Goal: Task Accomplishment & Management: Use online tool/utility

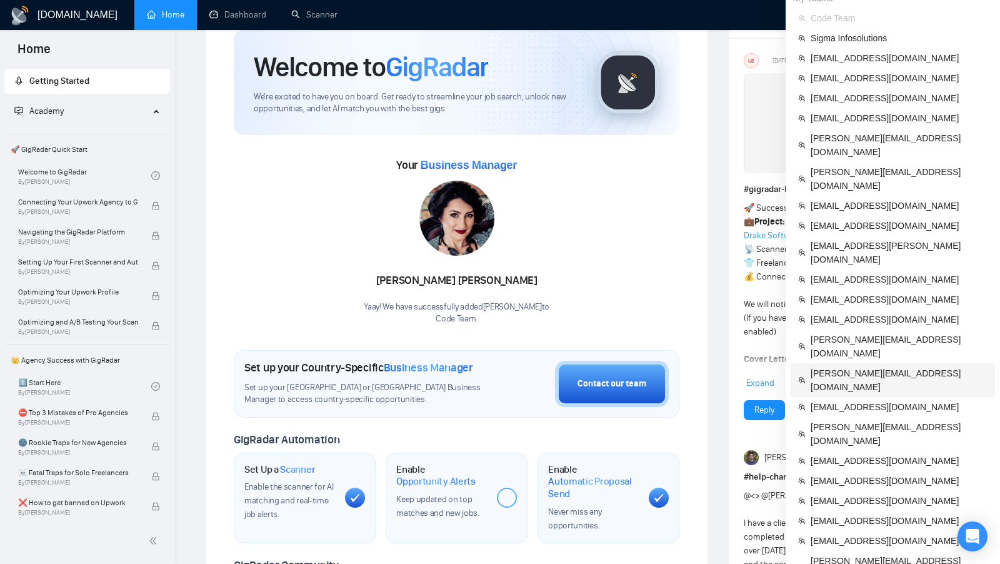
scroll to position [65, 0]
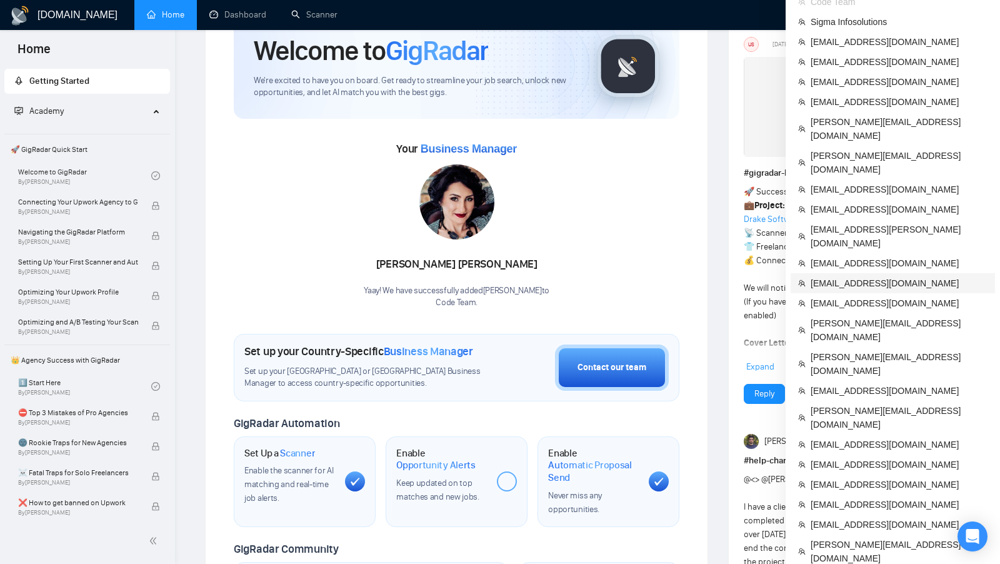
click at [882, 276] on span "[EMAIL_ADDRESS][DOMAIN_NAME]" at bounding box center [898, 283] width 177 height 14
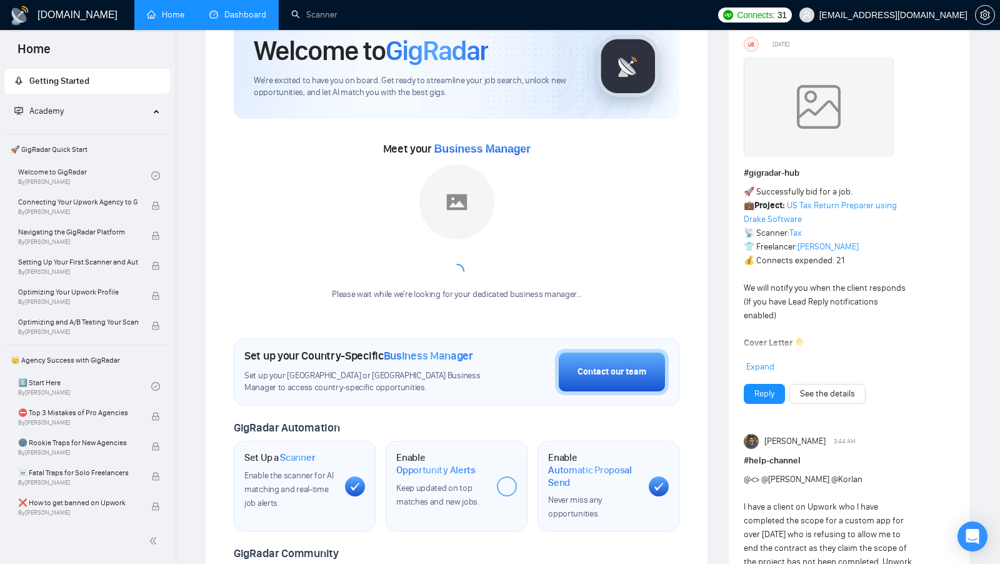
click at [262, 29] on li "Dashboard" at bounding box center [238, 15] width 82 height 30
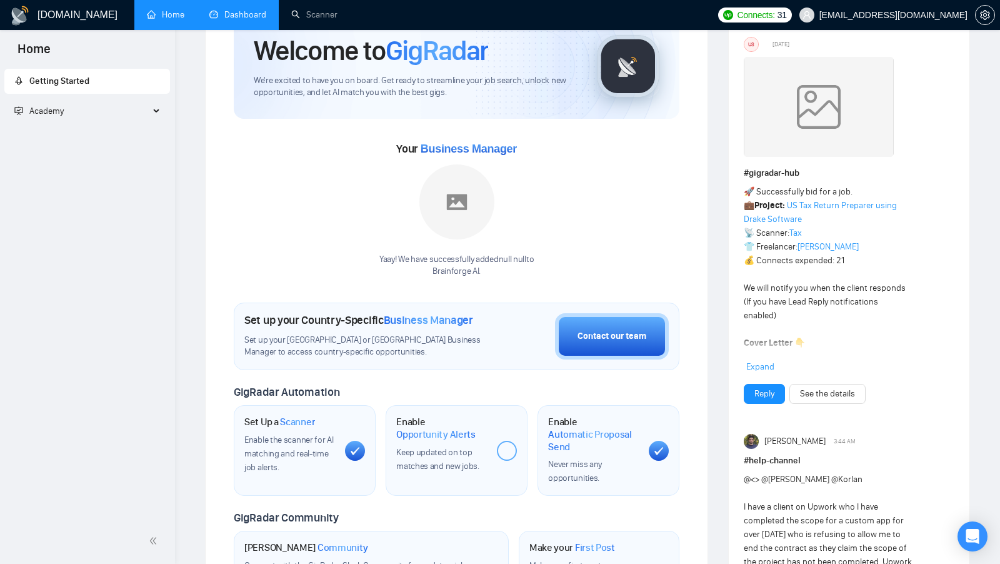
click at [261, 29] on li "Dashboard" at bounding box center [238, 15] width 82 height 30
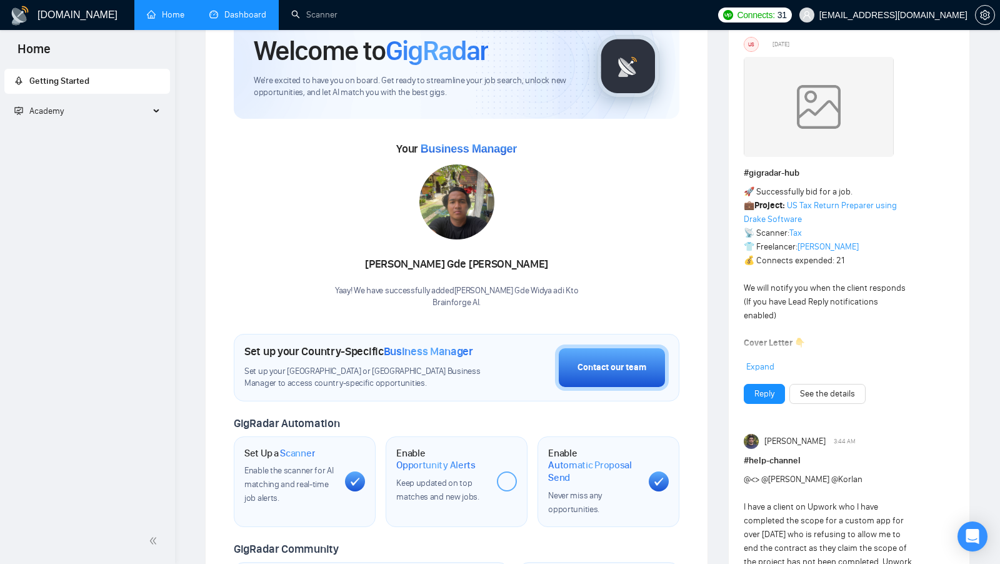
click at [235, 20] on link "Dashboard" at bounding box center [237, 14] width 57 height 11
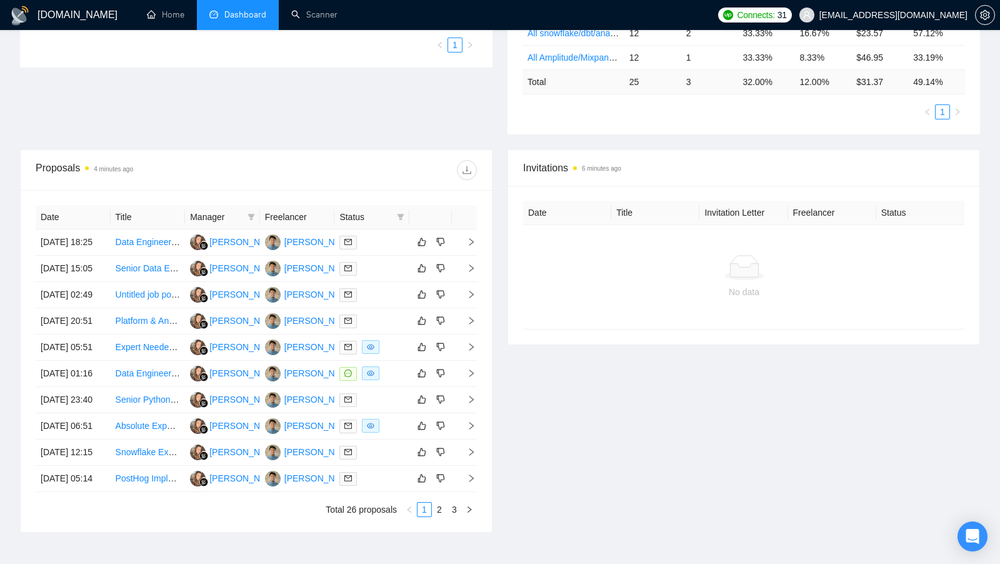
scroll to position [378, 0]
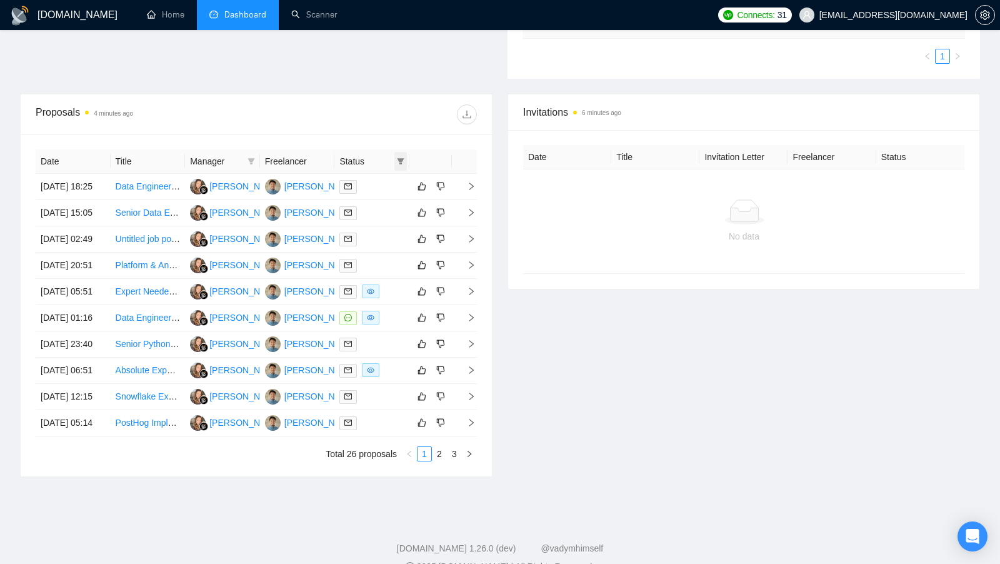
click at [402, 159] on icon "filter" at bounding box center [400, 160] width 7 height 7
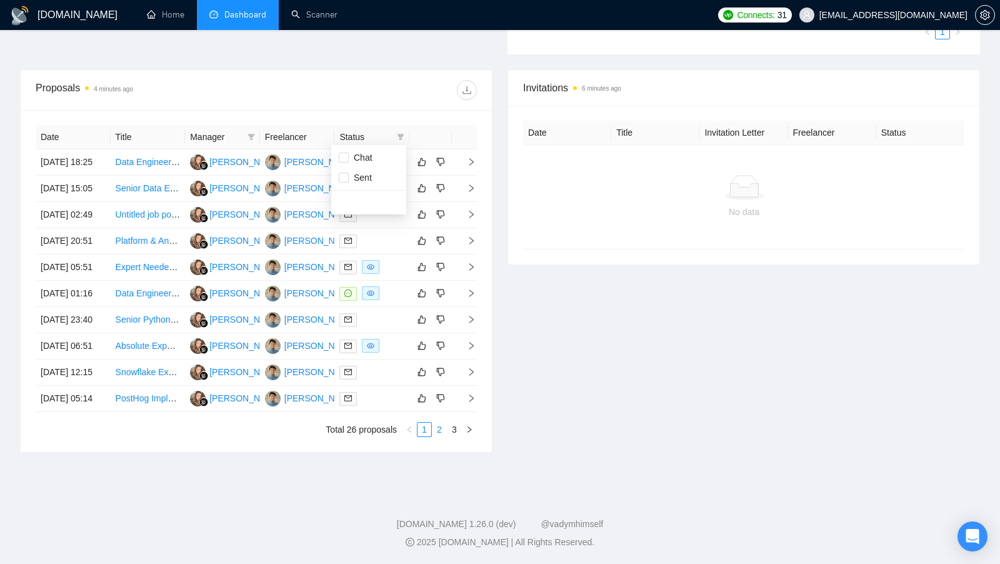
click at [444, 437] on li "2" at bounding box center [439, 429] width 15 height 15
click at [454, 426] on link "3" at bounding box center [454, 429] width 14 height 14
click at [454, 426] on div "Date Title Manager Freelancer Status [DATE] 12:51 Snowflake Developer Needed fo…" at bounding box center [256, 281] width 441 height 312
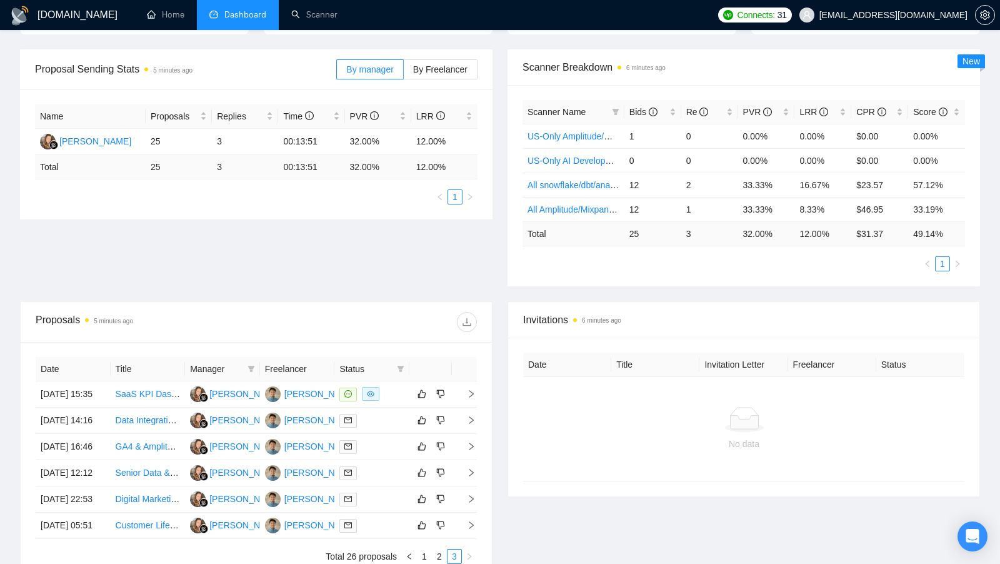
scroll to position [120, 0]
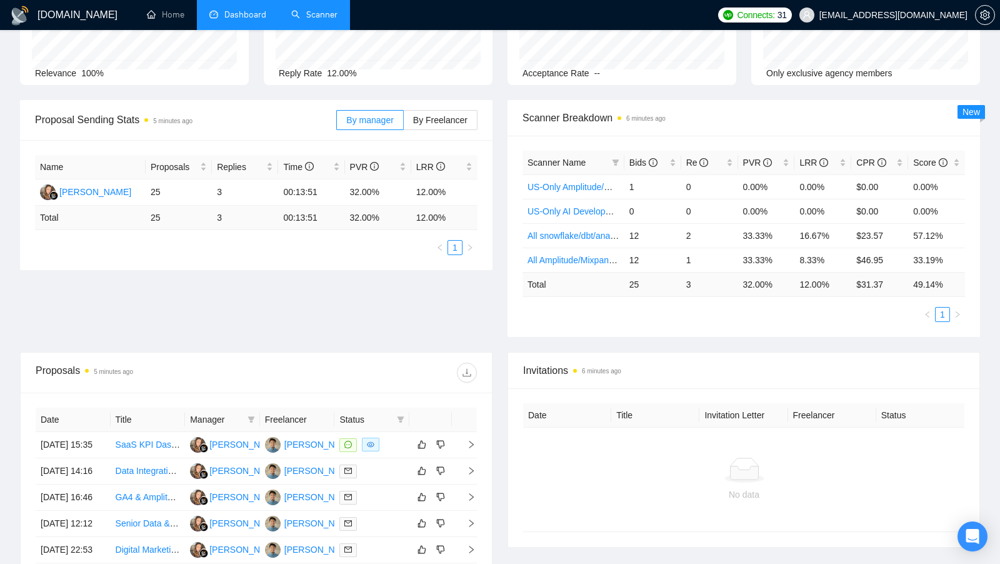
click at [307, 15] on link "Scanner" at bounding box center [314, 14] width 46 height 11
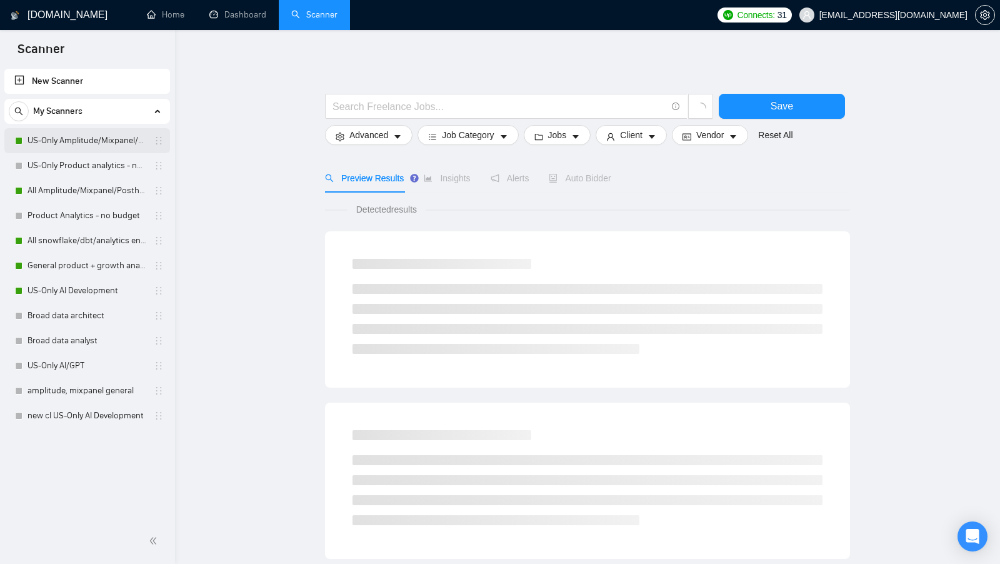
click at [87, 142] on link "US-Only Amplitude/Mixpanel/Posthog Product Analytics" at bounding box center [86, 140] width 119 height 25
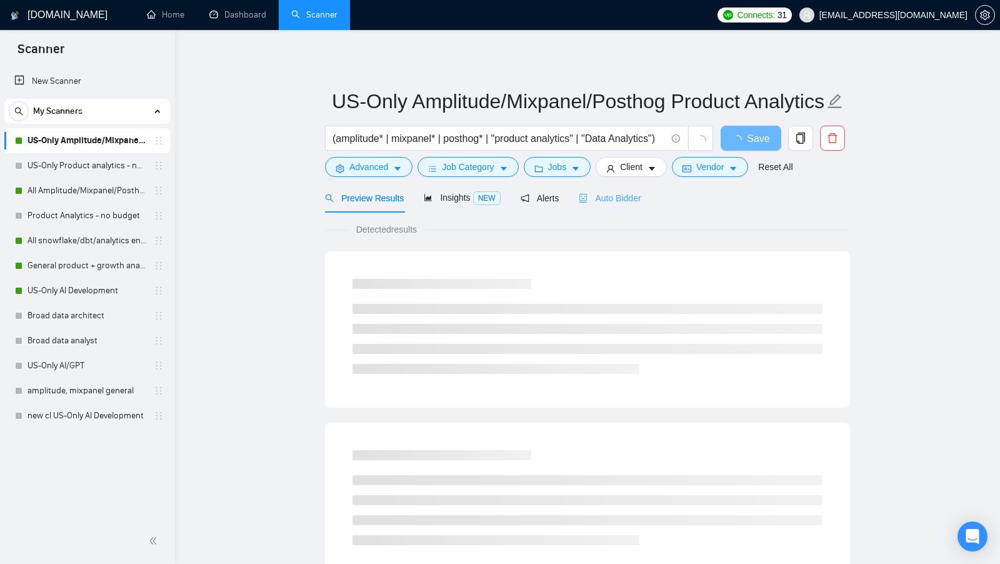
click at [639, 206] on div "Auto Bidder" at bounding box center [610, 197] width 62 height 29
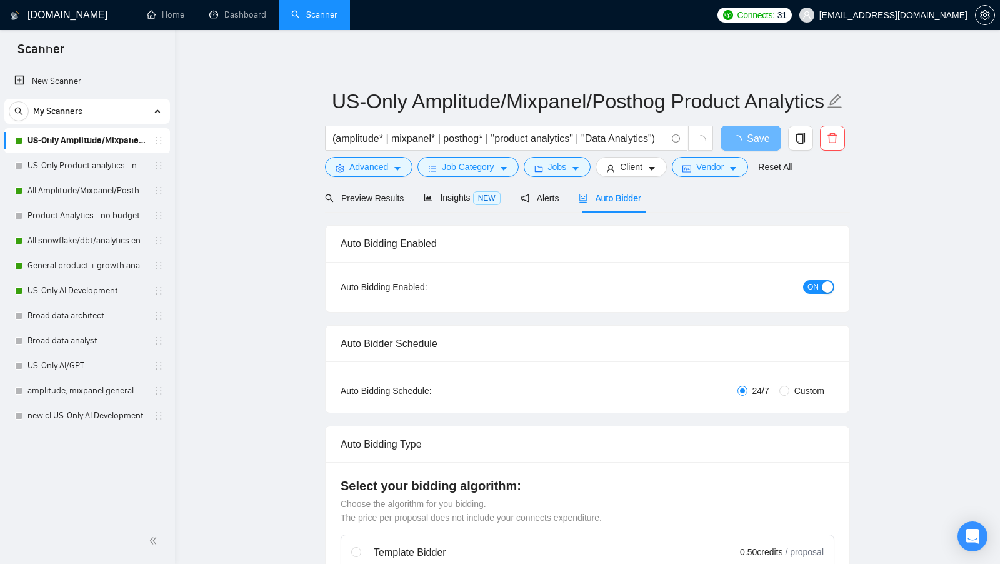
checkbox input "true"
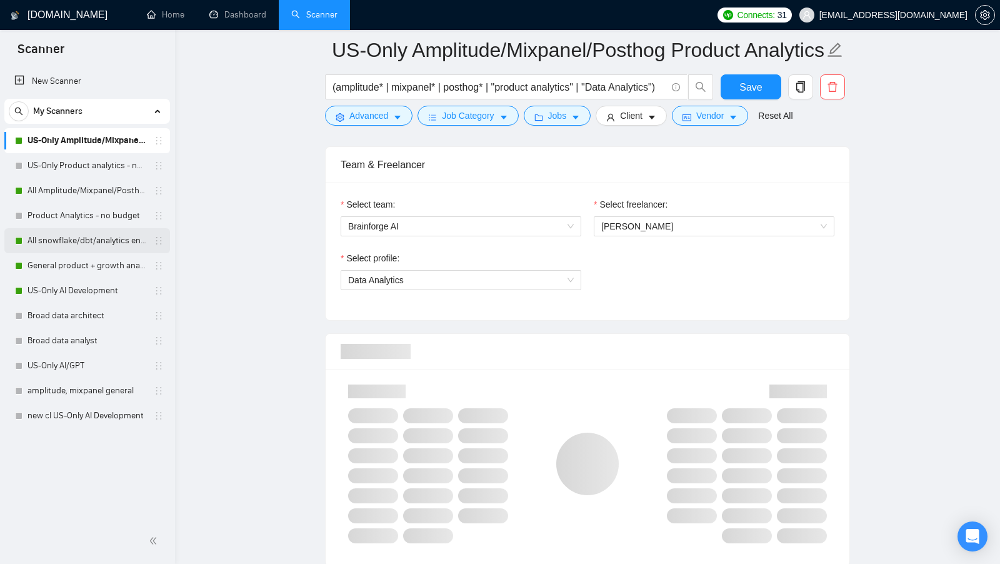
scroll to position [616, 0]
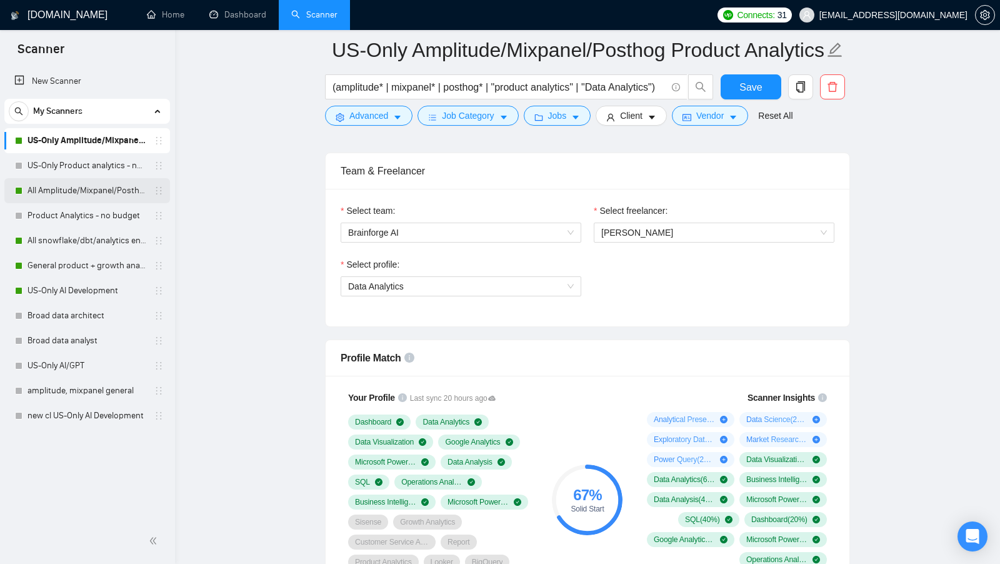
click at [66, 189] on link "All Amplitude/Mixpanel/Posthog Product Analytics" at bounding box center [86, 190] width 119 height 25
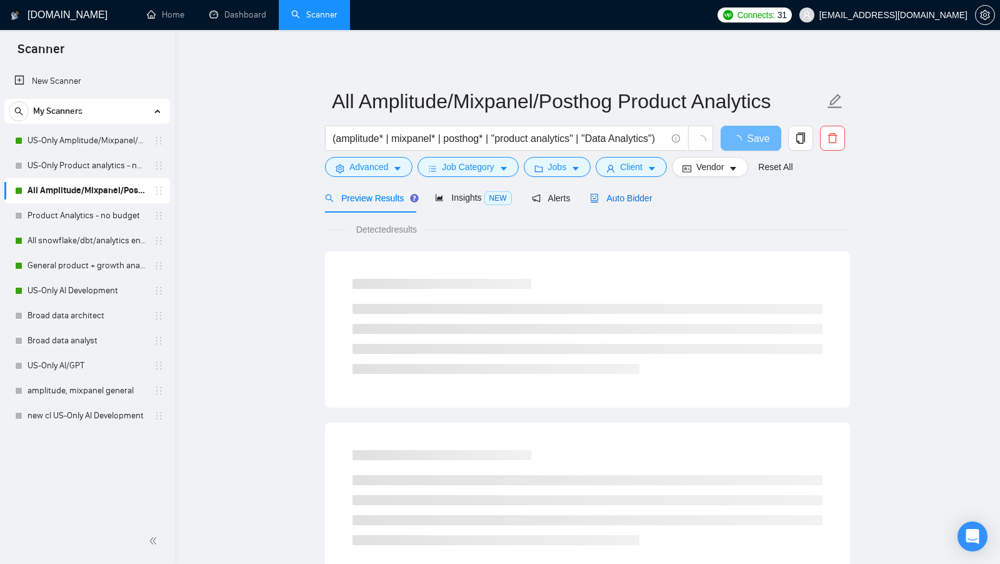
click at [622, 196] on span "Auto Bidder" at bounding box center [621, 198] width 62 height 10
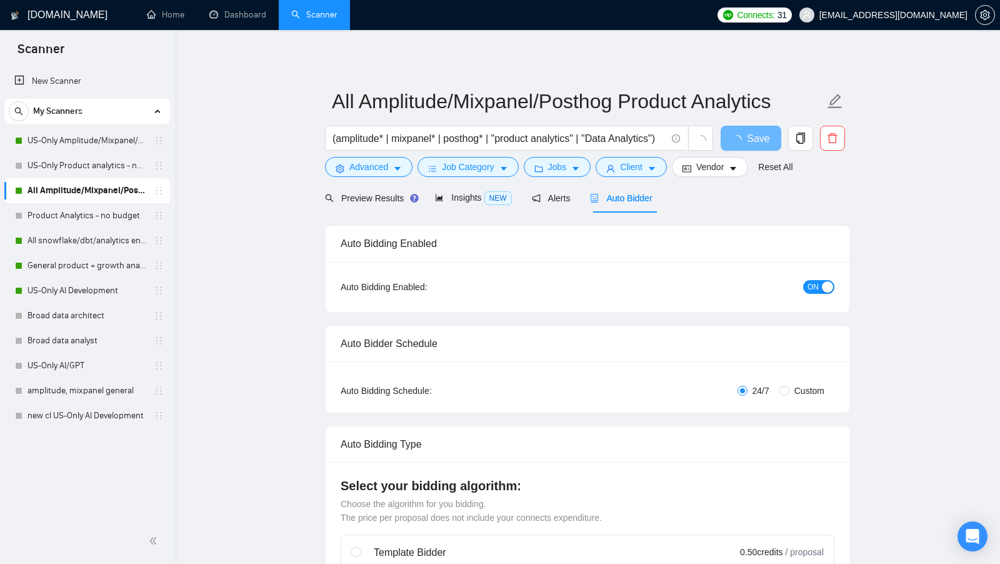
checkbox input "true"
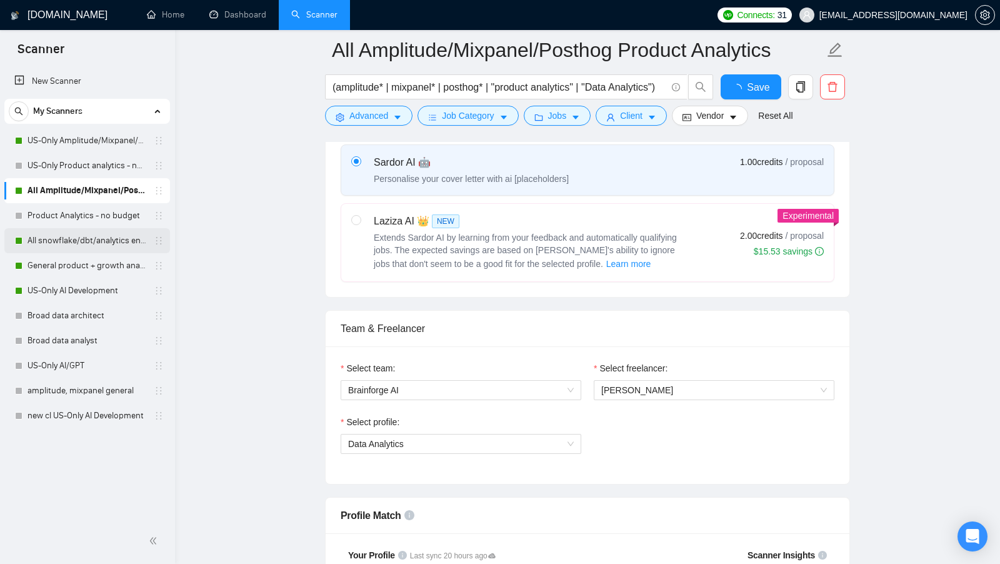
scroll to position [530, 0]
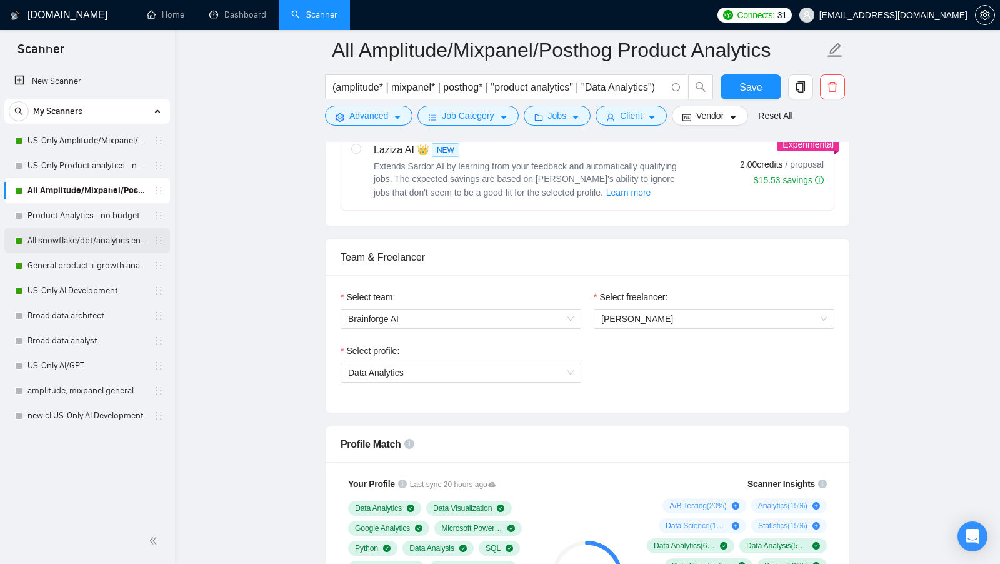
click at [46, 235] on link "All snowflake/dbt/analytics engineer" at bounding box center [86, 240] width 119 height 25
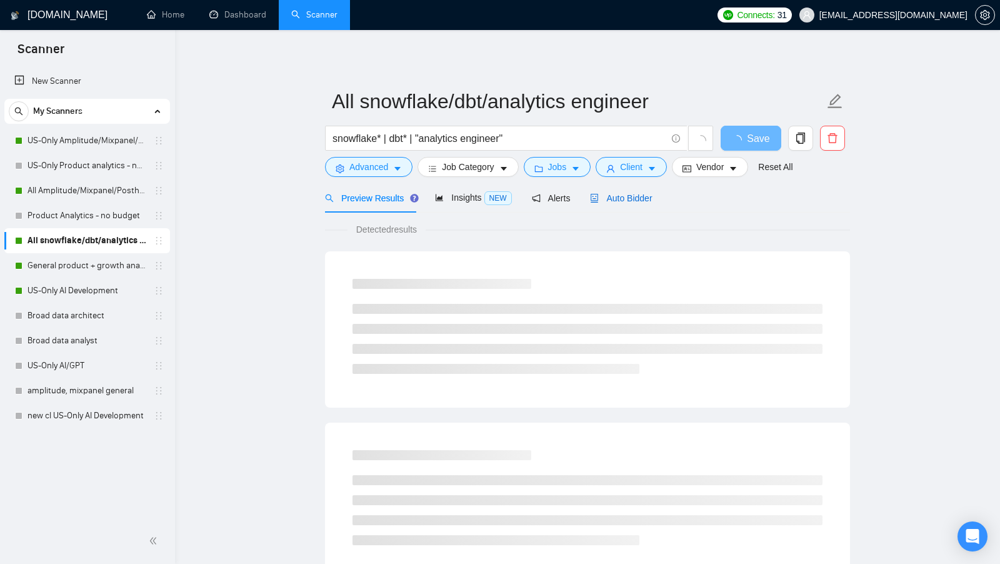
click at [650, 200] on span "Auto Bidder" at bounding box center [621, 198] width 62 height 10
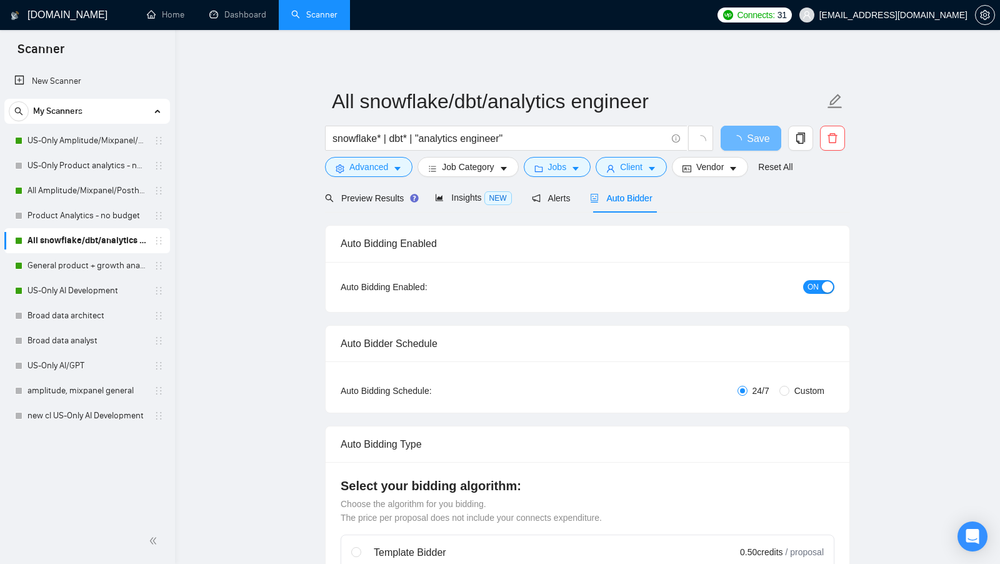
checkbox input "true"
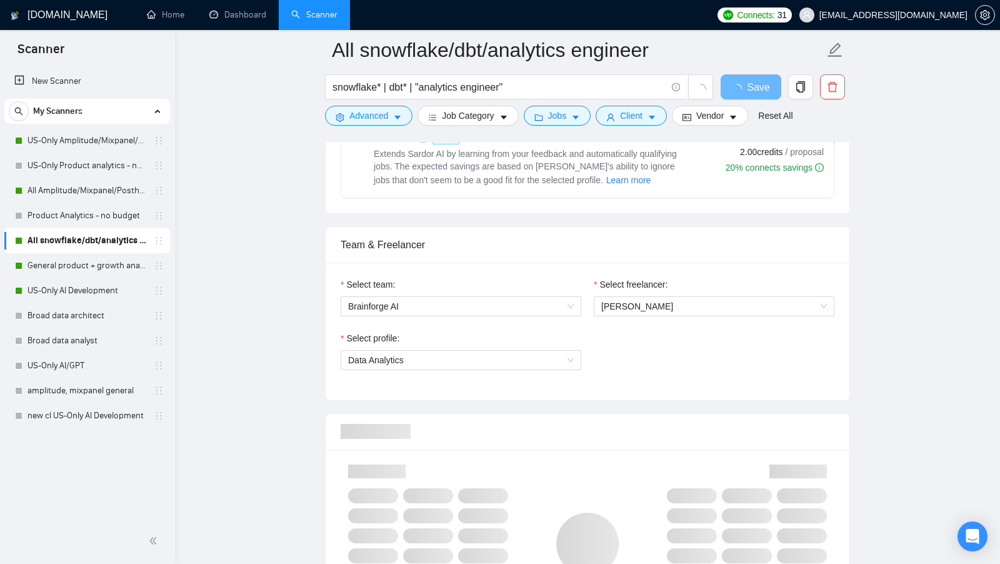
scroll to position [584, 0]
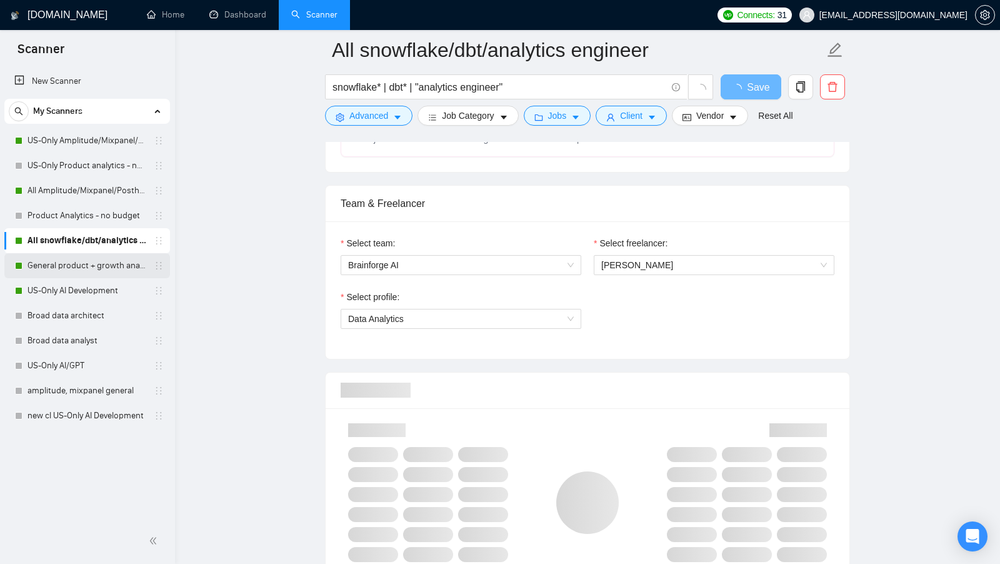
click at [90, 269] on link "General product + growth analytics" at bounding box center [86, 265] width 119 height 25
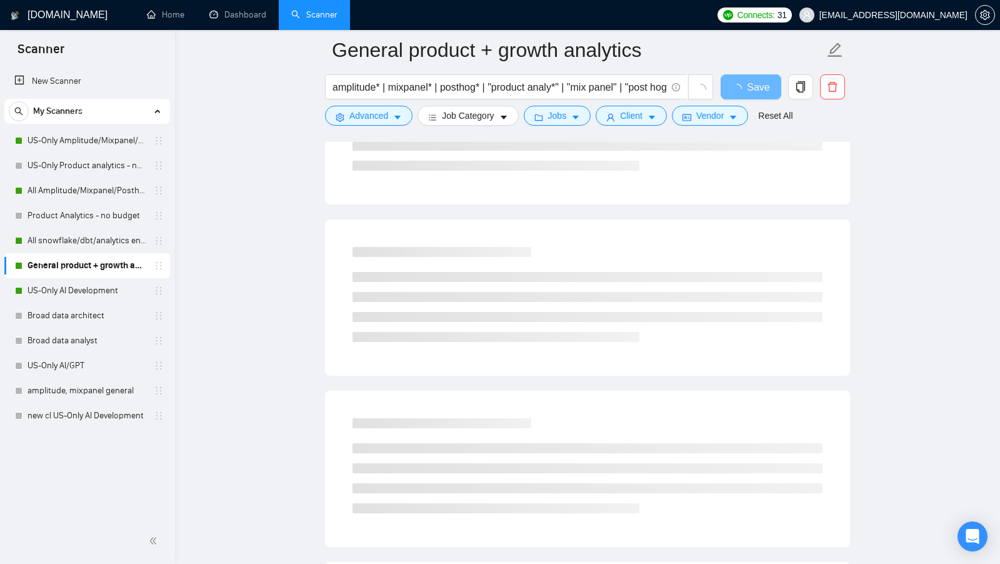
scroll to position [9, 0]
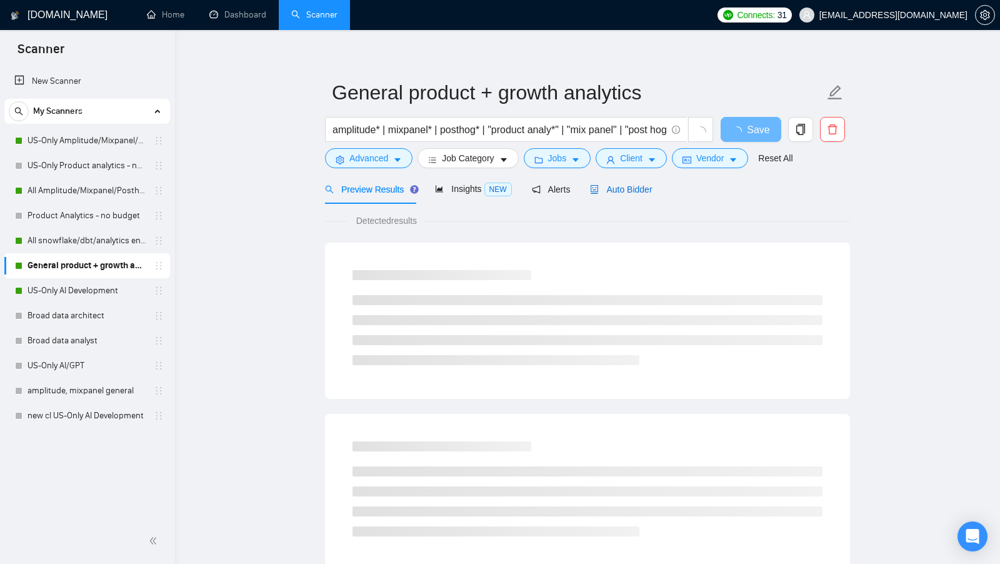
click at [644, 192] on span "Auto Bidder" at bounding box center [621, 189] width 62 height 10
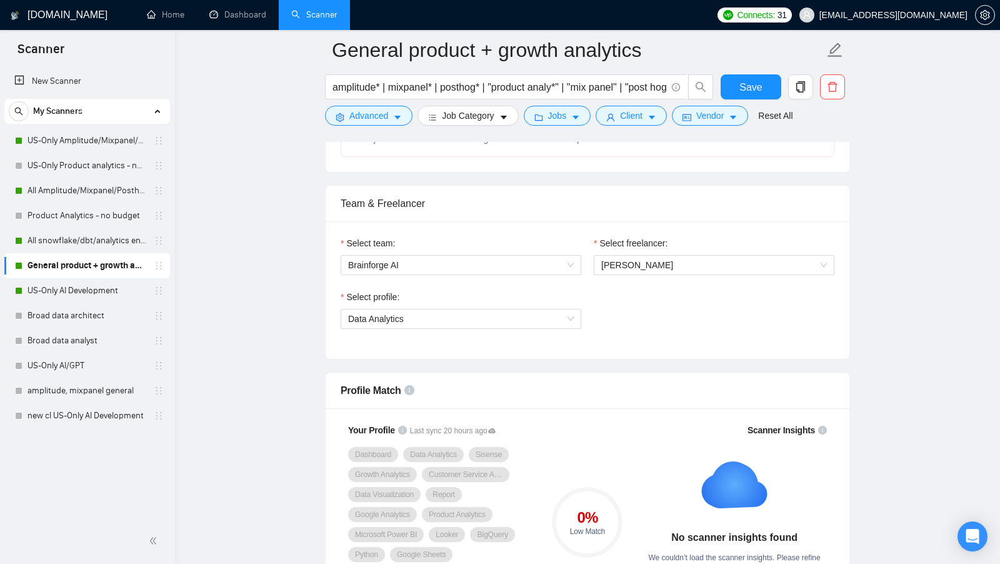
scroll to position [604, 0]
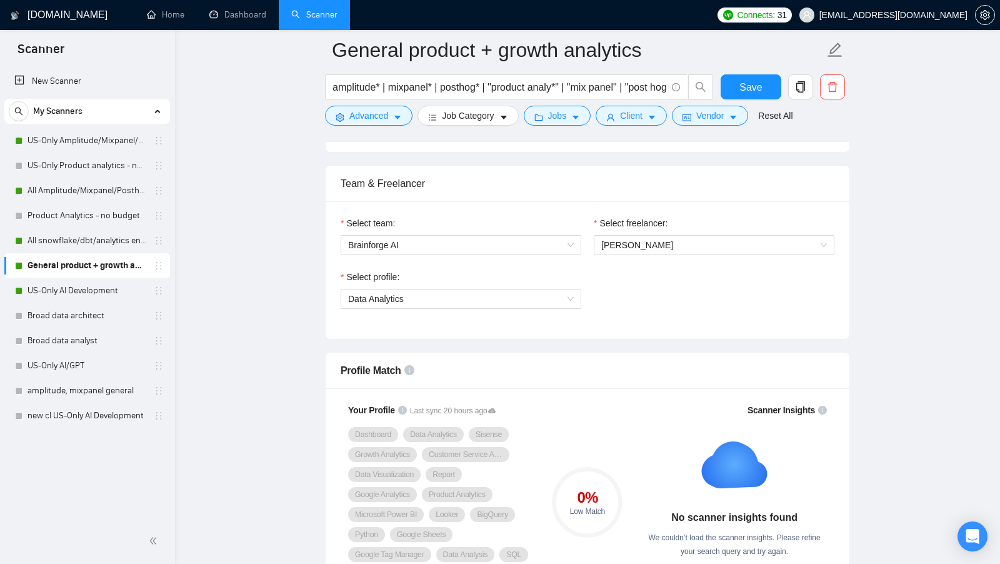
click at [97, 286] on link "US-Only AI Development" at bounding box center [86, 290] width 119 height 25
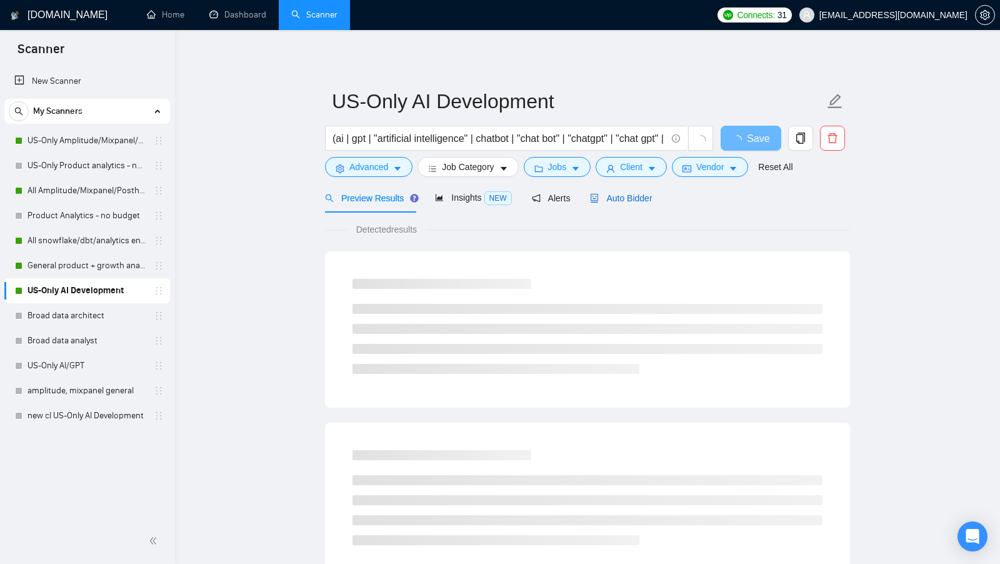
click at [636, 199] on span "Auto Bidder" at bounding box center [621, 198] width 62 height 10
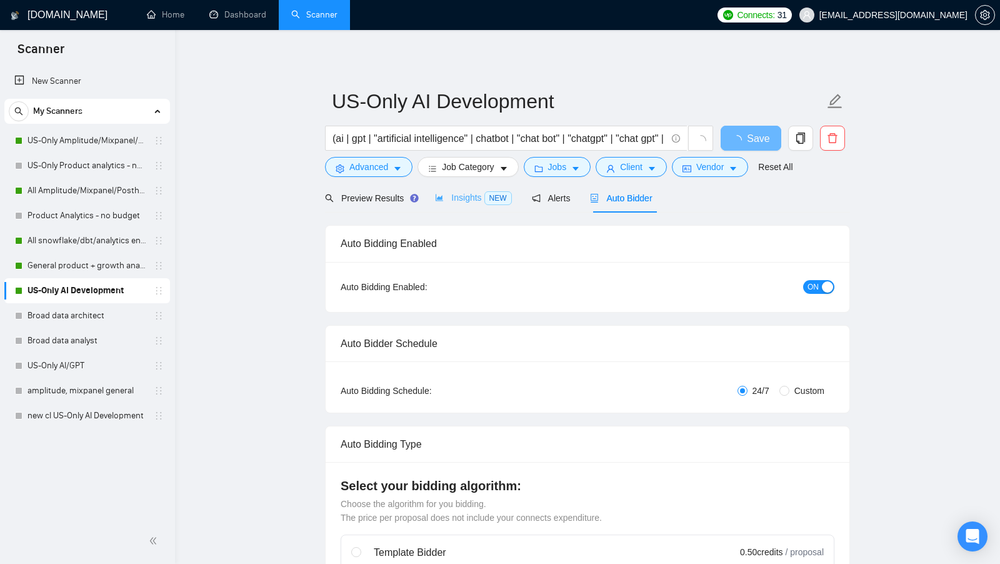
click at [466, 209] on div "Insights NEW" at bounding box center [473, 197] width 76 height 29
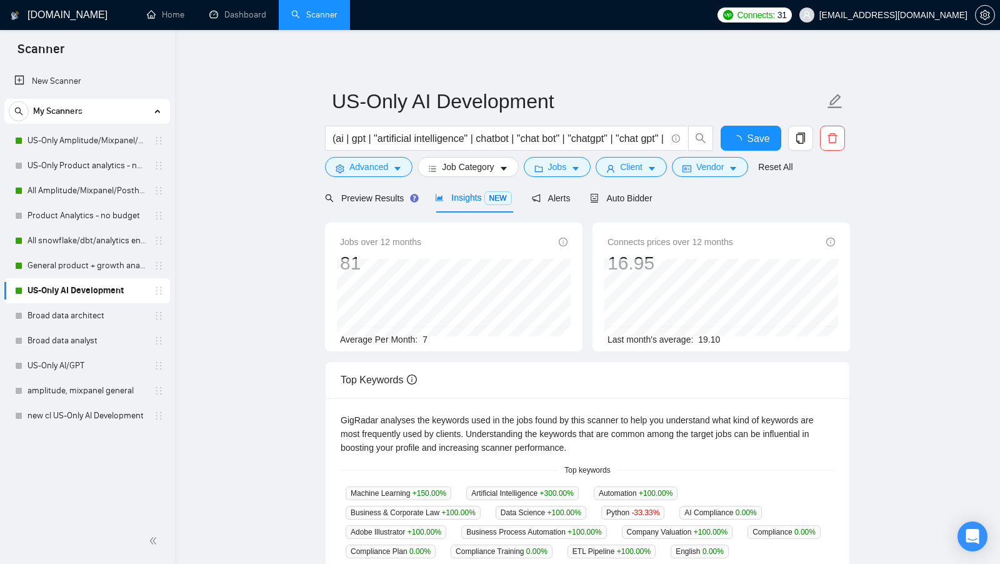
click at [467, 193] on div "Insights NEW" at bounding box center [473, 197] width 76 height 29
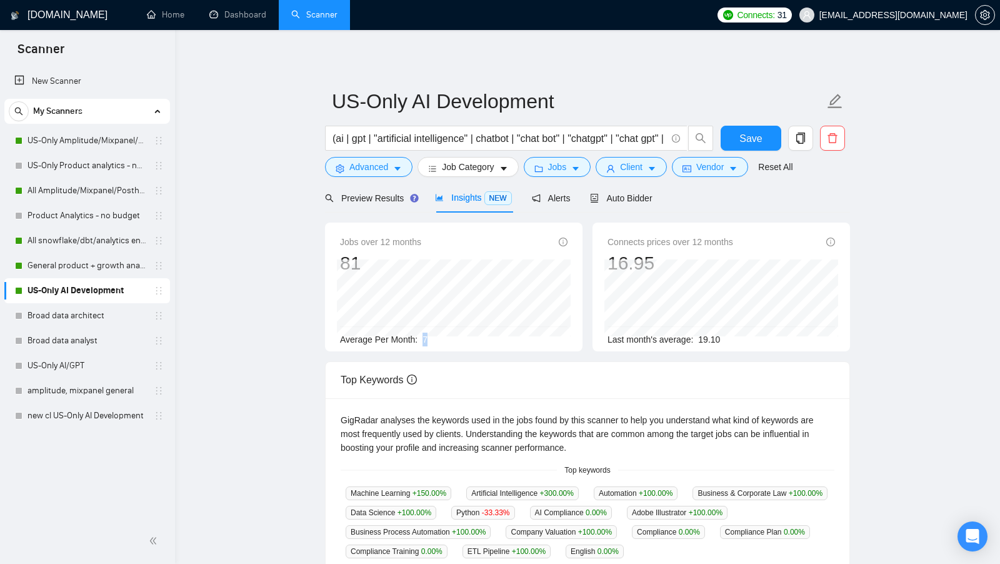
drag, startPoint x: 422, startPoint y: 341, endPoint x: 438, endPoint y: 341, distance: 15.6
click at [438, 341] on div "Average Per Month: 7" at bounding box center [453, 339] width 227 height 14
click at [386, 206] on div "Preview Results" at bounding box center [370, 197] width 90 height 29
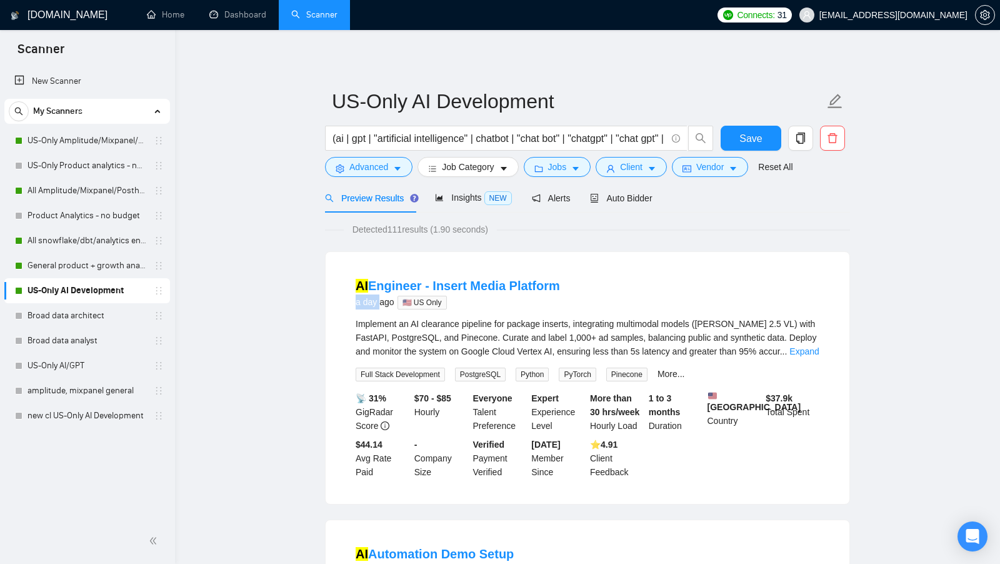
drag, startPoint x: 350, startPoint y: 304, endPoint x: 379, endPoint y: 305, distance: 28.8
click at [379, 304] on li "AI Engineer - Insert Media Platform a day ago 🇺🇸 US Only Implement an AI cleara…" at bounding box center [588, 378] width 494 height 222
click at [643, 210] on div "Auto Bidder" at bounding box center [621, 197] width 62 height 29
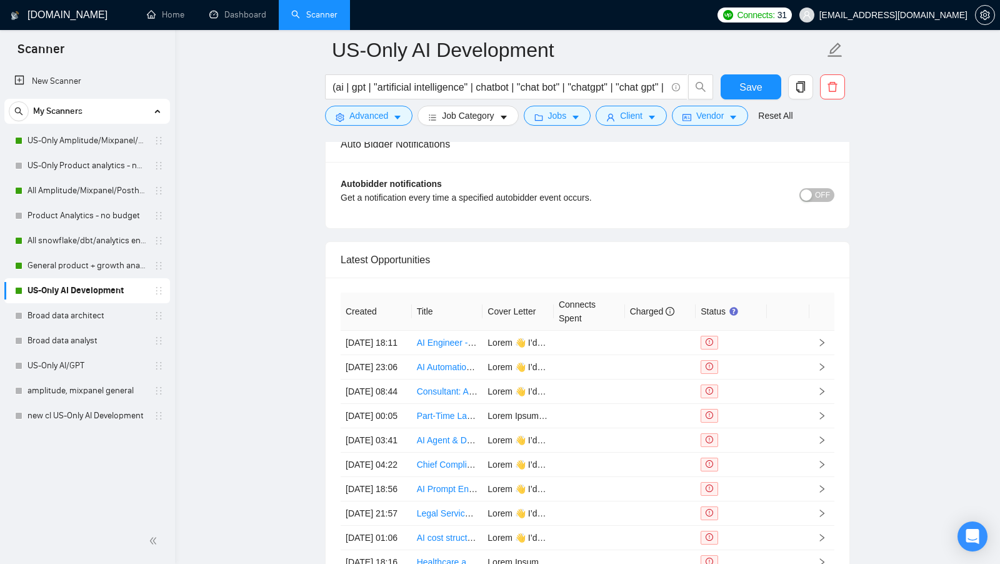
scroll to position [2971, 0]
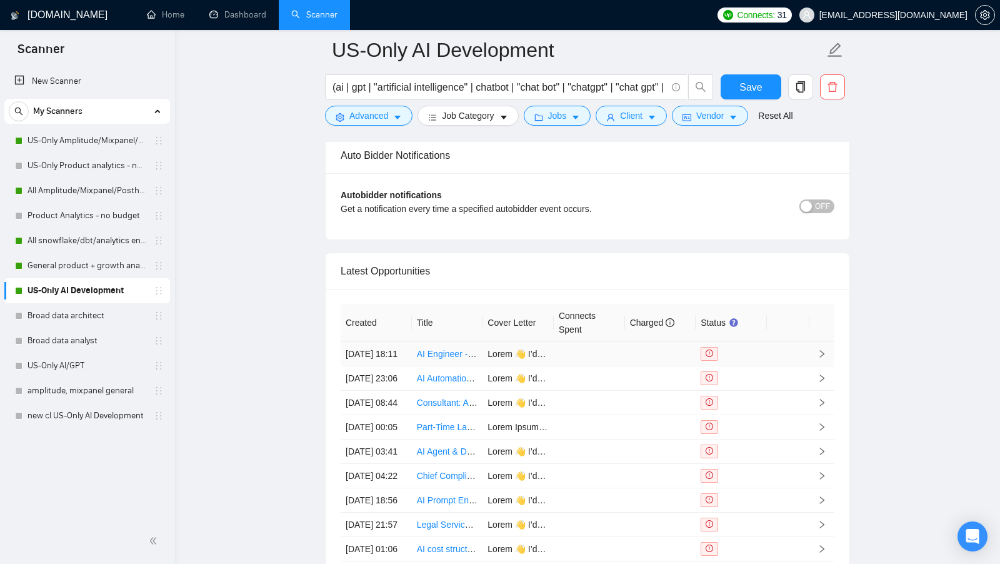
click at [710, 349] on icon "exclamation-circle" at bounding box center [708, 352] width 7 height 7
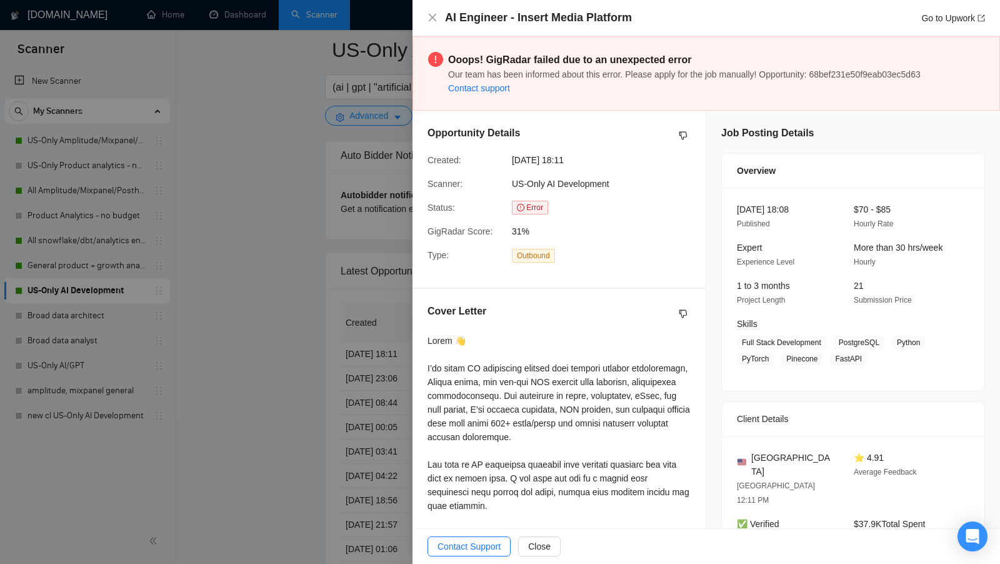
click at [399, 217] on div at bounding box center [500, 282] width 1000 height 564
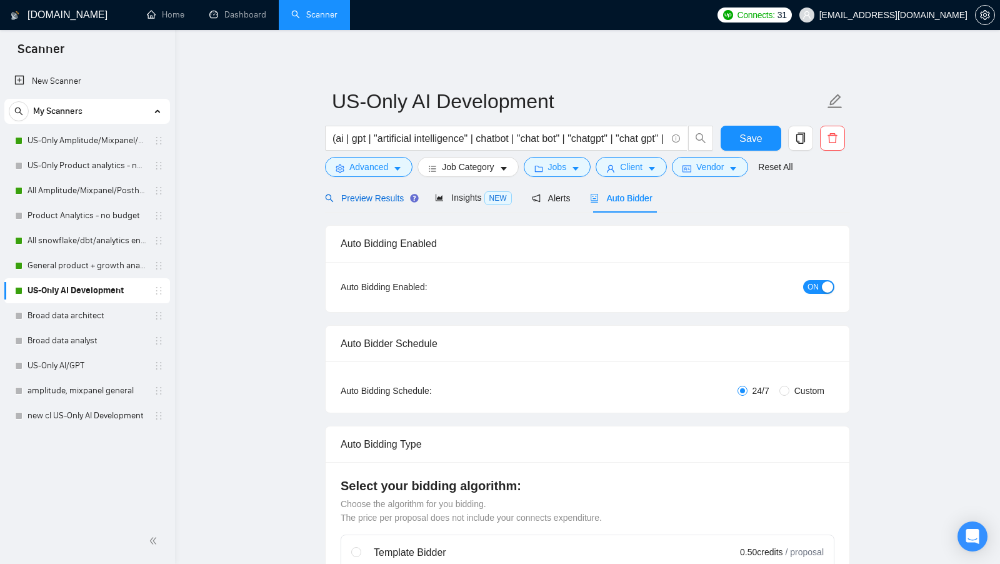
click at [391, 202] on span "Preview Results" at bounding box center [370, 198] width 90 height 10
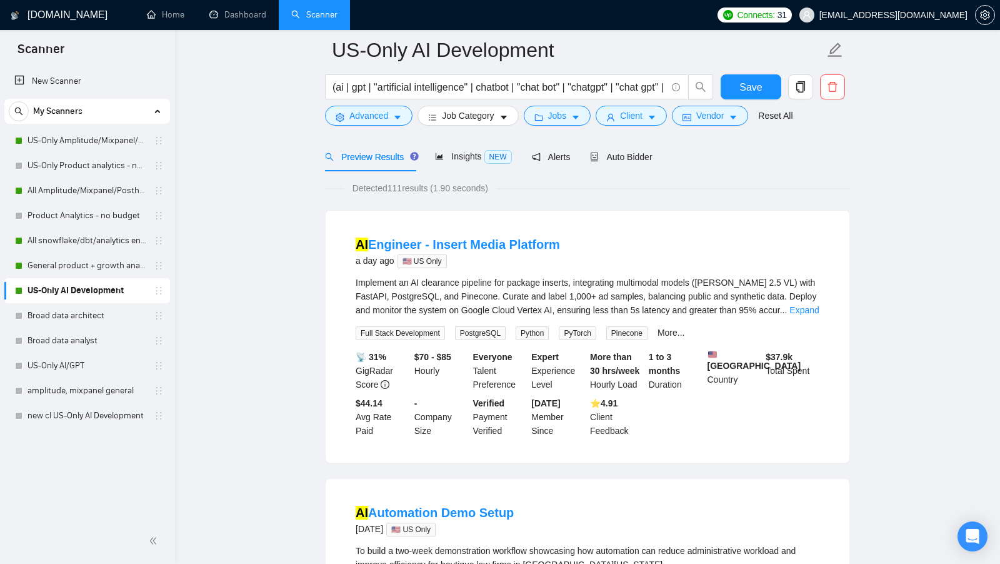
scroll to position [48, 0]
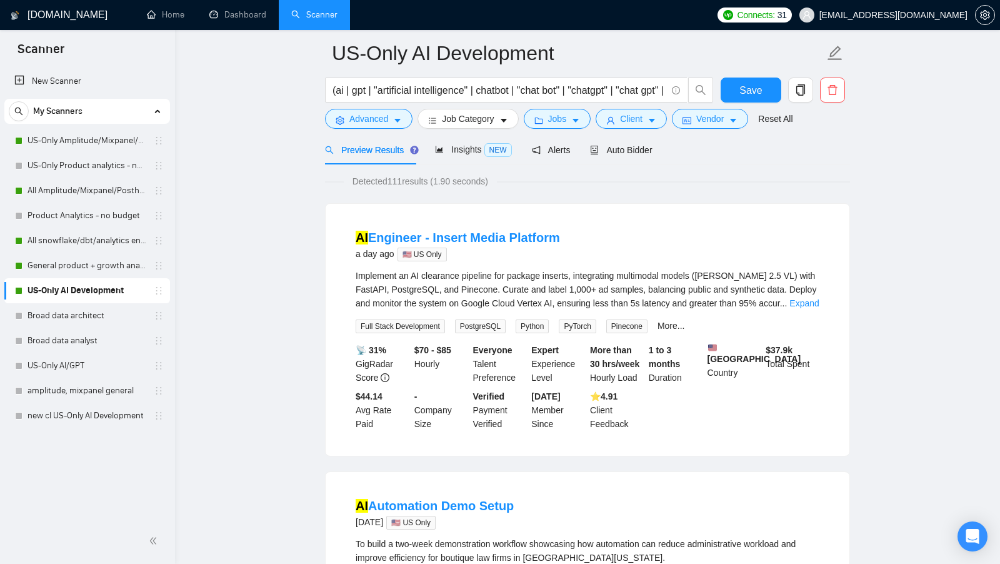
click at [393, 183] on span "Detected 111 results (1.90 seconds)" at bounding box center [420, 181] width 153 height 14
click at [575, 114] on button "Jobs" at bounding box center [557, 119] width 67 height 20
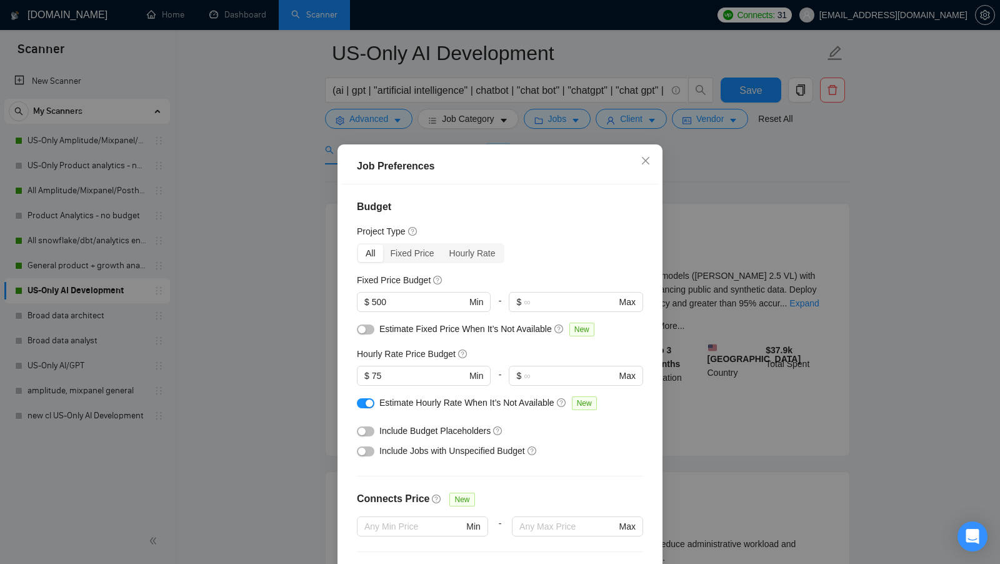
click at [692, 292] on div "Job Preferences Budget Project Type All Fixed Price Hourly Rate Fixed Price Bud…" at bounding box center [500, 282] width 1000 height 564
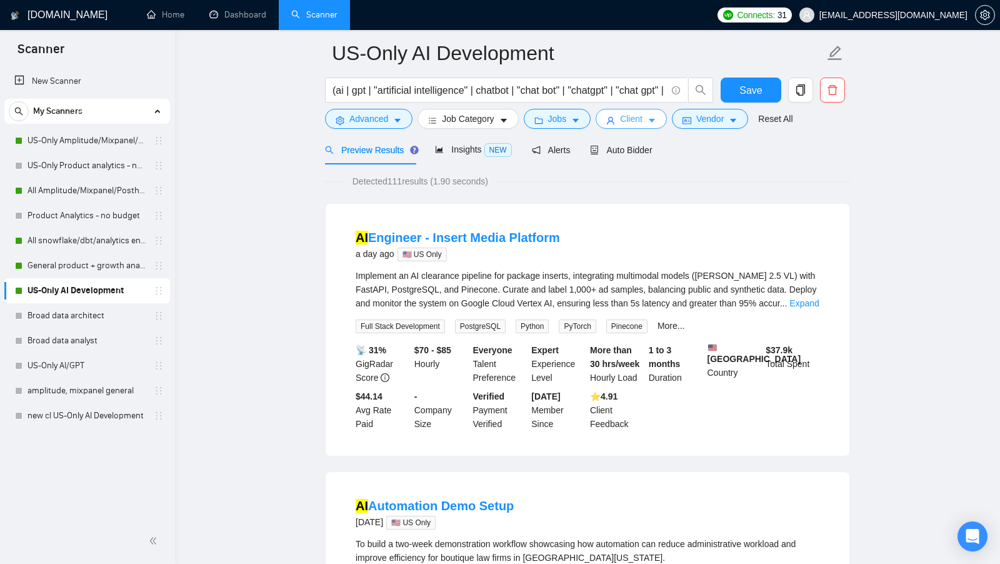
click at [621, 111] on button "Client" at bounding box center [631, 119] width 71 height 20
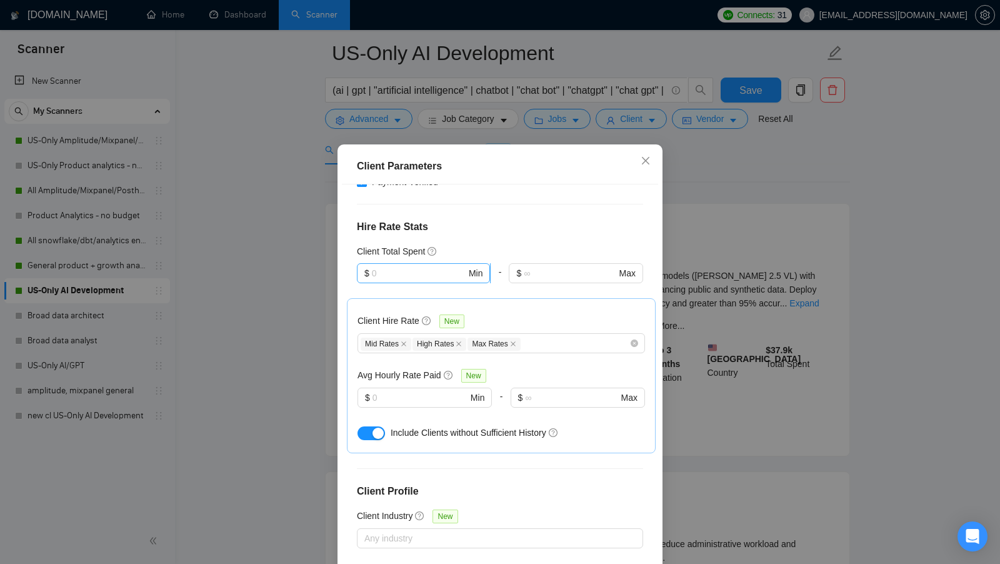
scroll to position [381, 0]
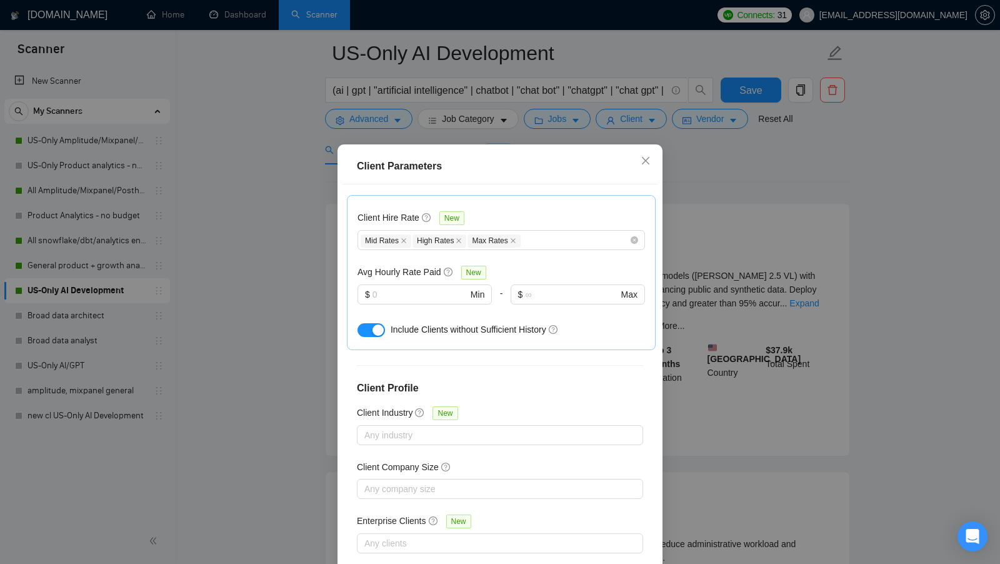
click at [784, 263] on div "Client Parameters Client Location Include Client Countries Select Exclude Clien…" at bounding box center [500, 282] width 1000 height 564
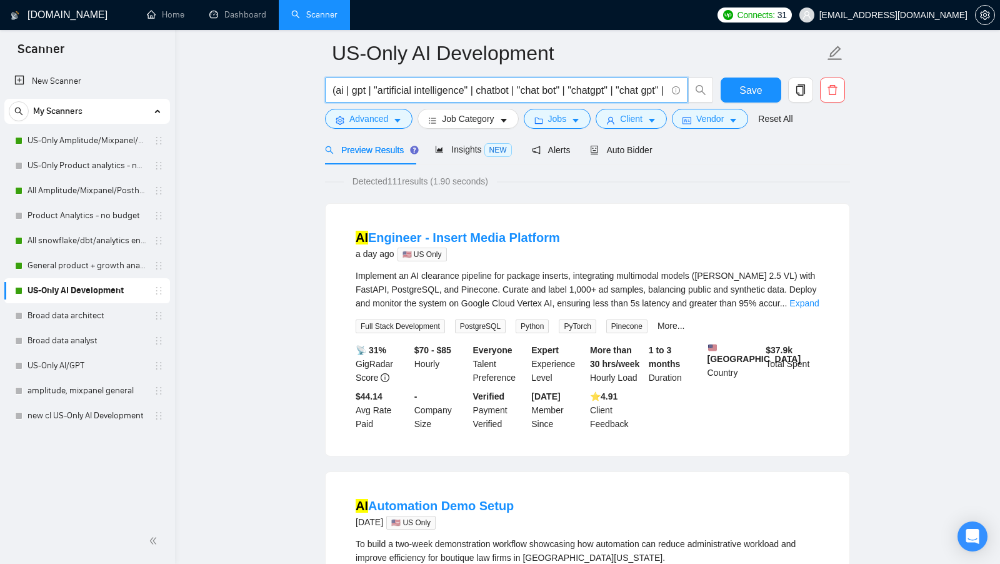
click at [494, 95] on input "(ai | gpt | "artificial intelligence" | chatbot | "chat bot" | "chatgpt" | "cha…" at bounding box center [499, 90] width 334 height 16
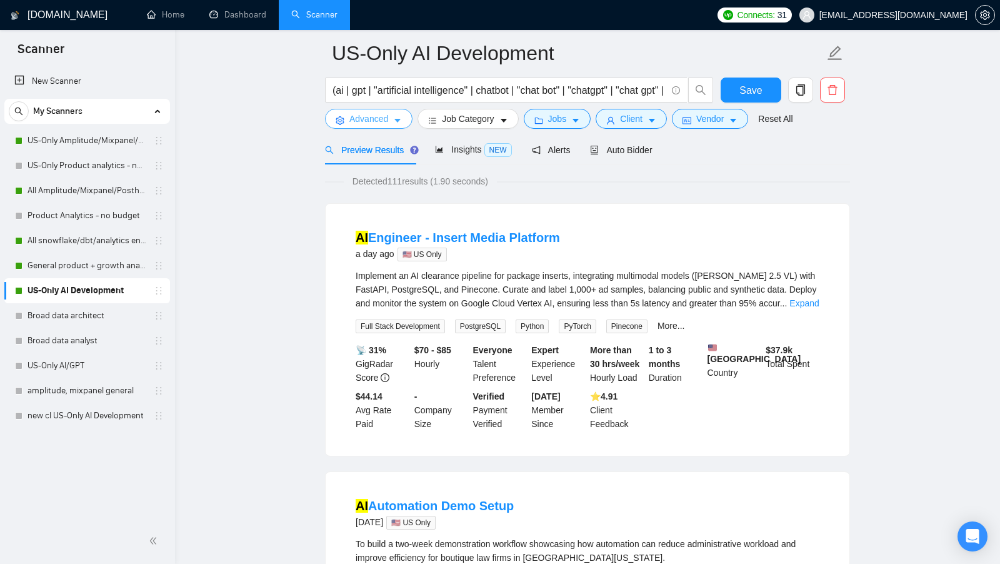
click at [389, 117] on button "Advanced" at bounding box center [368, 119] width 87 height 20
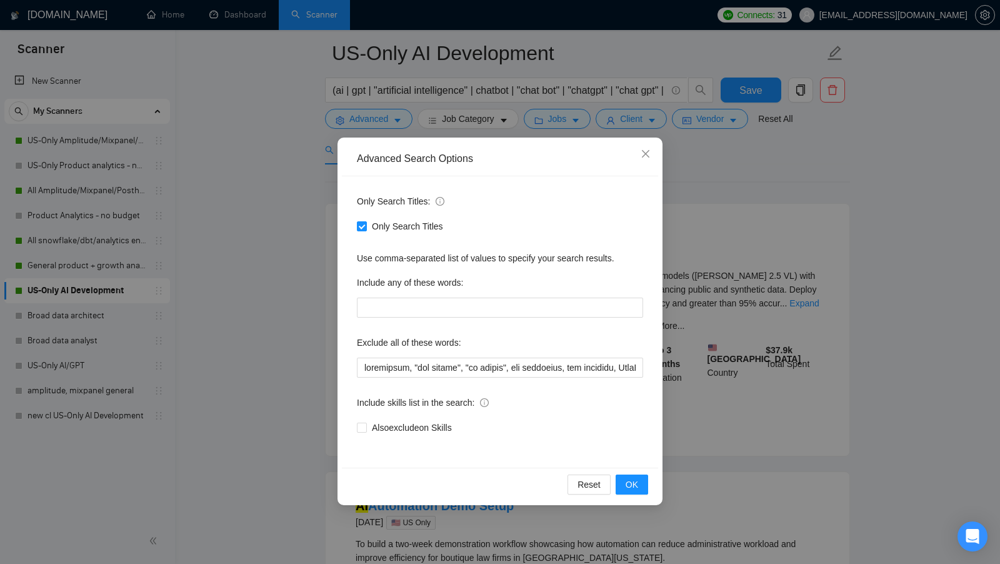
click at [305, 207] on div "Advanced Search Options Only Search Titles: Only Search Titles Use comma-separa…" at bounding box center [500, 282] width 1000 height 564
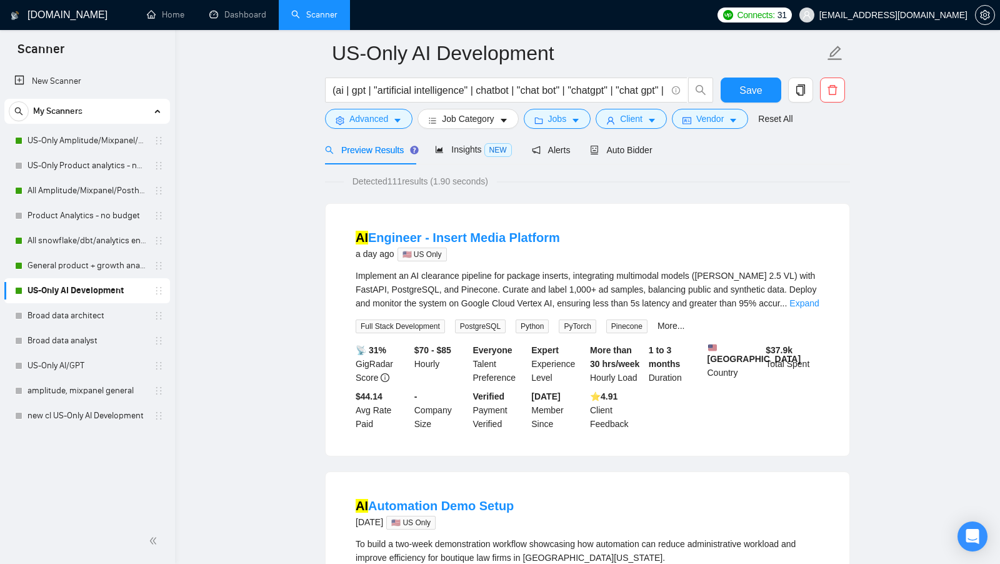
click at [94, 136] on link "US-Only Amplitude/Mixpanel/Posthog Product Analytics" at bounding box center [86, 140] width 119 height 25
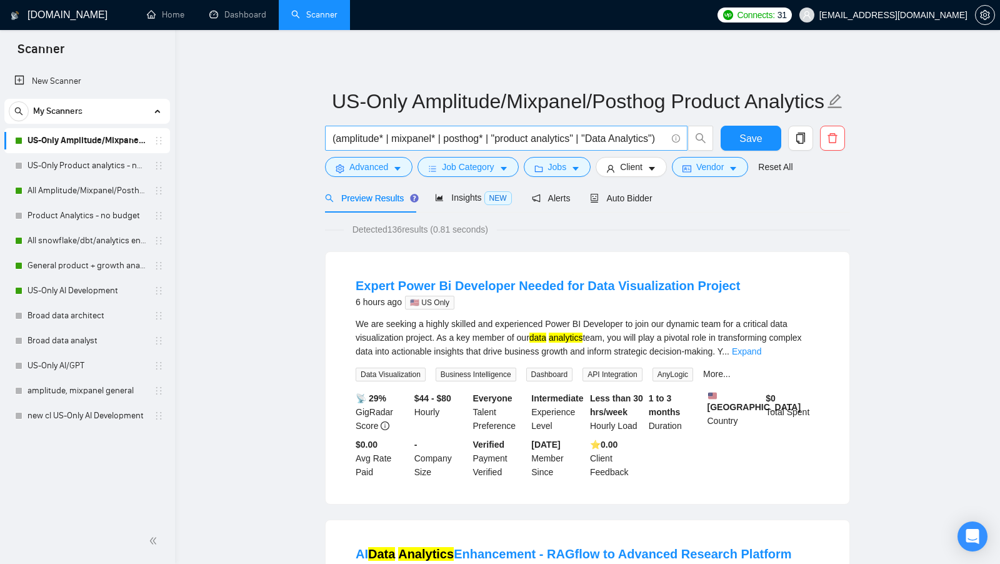
click at [437, 133] on input "(amplitude* | mixpanel* | posthog* | "product analytics" | "Data Analytics")" at bounding box center [499, 139] width 334 height 16
click at [448, 142] on input "(amplitude* | mixpanel* | posthog* | "product analytics" | "Data Analytics")" at bounding box center [499, 139] width 334 height 16
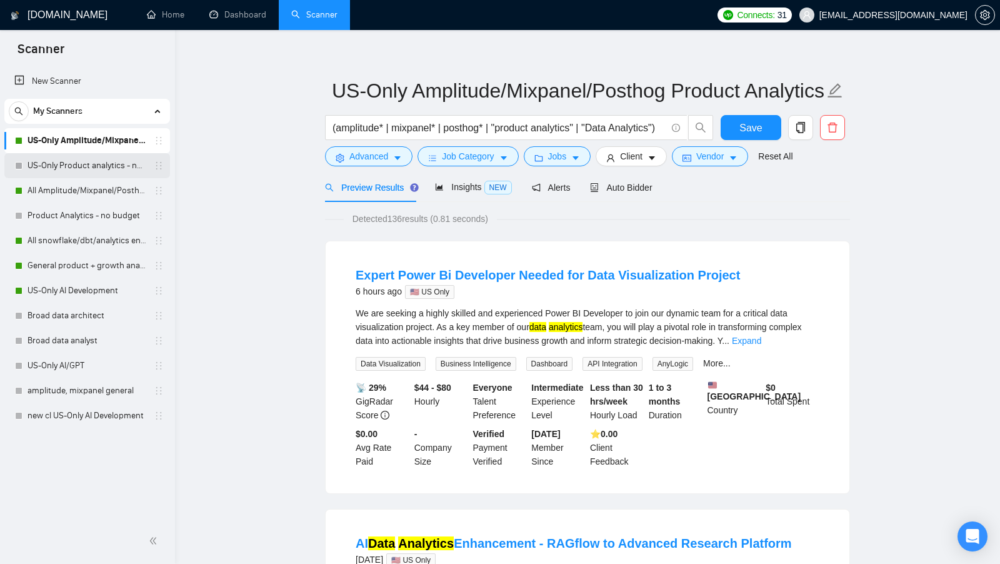
click at [116, 167] on link "US-Only Product analytics - no budget" at bounding box center [86, 165] width 119 height 25
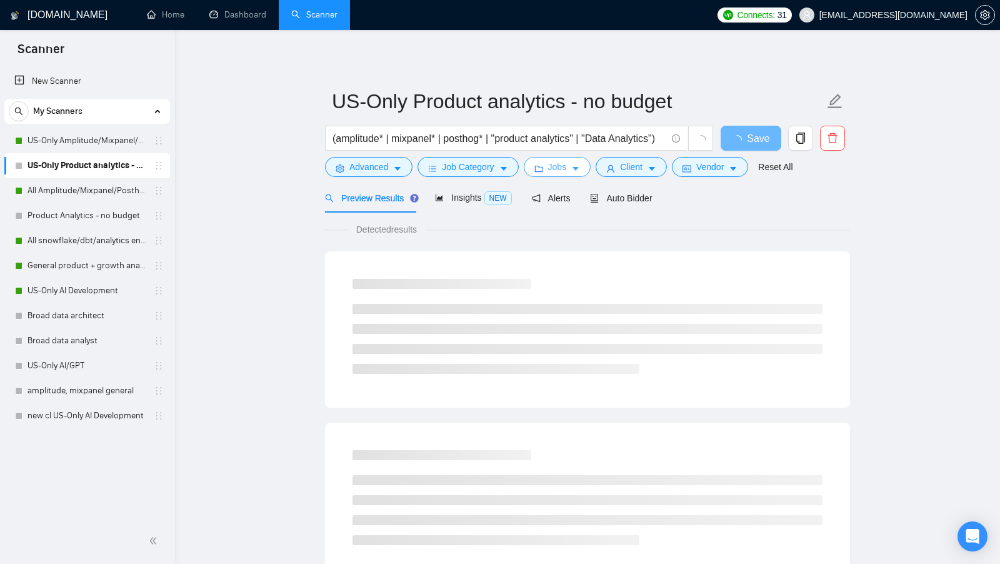
click at [580, 164] on span "caret-down" at bounding box center [575, 168] width 9 height 9
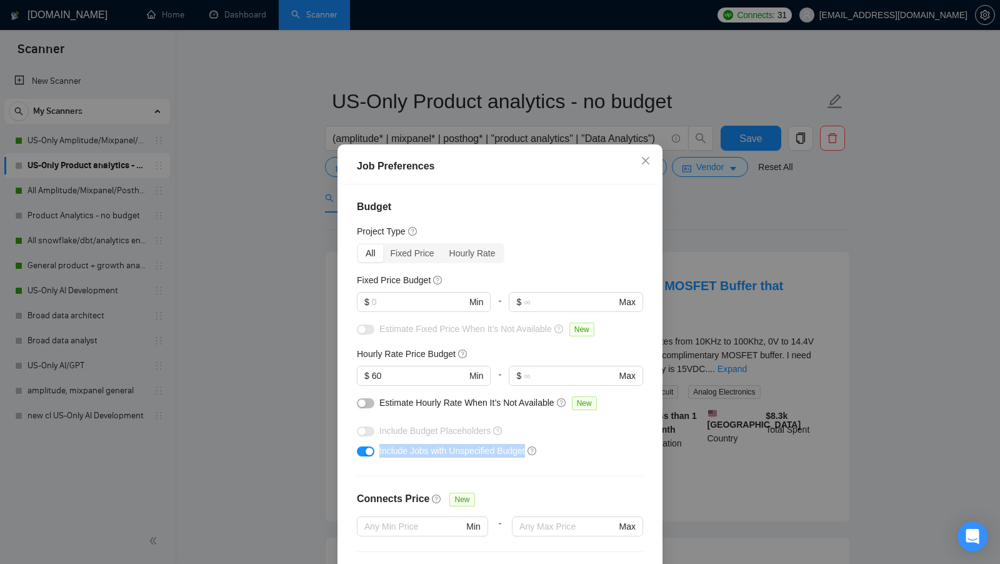
drag, startPoint x: 374, startPoint y: 451, endPoint x: 532, endPoint y: 456, distance: 158.2
click at [532, 456] on div "Include Jobs with Unspecified Budget" at bounding box center [500, 451] width 286 height 20
click at [706, 391] on div "Job Preferences Budget Project Type All Fixed Price Hourly Rate Fixed Price Bud…" at bounding box center [500, 282] width 1000 height 564
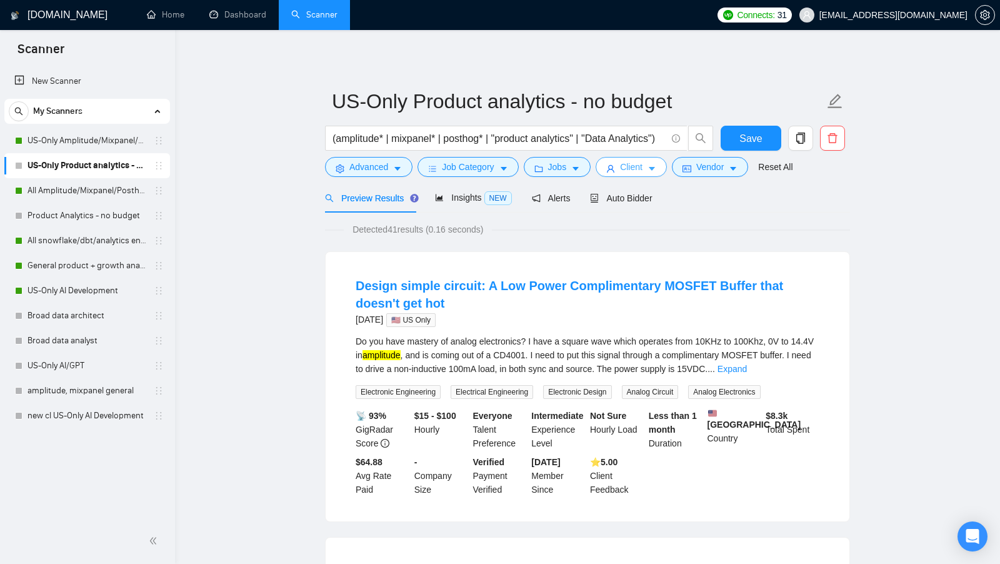
click at [646, 161] on button "Client" at bounding box center [631, 167] width 71 height 20
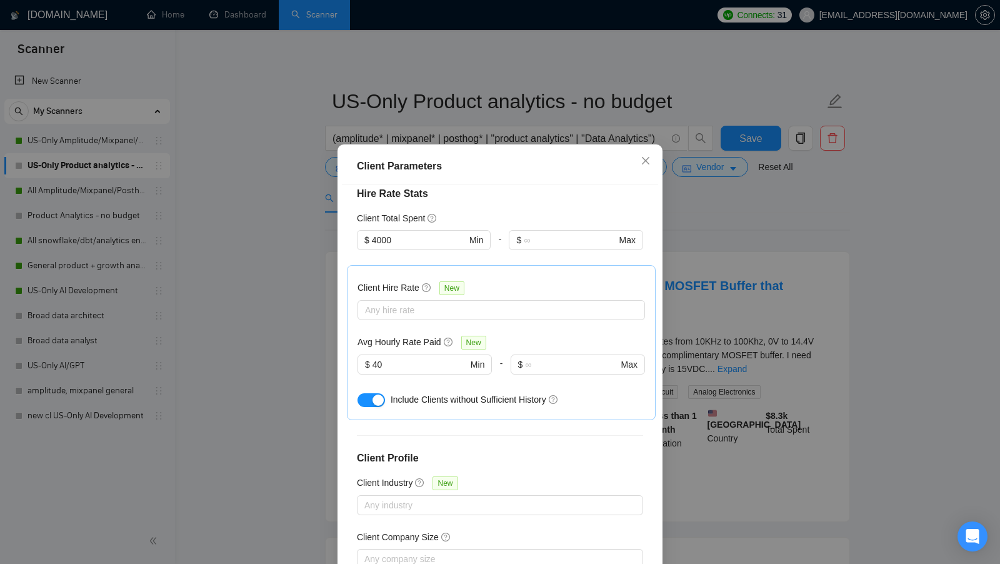
scroll to position [309, 0]
drag, startPoint x: 393, startPoint y: 362, endPoint x: 359, endPoint y: 362, distance: 33.7
click at [360, 362] on span "$ 40 Min" at bounding box center [424, 366] width 134 height 20
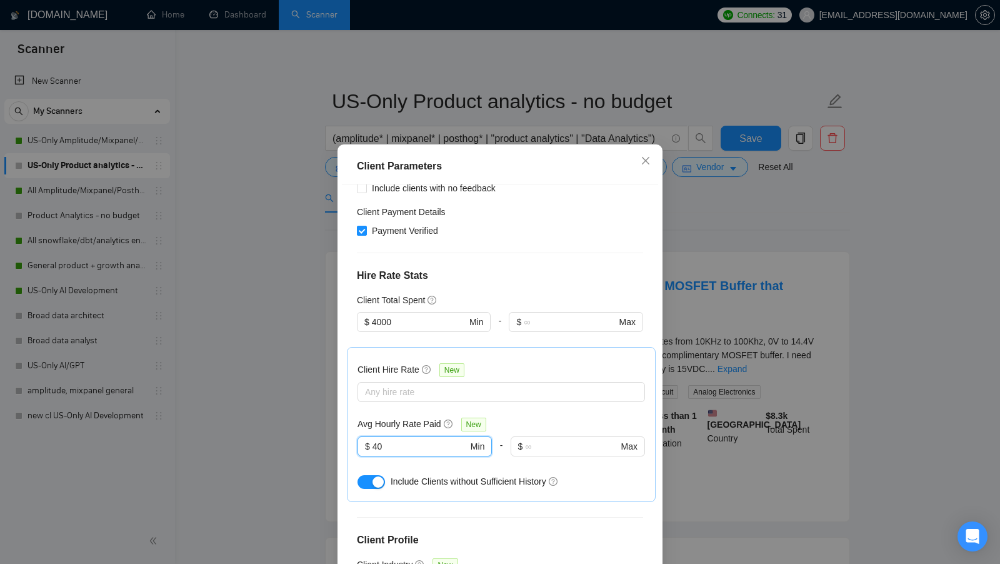
scroll to position [229, 0]
click at [412, 313] on span "$ 4000 Min" at bounding box center [423, 322] width 133 height 20
drag, startPoint x: 407, startPoint y: 322, endPoint x: 359, endPoint y: 322, distance: 48.7
click at [359, 322] on span "$ 4000 Min" at bounding box center [423, 322] width 133 height 20
click at [557, 279] on h4 "Hire Rate Stats" at bounding box center [500, 276] width 286 height 15
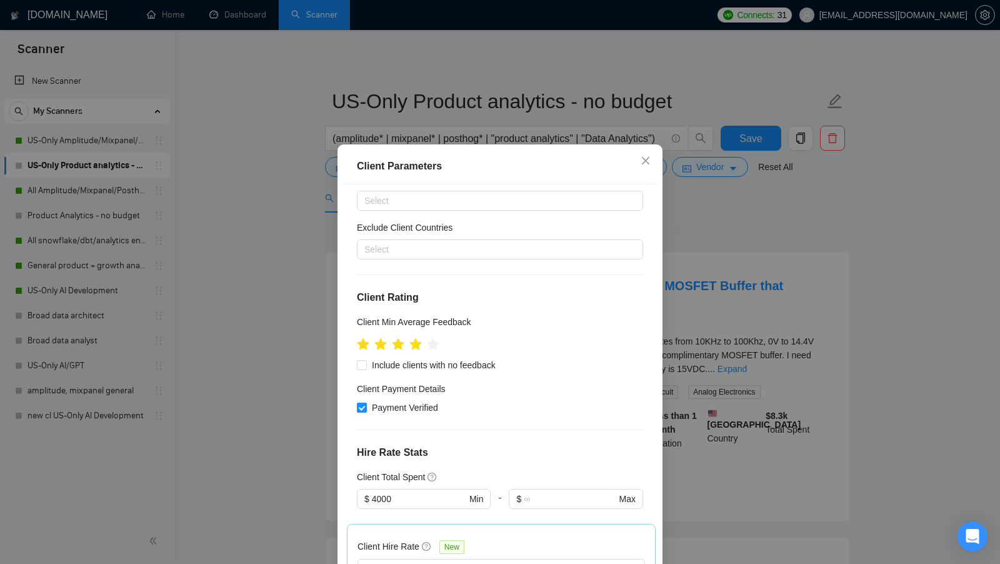
scroll to position [0, 0]
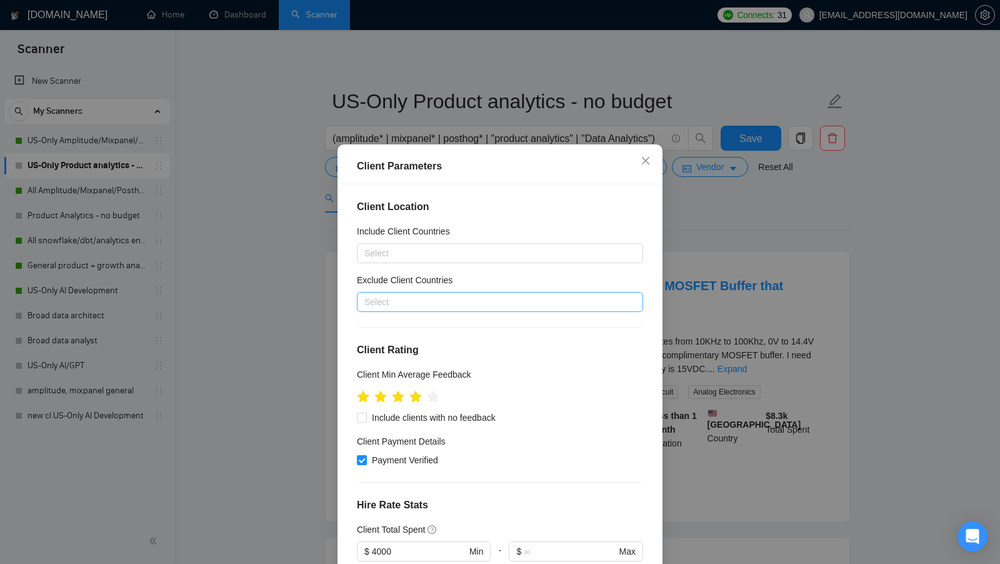
click at [457, 302] on div at bounding box center [493, 301] width 267 height 15
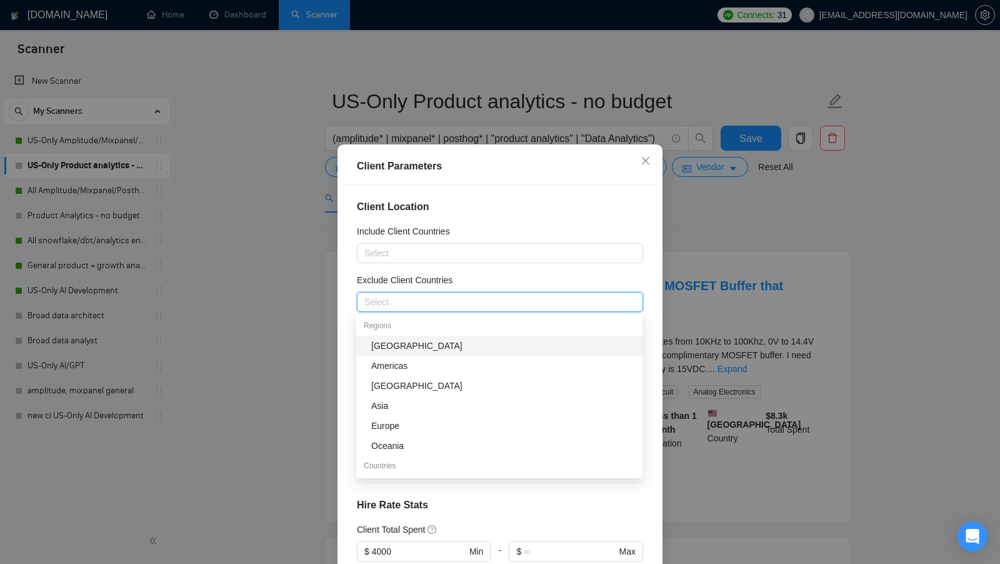
click at [521, 279] on div "Exclude Client Countries" at bounding box center [500, 282] width 286 height 19
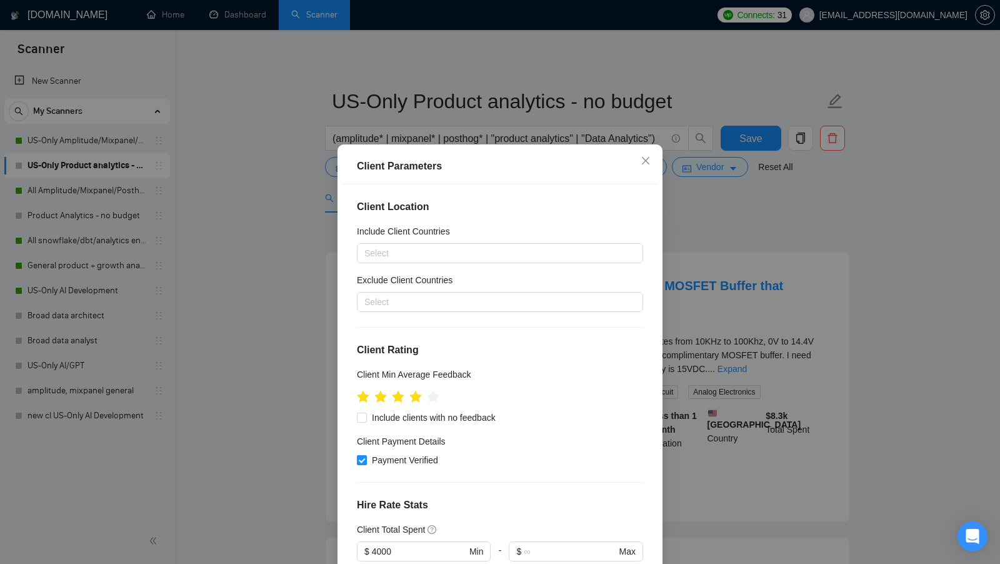
click at [679, 286] on div "Client Parameters Client Location Include Client Countries Select Exclude Clien…" at bounding box center [500, 282] width 1000 height 564
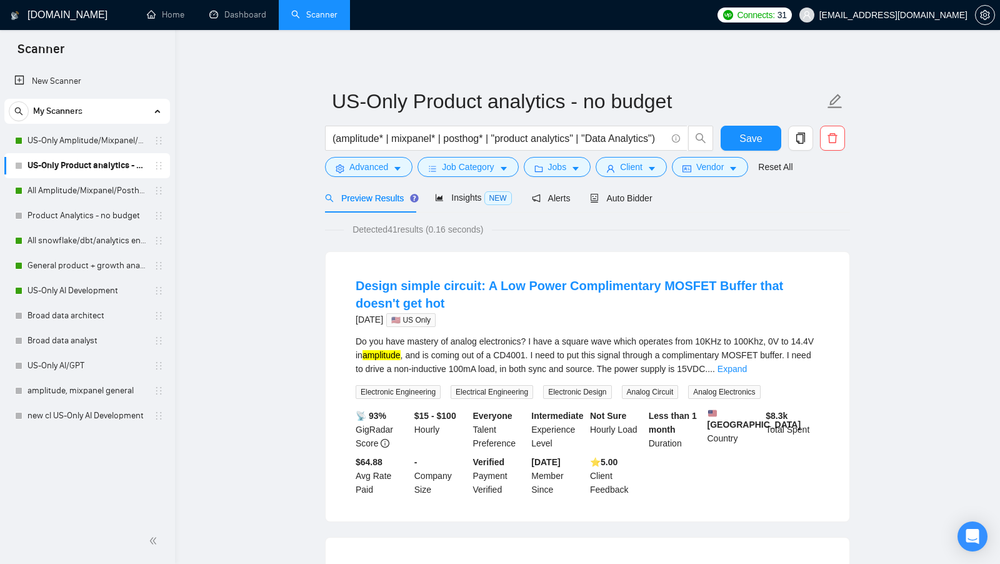
click at [236, 20] on link "Dashboard" at bounding box center [237, 14] width 57 height 11
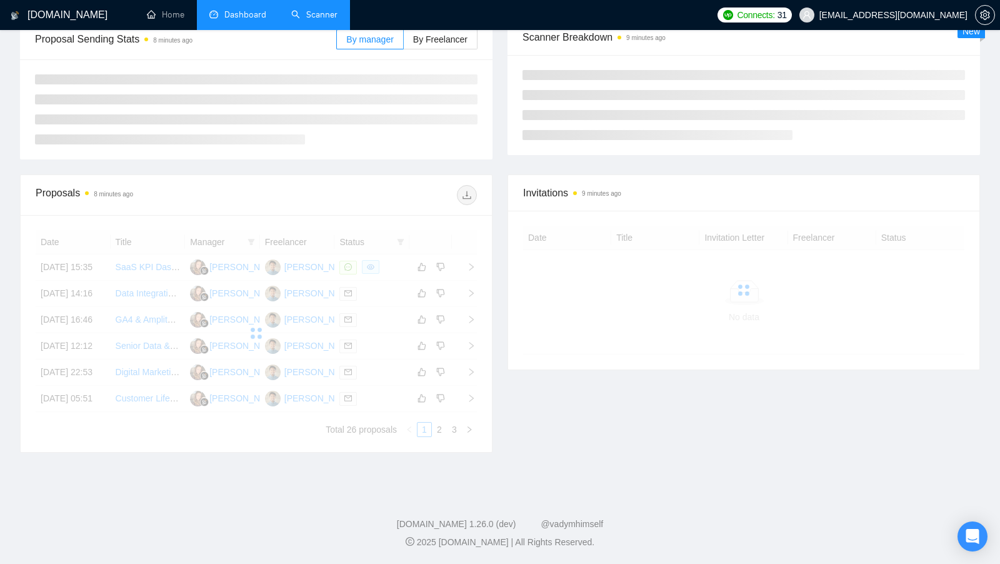
scroll to position [229, 0]
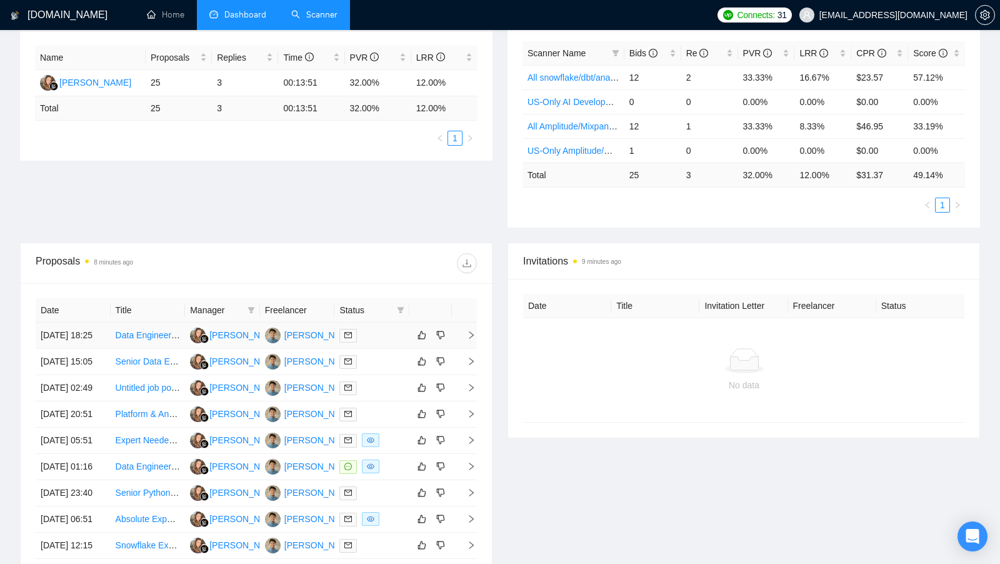
click at [376, 331] on div at bounding box center [371, 335] width 65 height 14
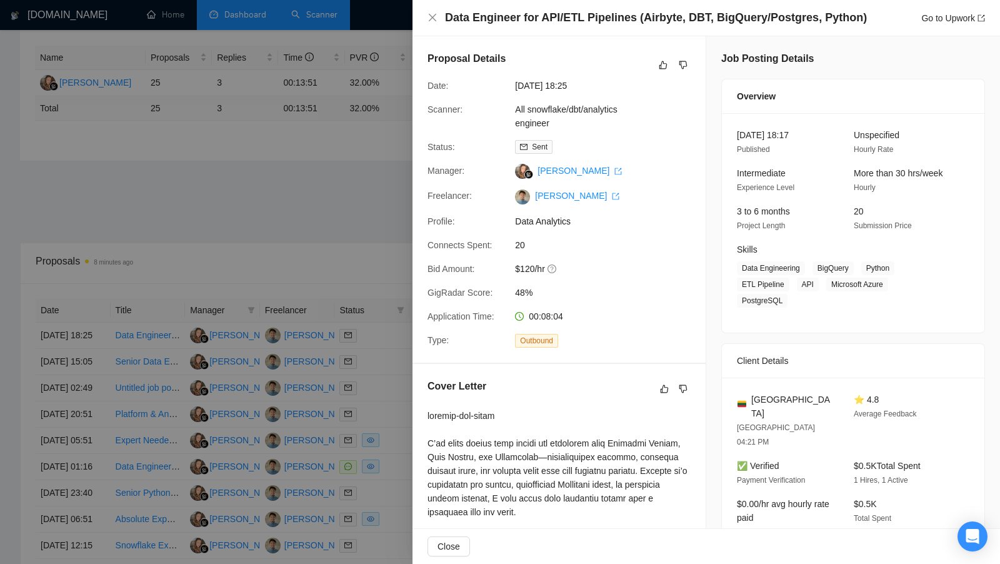
click at [554, 221] on span "Data Analytics" at bounding box center [608, 221] width 187 height 14
click at [375, 369] on div at bounding box center [500, 282] width 1000 height 564
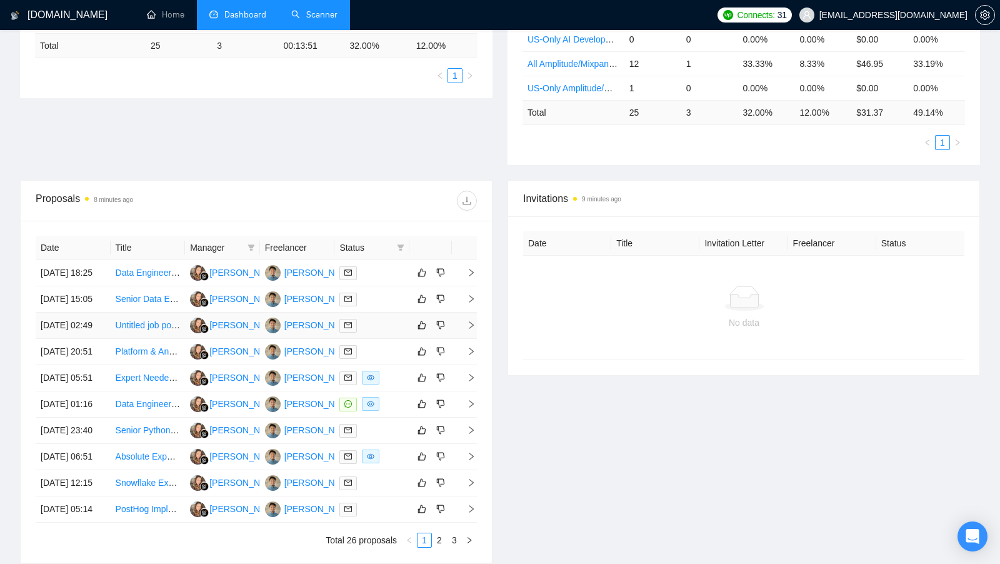
scroll to position [295, 0]
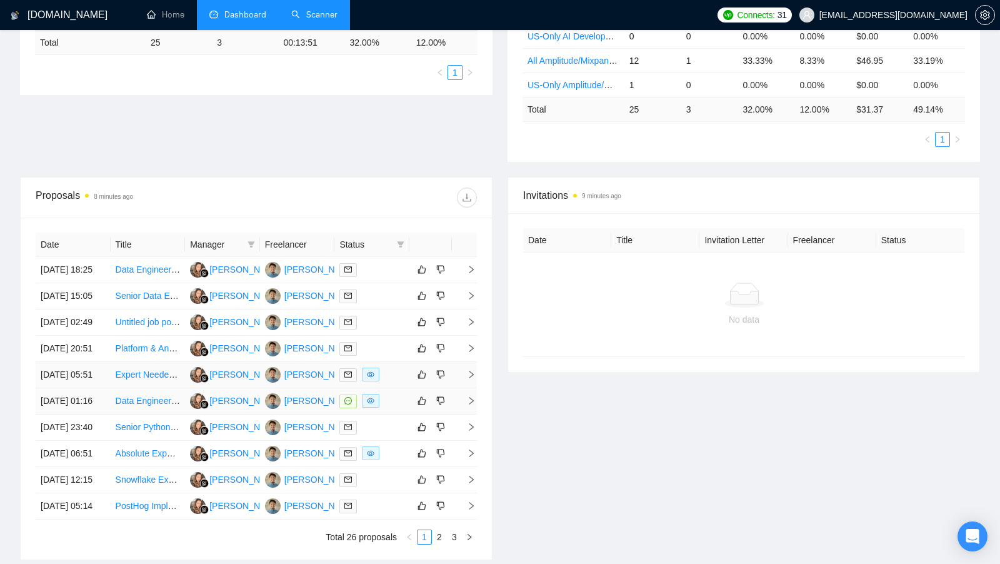
click at [398, 382] on div at bounding box center [371, 374] width 65 height 14
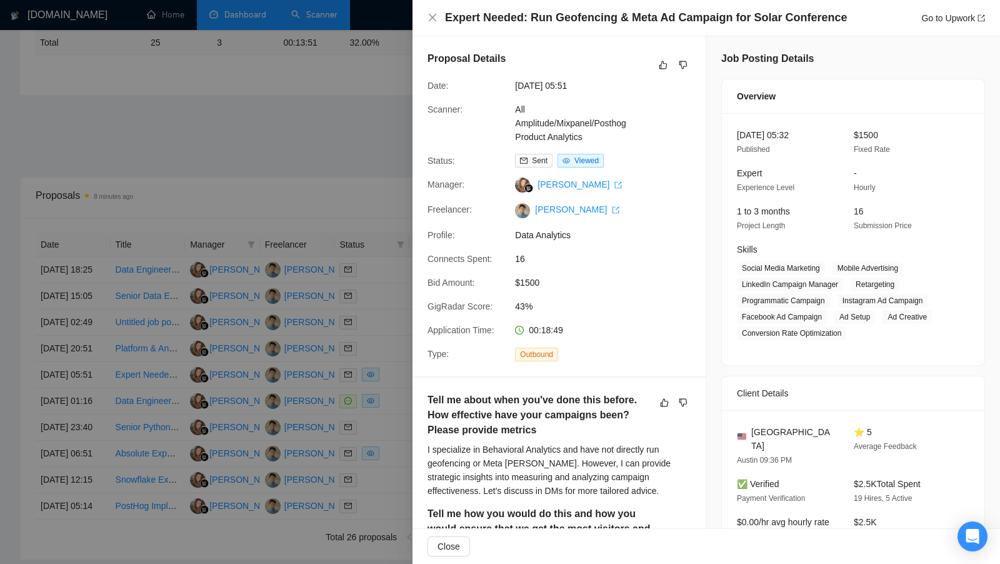
click at [549, 236] on span "Data Analytics" at bounding box center [608, 235] width 187 height 14
click at [341, 282] on div at bounding box center [500, 282] width 1000 height 564
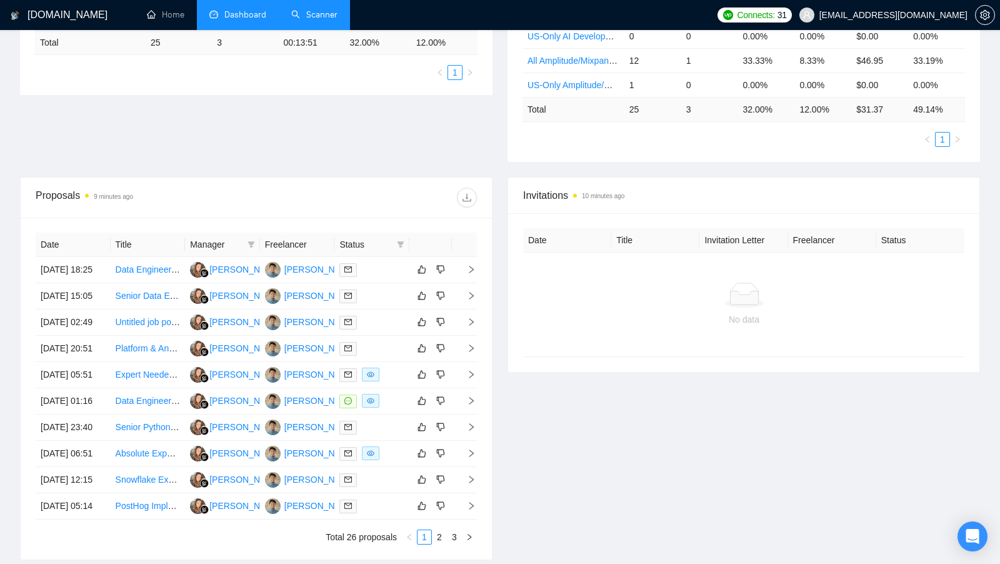
click at [319, 19] on link "Scanner" at bounding box center [314, 14] width 46 height 11
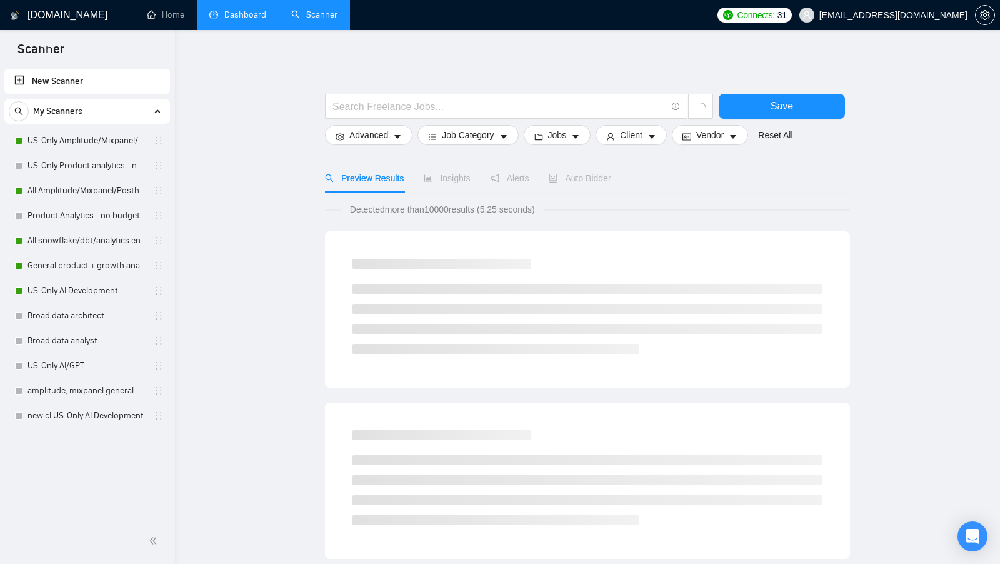
drag, startPoint x: 89, startPoint y: 148, endPoint x: 186, endPoint y: 174, distance: 99.7
click at [89, 148] on link "US-Only Amplitude/Mixpanel/Posthog Product Analytics" at bounding box center [86, 140] width 119 height 25
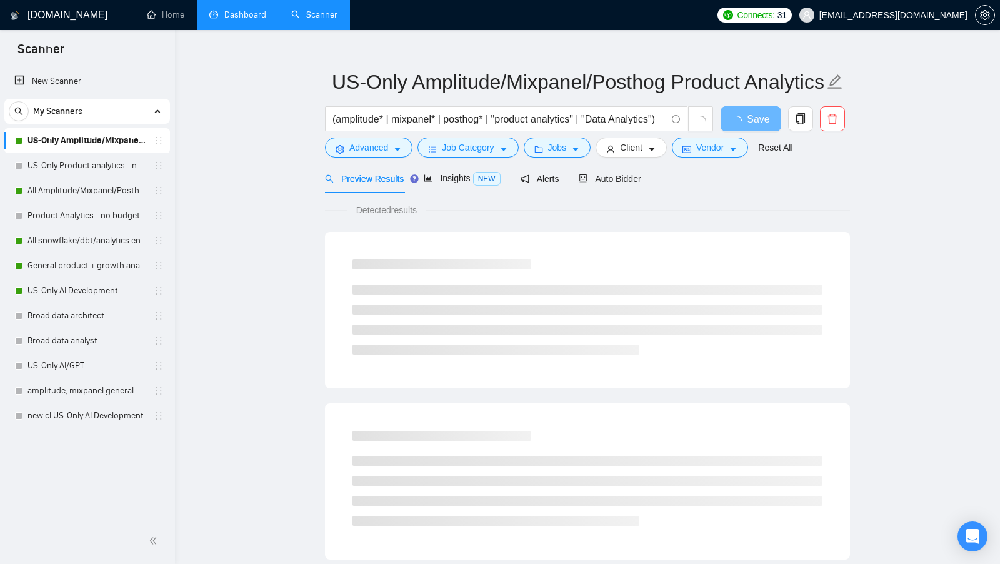
scroll to position [20, 0]
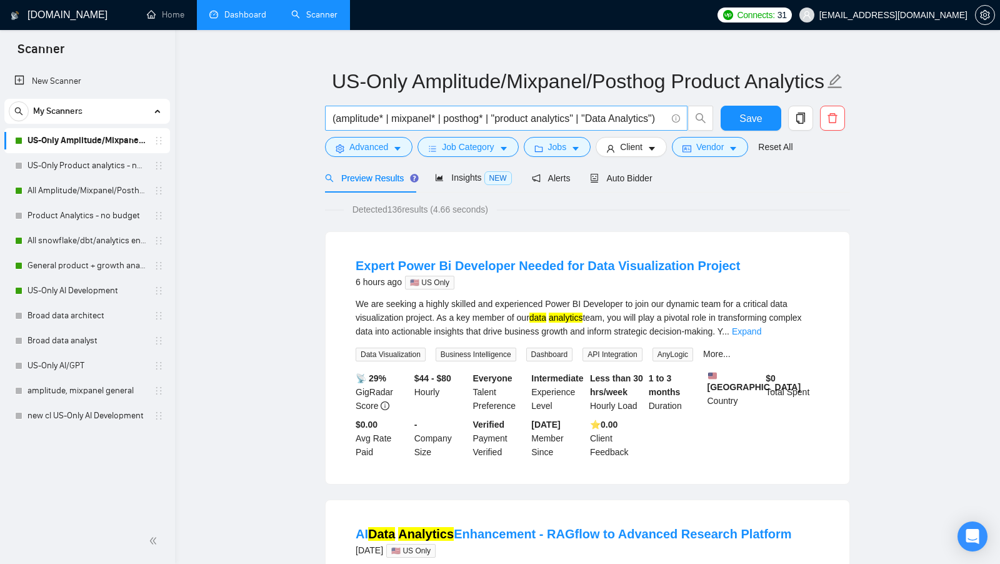
click at [355, 113] on input "(amplitude* | mixpanel* | posthog* | "product analytics" | "Data Analytics")" at bounding box center [499, 119] width 334 height 16
click at [409, 120] on input "(amplitude* | mixpanel* | posthog* | "product analytics" | "Data Analytics")" at bounding box center [499, 119] width 334 height 16
click at [409, 121] on input "(amplitude* | mixpanel* | posthog* | "product analytics" | "Data Analytics")" at bounding box center [499, 119] width 334 height 16
click at [457, 119] on input "(amplitude* | mixpanel* | posthog* | "product analytics" | "Data Analytics")" at bounding box center [499, 119] width 334 height 16
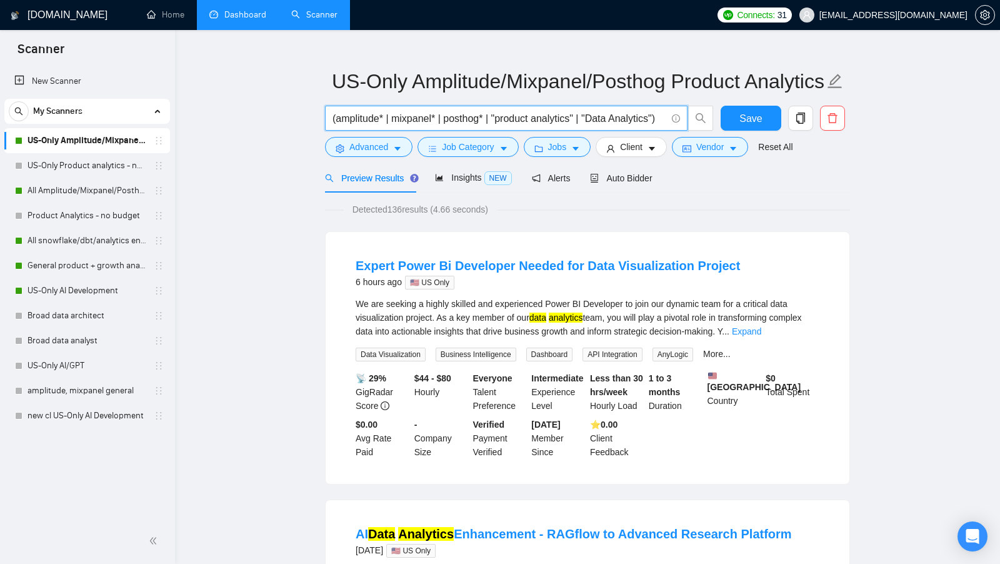
click at [457, 119] on input "(amplitude* | mixpanel* | posthog* | "product analytics" | "Data Analytics")" at bounding box center [499, 119] width 334 height 16
click at [422, 119] on input "(amplitude* | mixpanel* | posthog* | "product analytics" | "Data Analytics")" at bounding box center [499, 119] width 334 height 16
click at [627, 186] on div "Auto Bidder" at bounding box center [621, 177] width 62 height 29
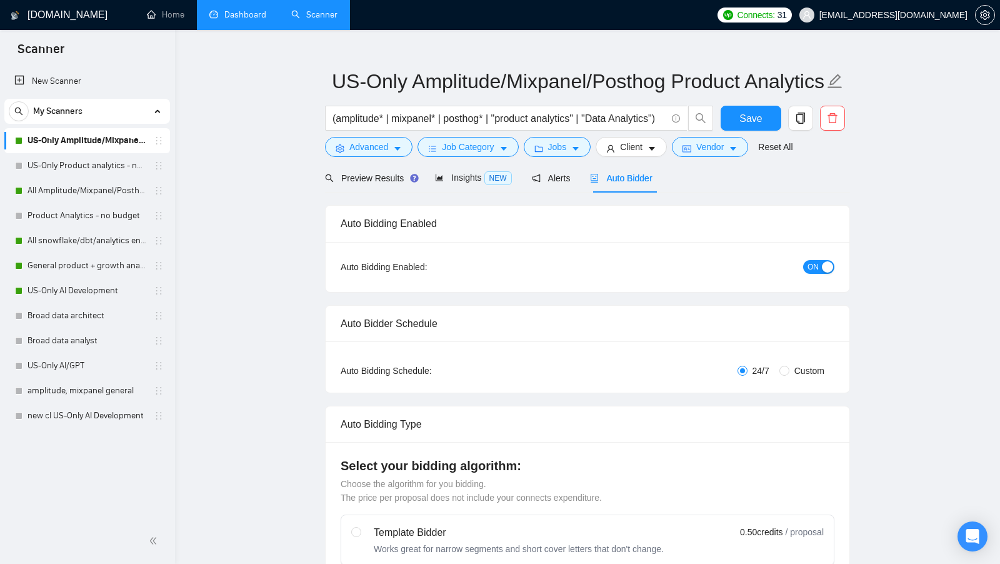
checkbox input "true"
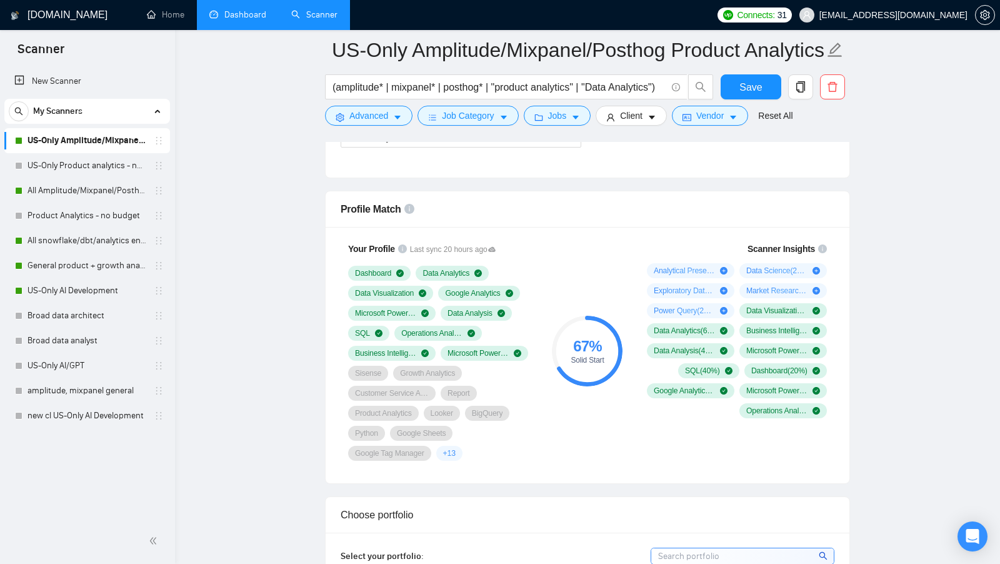
scroll to position [757, 0]
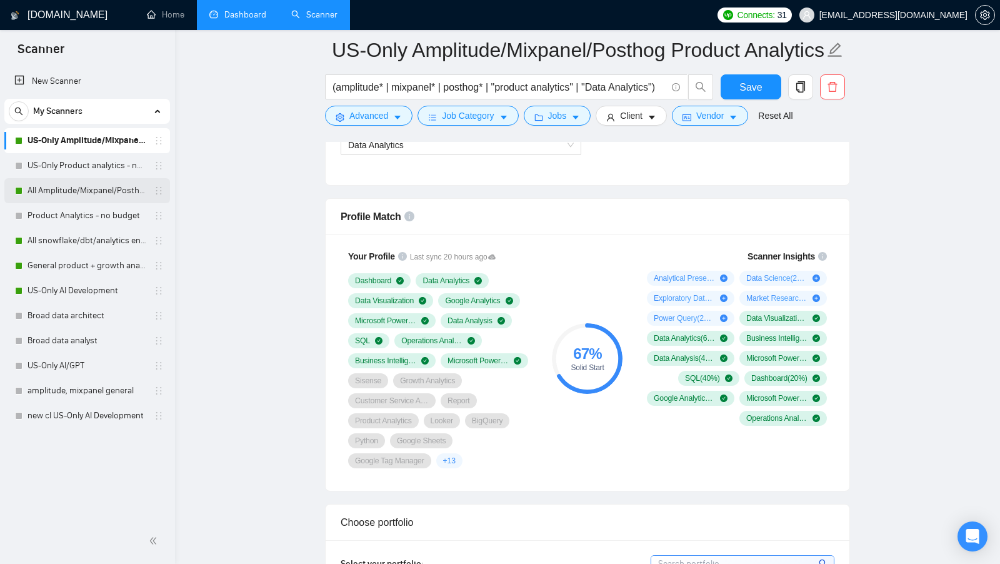
click at [101, 186] on link "All Amplitude/Mixpanel/Posthog Product Analytics" at bounding box center [86, 190] width 119 height 25
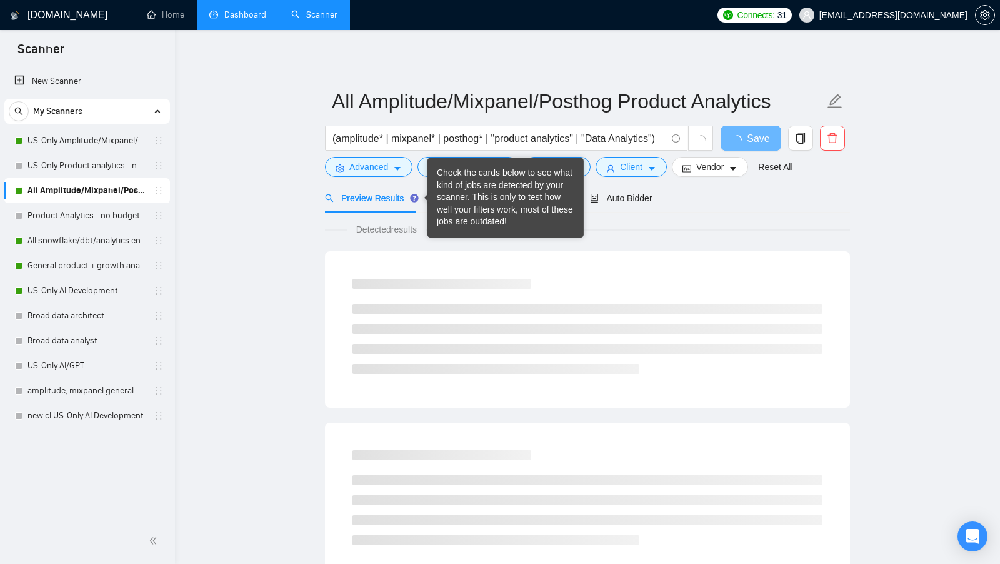
click at [621, 207] on div "Auto Bidder" at bounding box center [621, 197] width 62 height 29
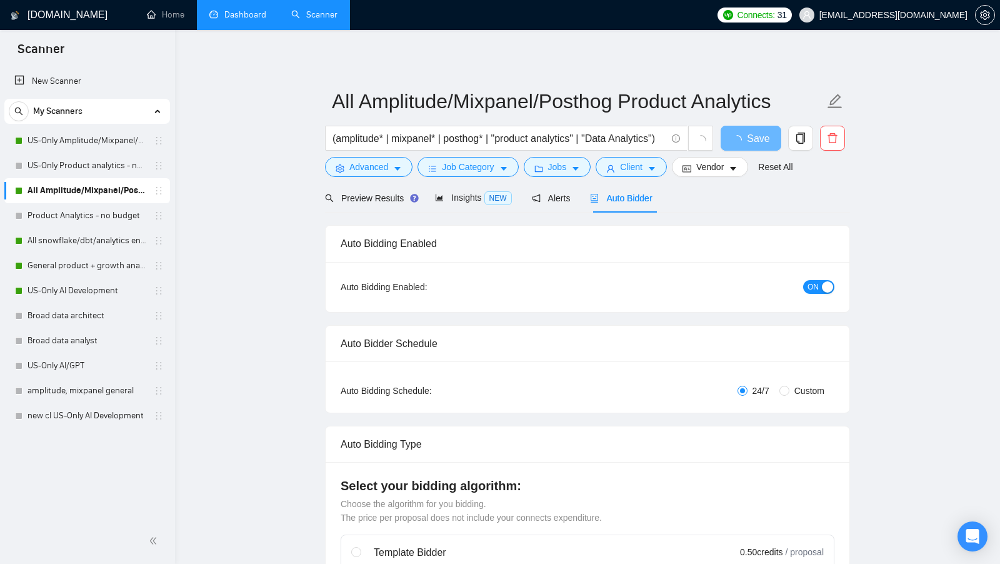
checkbox input "true"
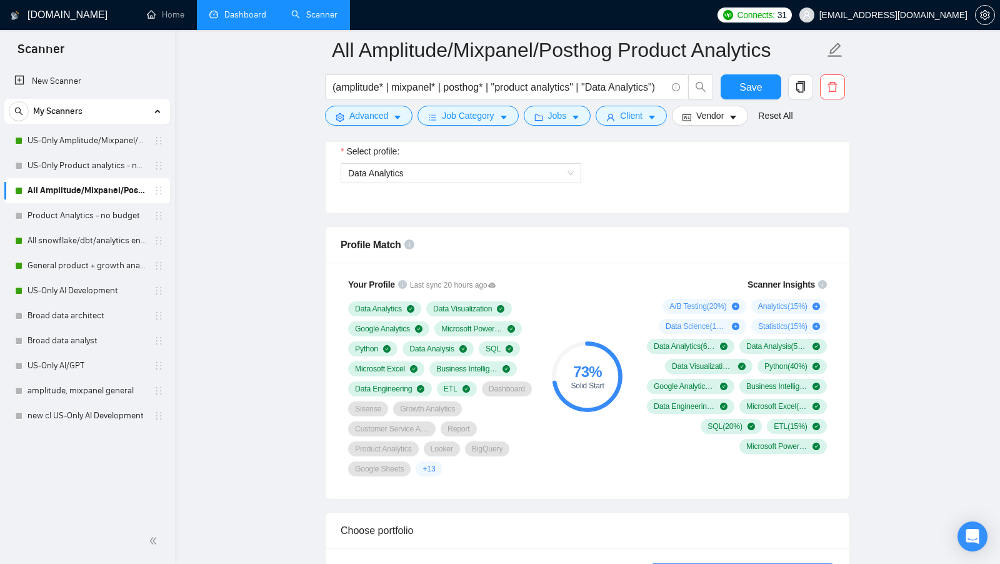
scroll to position [732, 0]
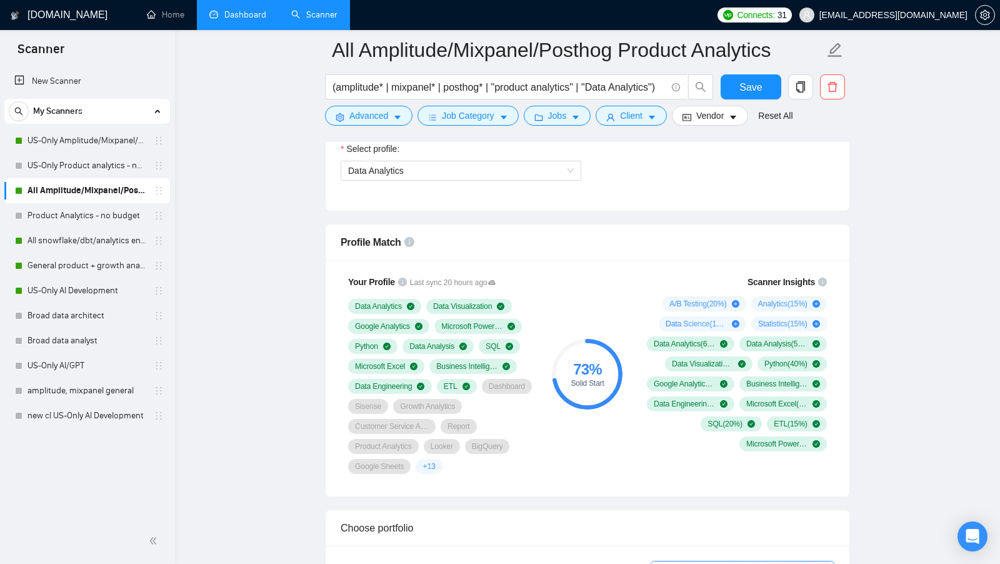
click at [569, 417] on div "73 % Solid Start" at bounding box center [588, 374] width 84 height 214
click at [606, 429] on div "73 % Solid Start" at bounding box center [588, 374] width 84 height 214
drag, startPoint x: 744, startPoint y: 273, endPoint x: 814, endPoint y: 276, distance: 70.0
click at [814, 277] on div "Scanner Insights" at bounding box center [734, 281] width 185 height 9
click at [707, 269] on div "Scanner Insights A/B Testing ( 20 %) Analytics ( 15 %) Data Science ( 15 %) Sta…" at bounding box center [734, 362] width 200 height 191
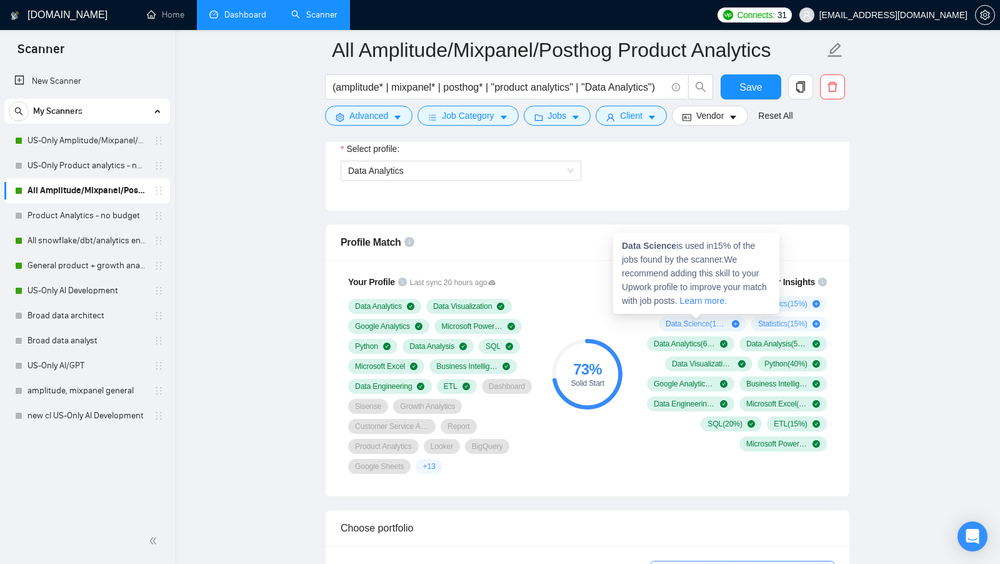
click at [624, 322] on div "73 % Solid Start" at bounding box center [588, 374] width 84 height 214
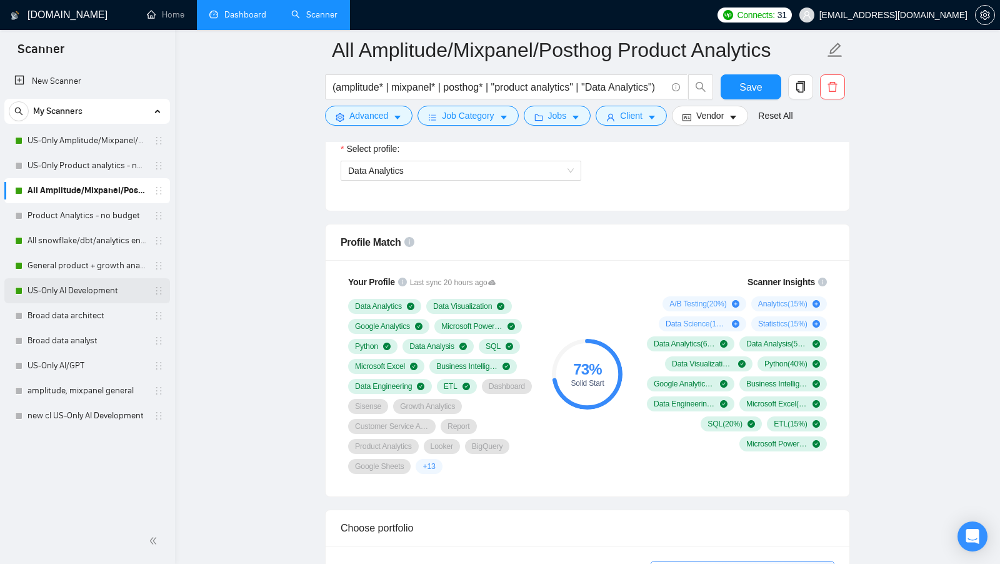
click at [86, 284] on link "US-Only AI Development" at bounding box center [86, 290] width 119 height 25
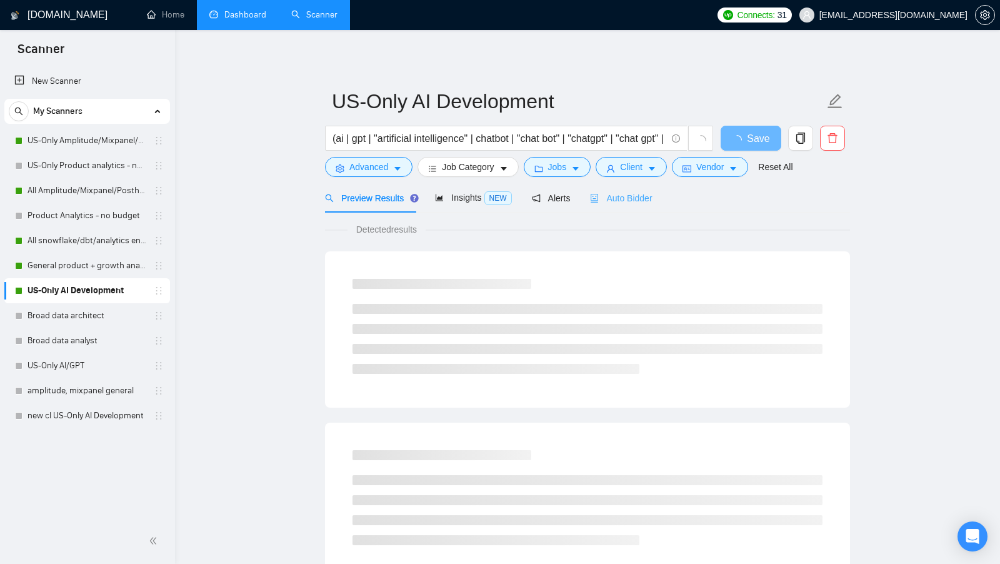
click at [638, 209] on div "Auto Bidder" at bounding box center [621, 197] width 62 height 29
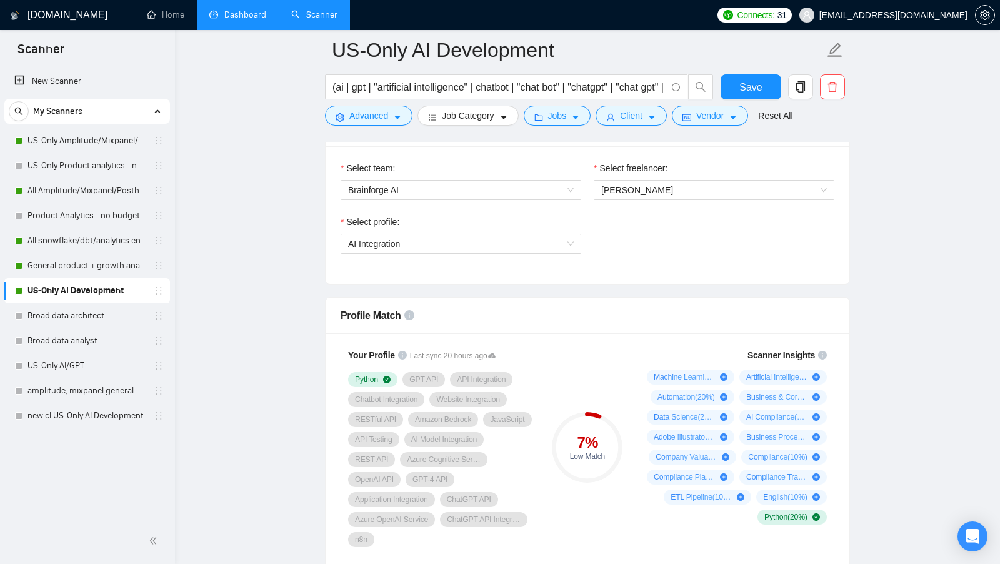
scroll to position [669, 0]
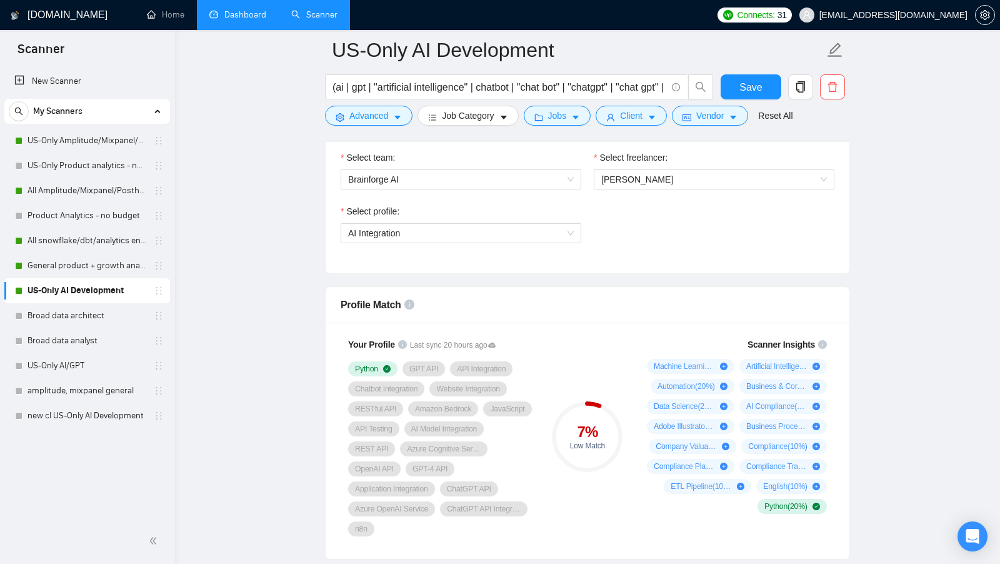
click at [733, 491] on div "Machine Learning ( 50 %) Artificial Intelligence ( 40 %) Automation ( 20 %) Bus…" at bounding box center [734, 436] width 185 height 155
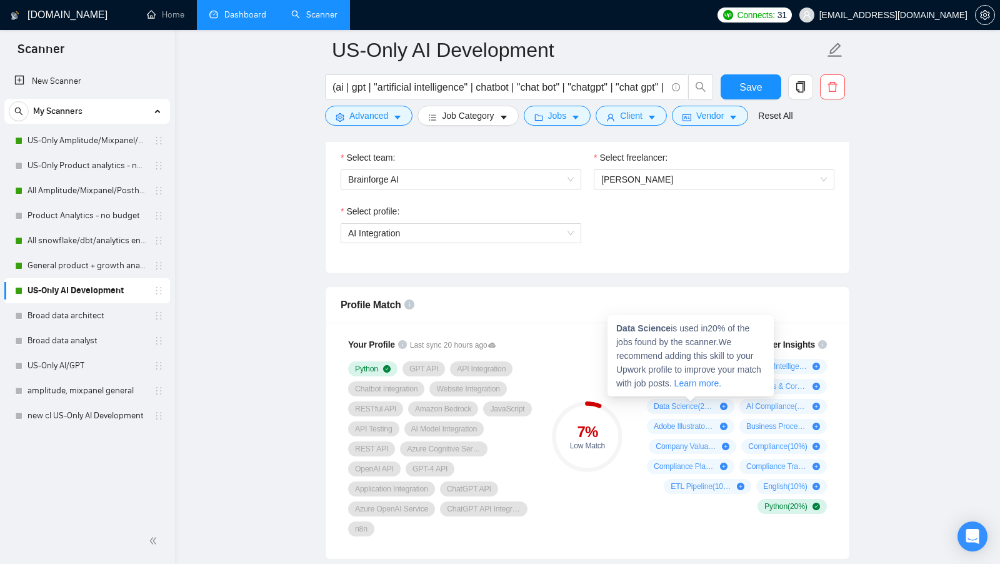
click at [647, 399] on div "Data Science ( 20 %)" at bounding box center [690, 406] width 87 height 15
click at [637, 405] on div "Scanner Insights Machine Learning ( 50 %) Artificial Intelligence ( 40 %) Autom…" at bounding box center [734, 425] width 200 height 191
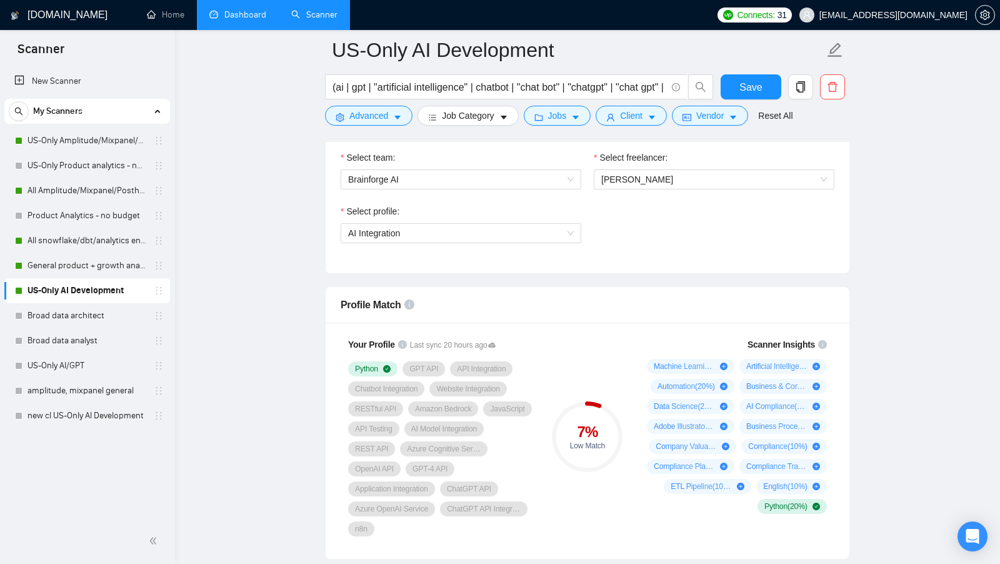
click at [621, 424] on div "7 %" at bounding box center [587, 431] width 71 height 15
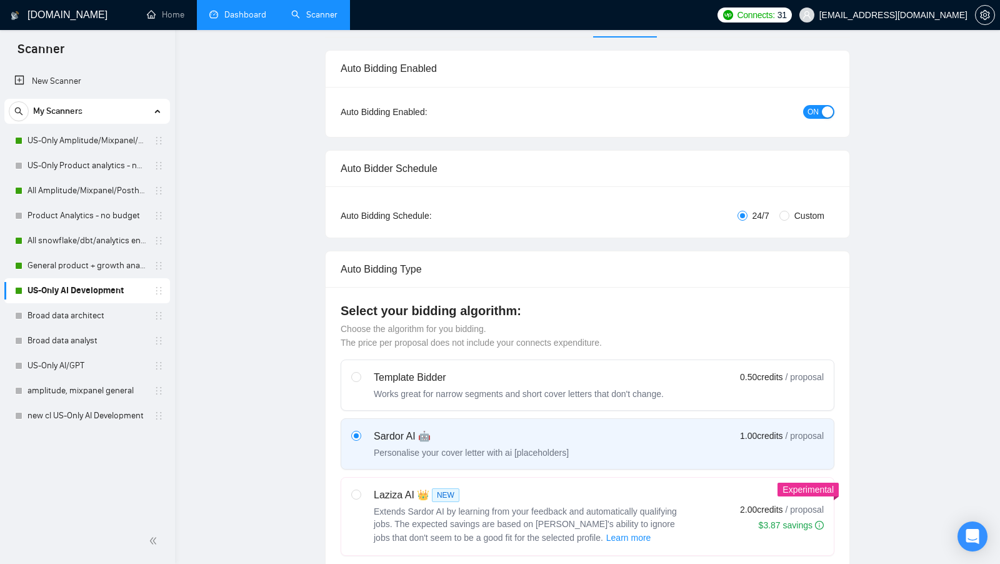
scroll to position [0, 0]
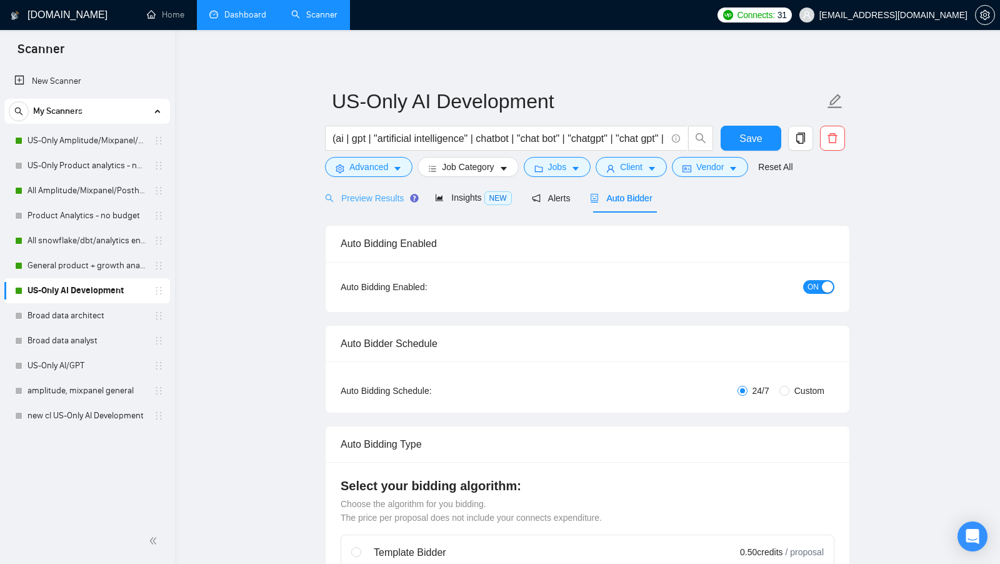
click at [374, 186] on div "Preview Results" at bounding box center [370, 197] width 90 height 29
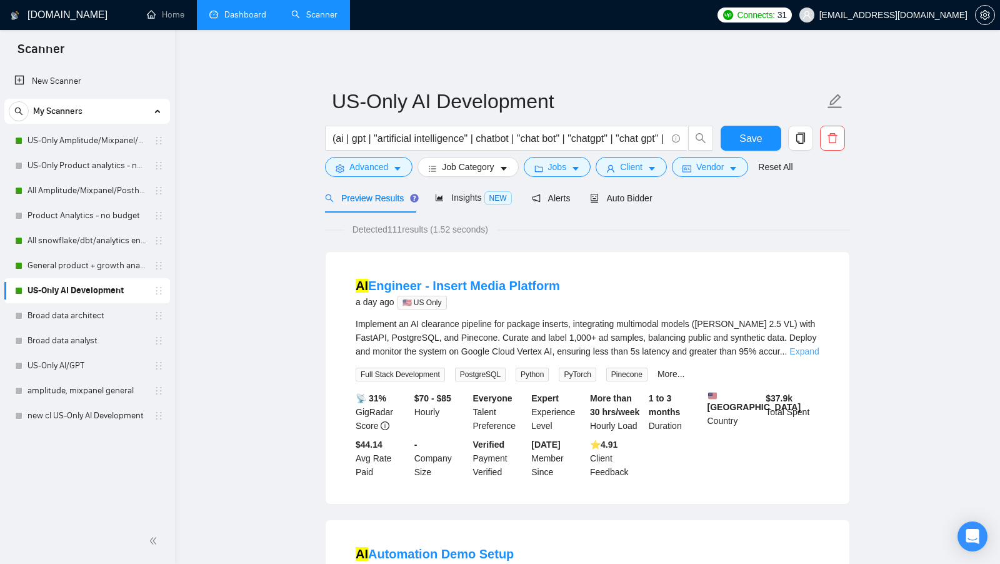
click at [813, 351] on link "Expand" at bounding box center [803, 351] width 29 height 10
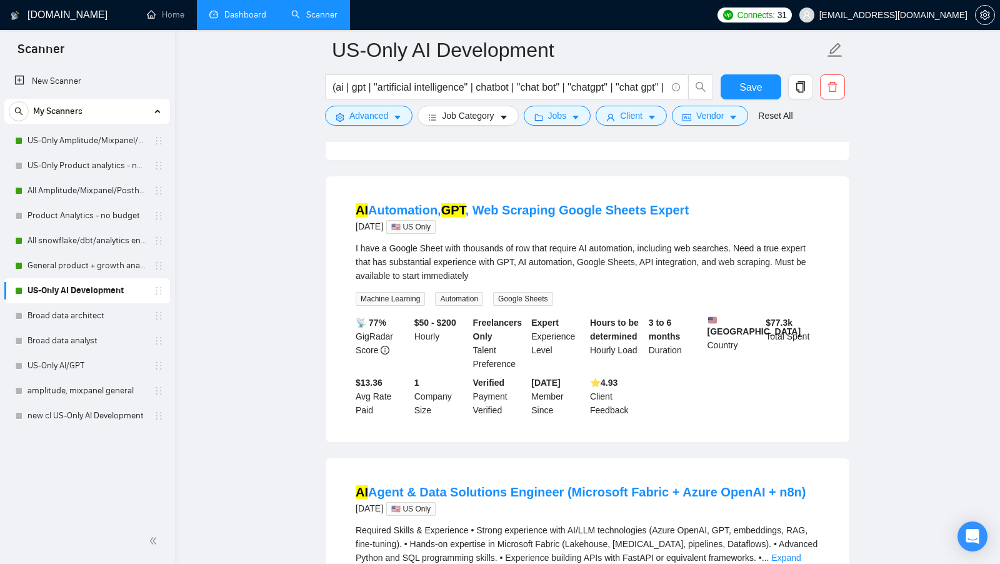
scroll to position [1528, 0]
click at [394, 126] on form "US-Only AI Development (ai | gpt | "artificial intelligence" | chatbot | "chat …" at bounding box center [587, 81] width 525 height 102
click at [378, 121] on span "Advanced" at bounding box center [368, 116] width 39 height 14
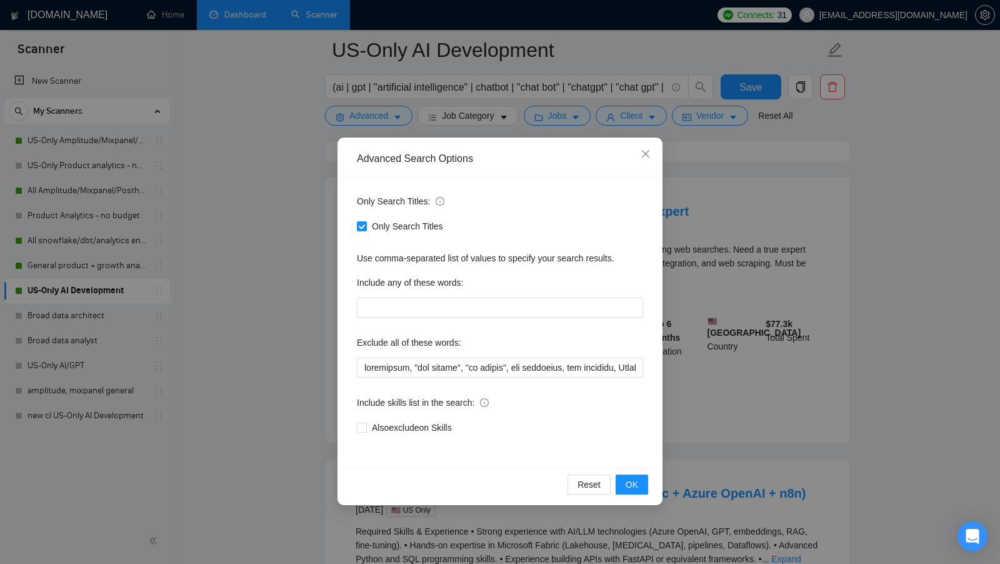
click at [322, 357] on div "Advanced Search Options Only Search Titles: Only Search Titles Use comma-separa…" at bounding box center [500, 282] width 1000 height 564
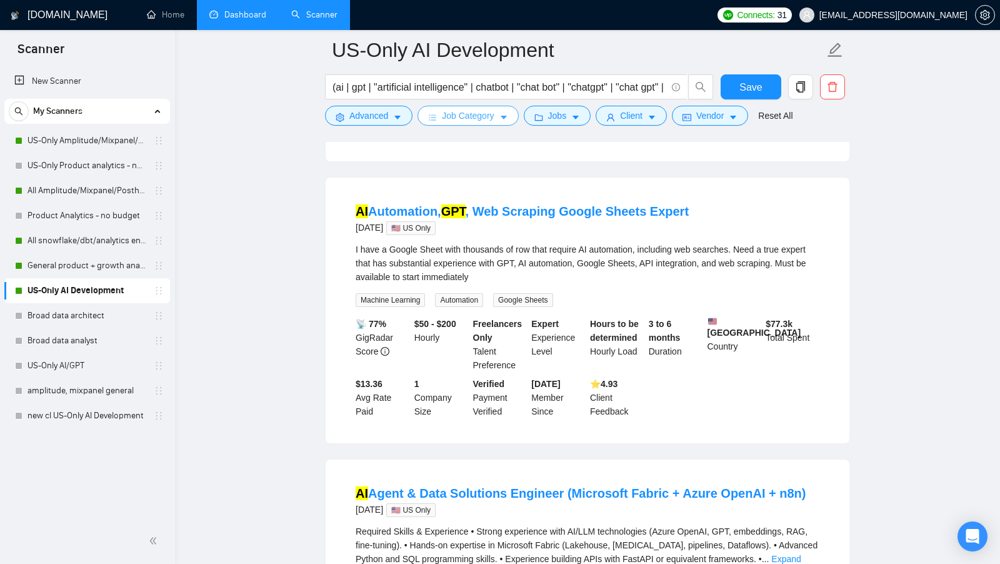
click at [479, 119] on span "Job Category" at bounding box center [468, 116] width 52 height 14
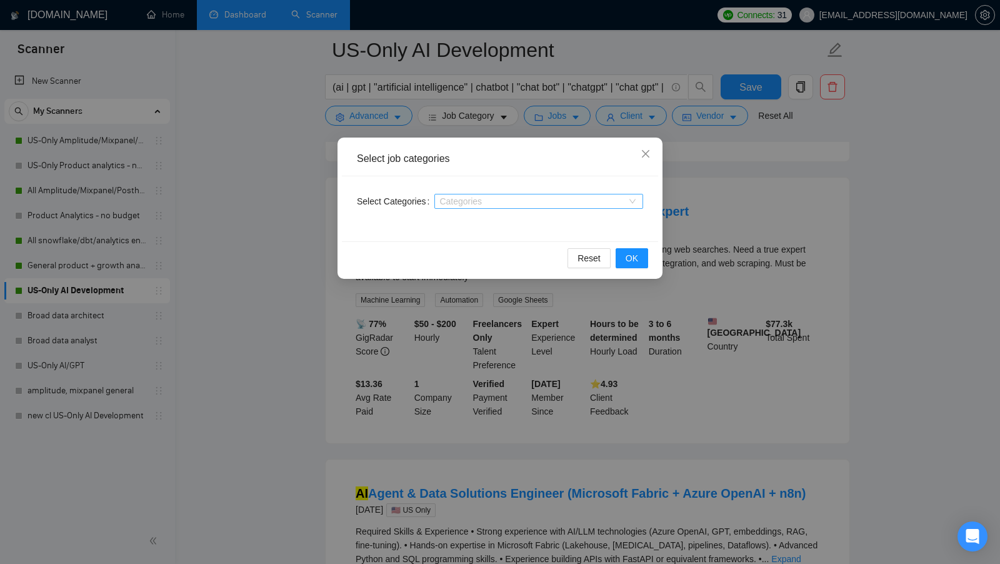
click at [520, 199] on div at bounding box center [532, 201] width 190 height 10
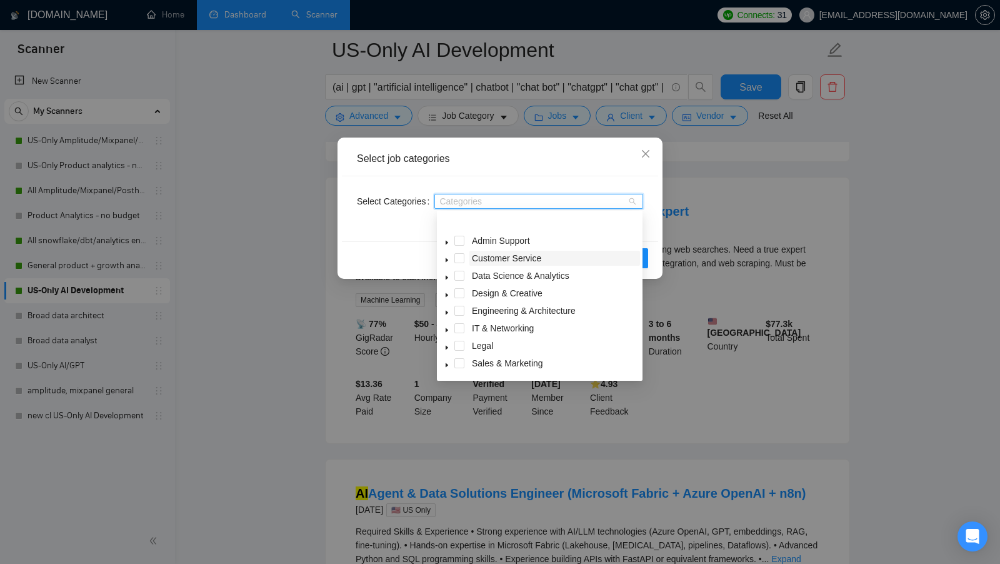
scroll to position [50, 0]
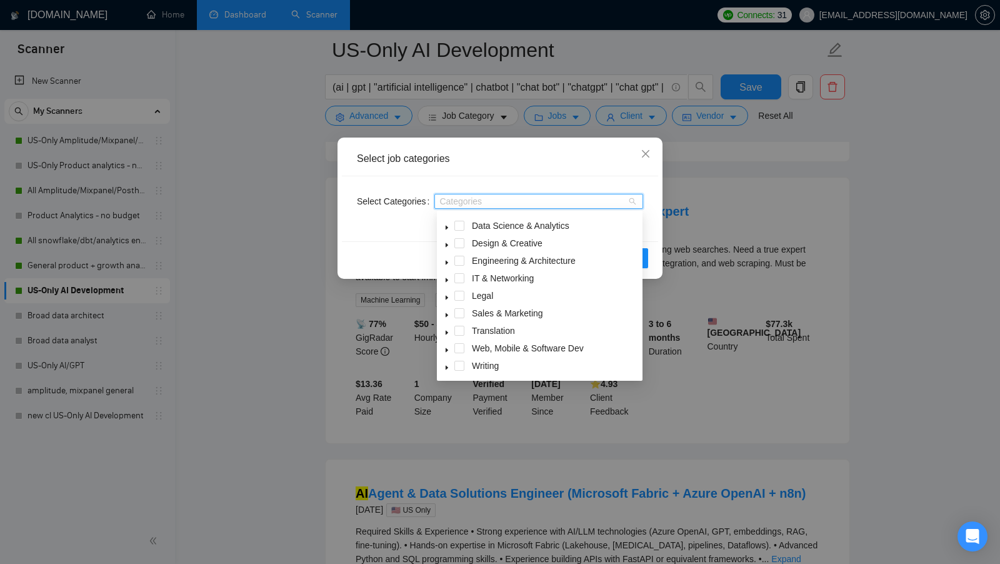
click at [410, 262] on div "Reset OK" at bounding box center [500, 257] width 316 height 33
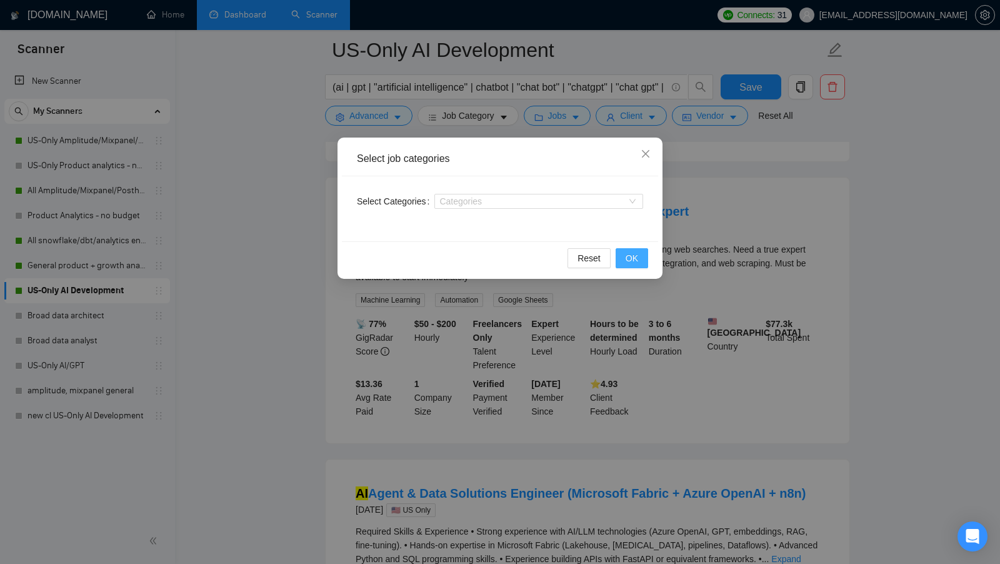
click at [643, 256] on button "OK" at bounding box center [632, 258] width 32 height 20
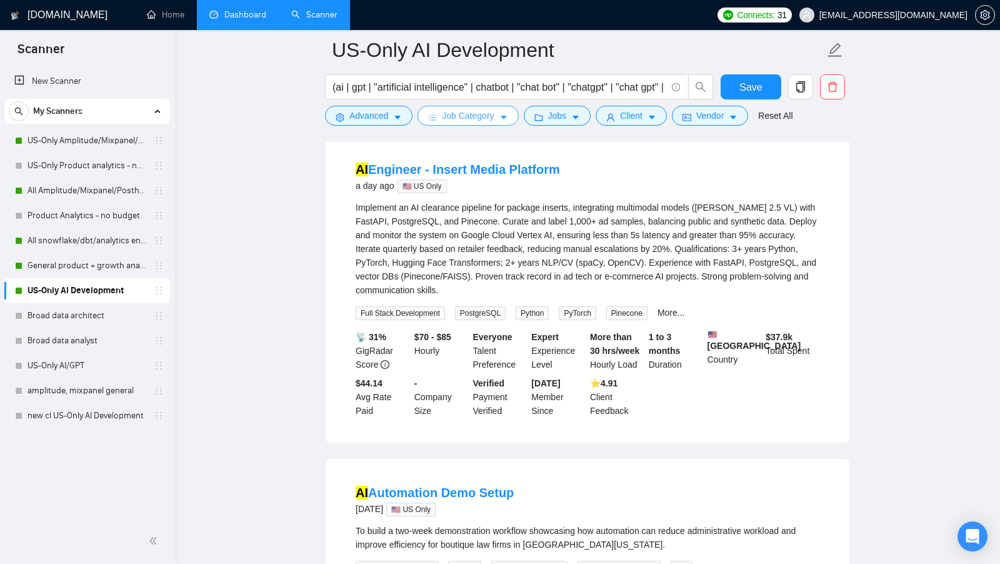
scroll to position [0, 0]
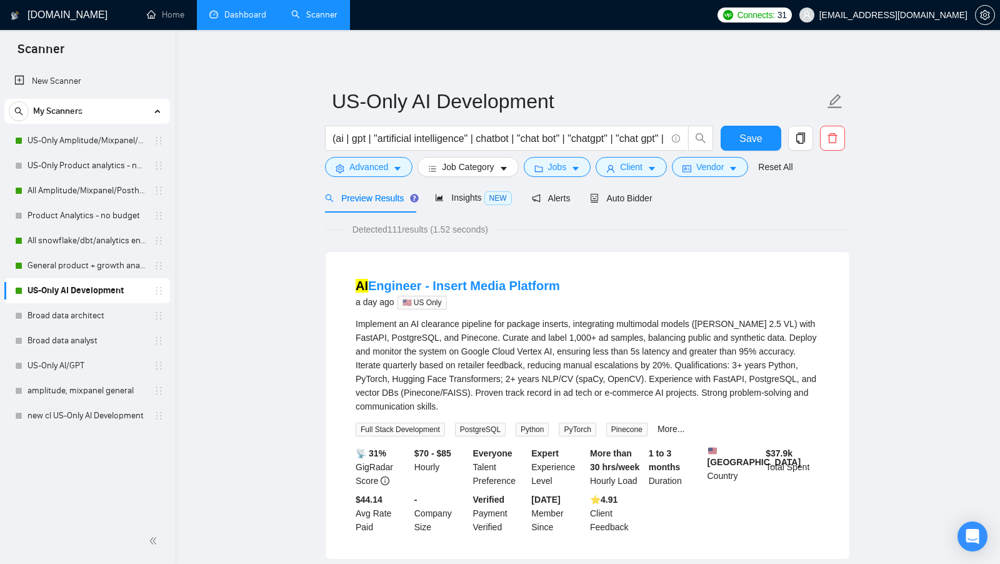
click at [248, 16] on link "Dashboard" at bounding box center [237, 14] width 57 height 11
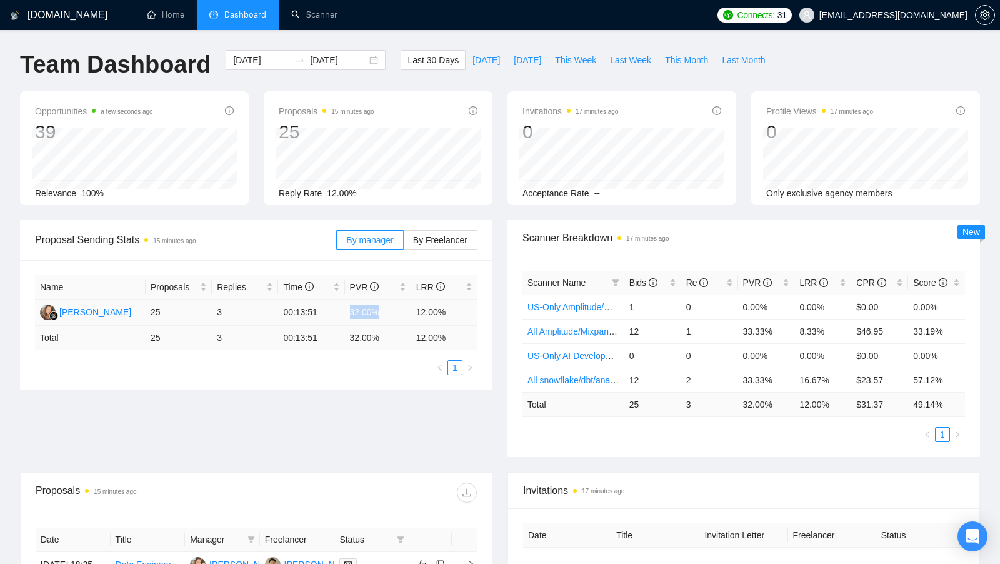
drag, startPoint x: 346, startPoint y: 311, endPoint x: 382, endPoint y: 311, distance: 36.9
click at [382, 311] on td "32.00%" at bounding box center [378, 312] width 66 height 26
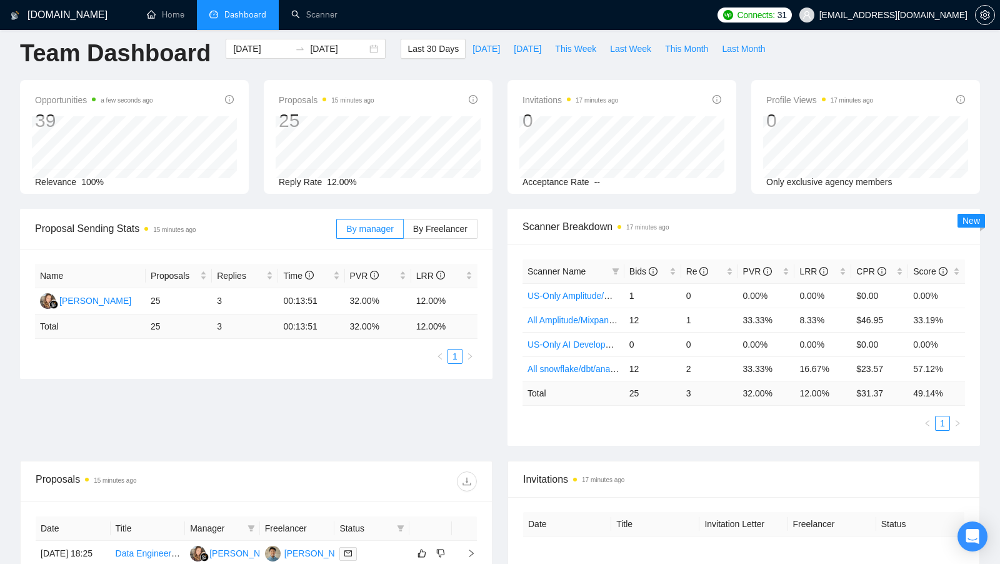
scroll to position [13, 0]
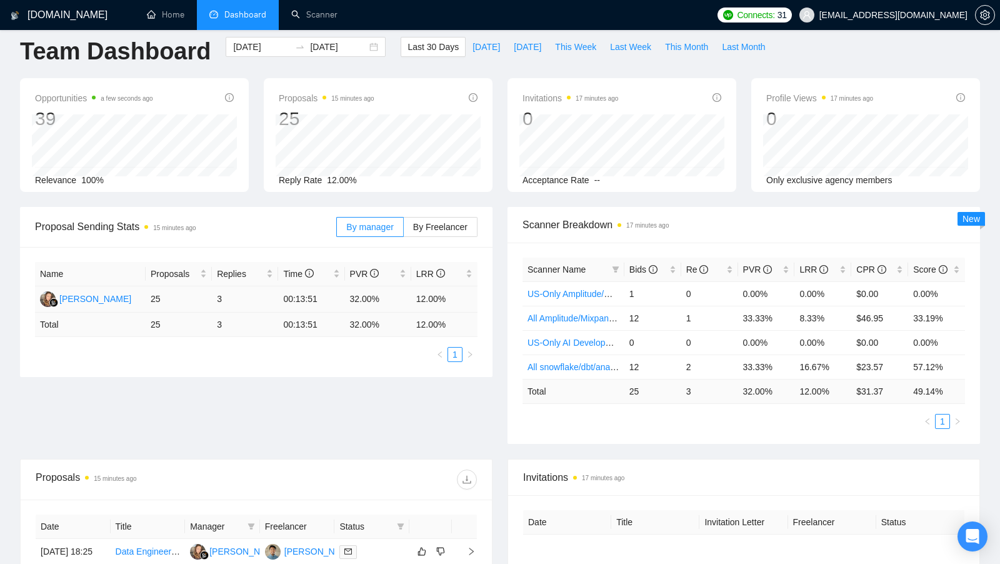
click at [363, 306] on td "32.00%" at bounding box center [378, 299] width 66 height 26
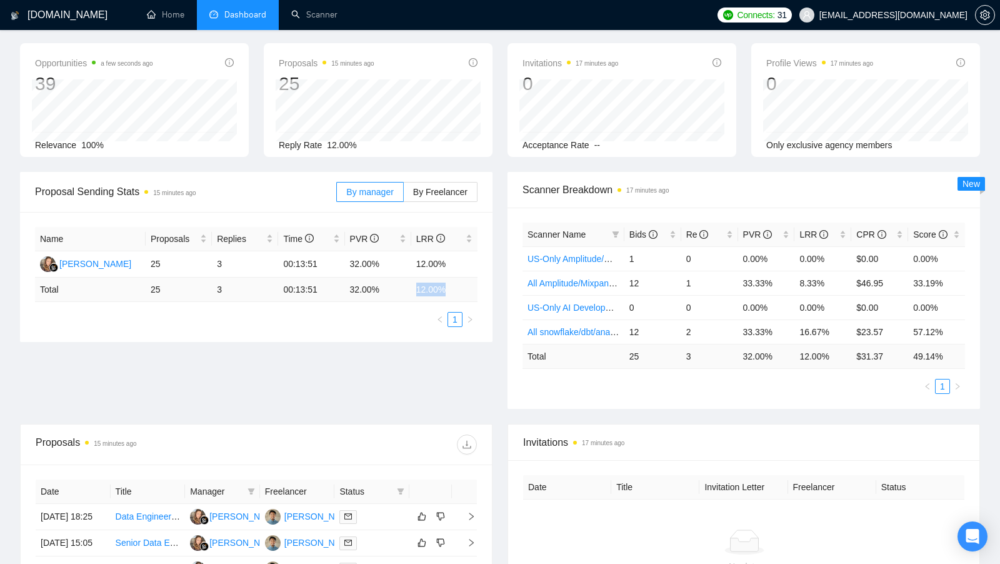
drag, startPoint x: 413, startPoint y: 286, endPoint x: 459, endPoint y: 286, distance: 46.2
click at [459, 286] on td "12.00 %" at bounding box center [444, 289] width 66 height 24
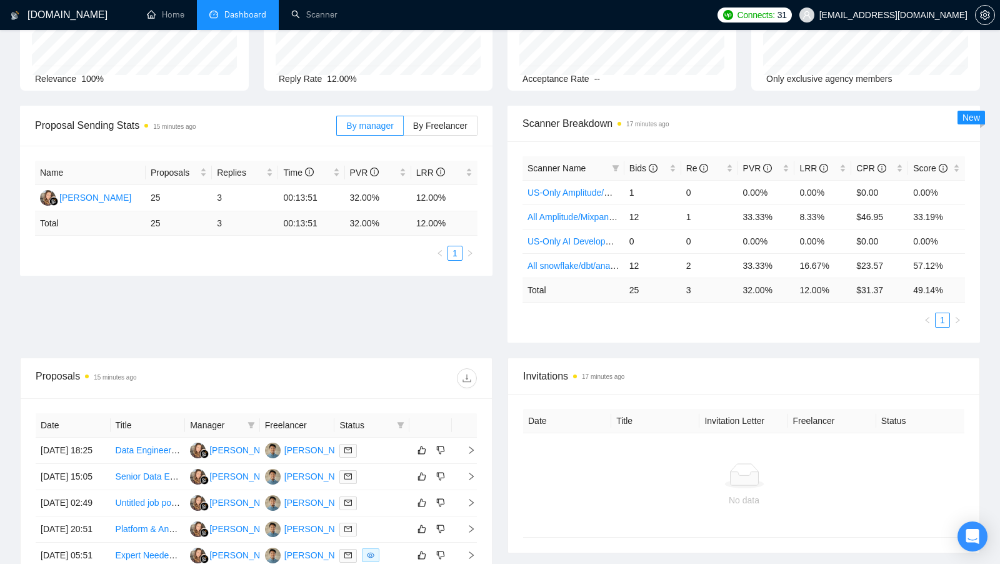
scroll to position [128, 0]
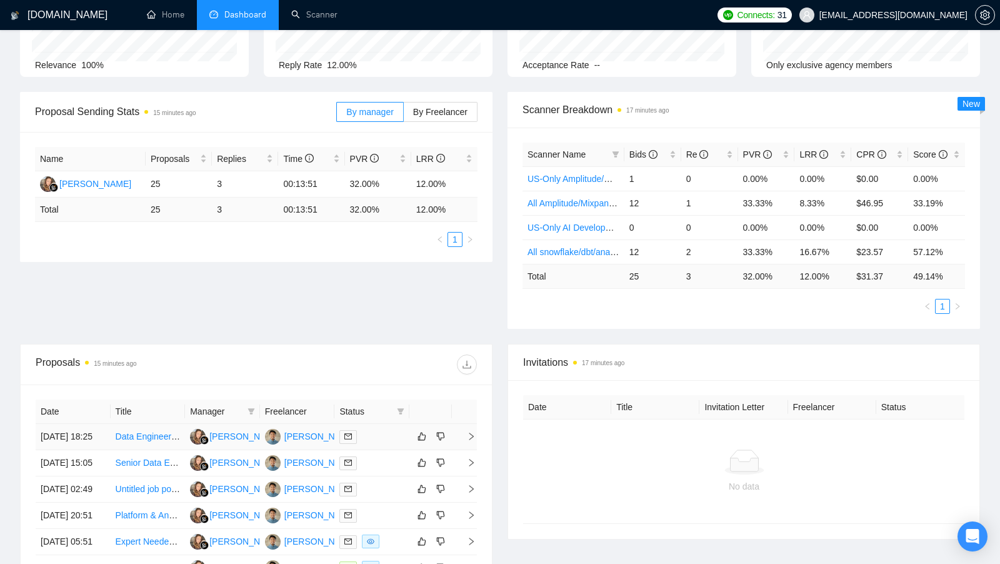
click at [391, 450] on td at bounding box center [371, 437] width 75 height 26
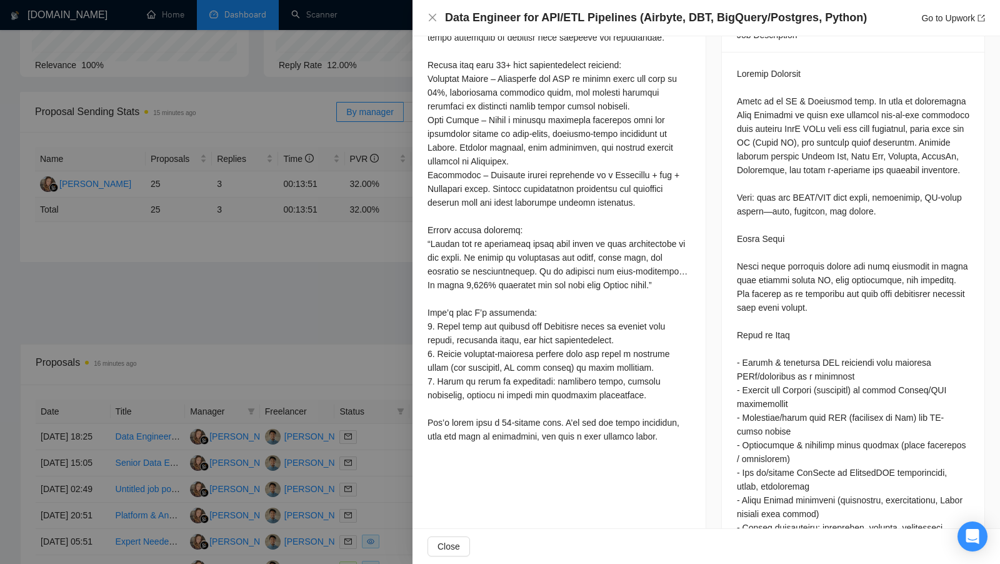
scroll to position [602, 0]
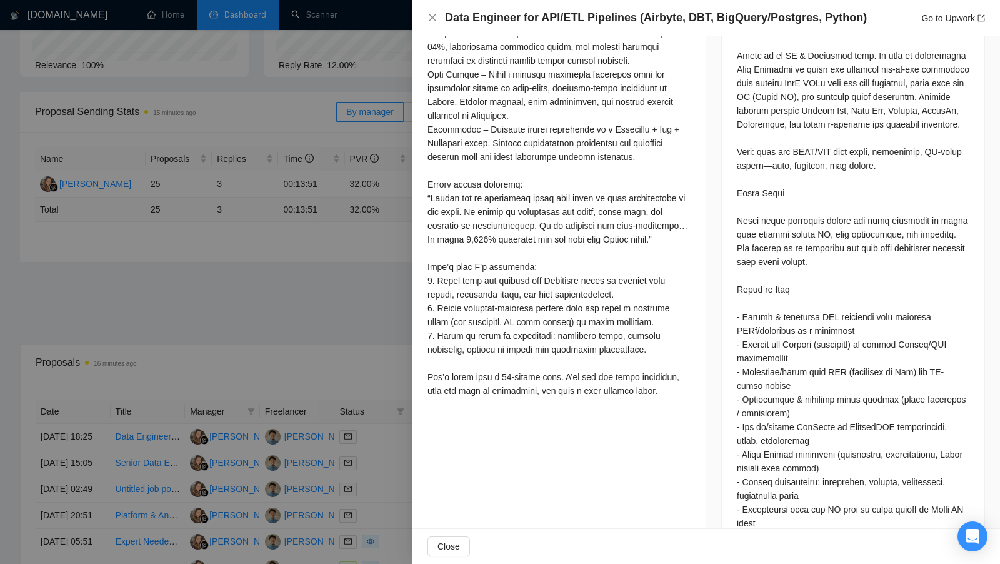
click at [344, 324] on div at bounding box center [500, 282] width 1000 height 564
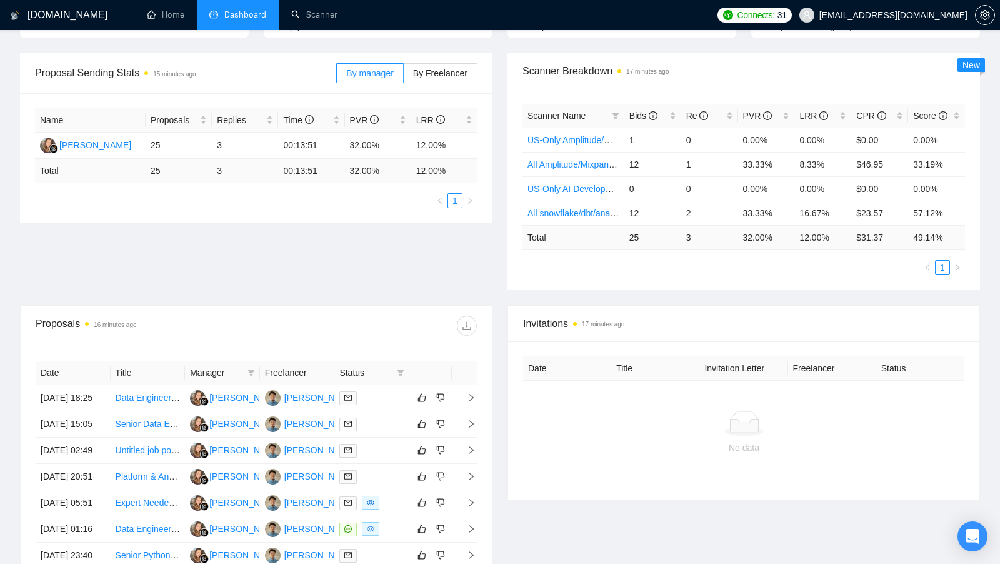
scroll to position [170, 0]
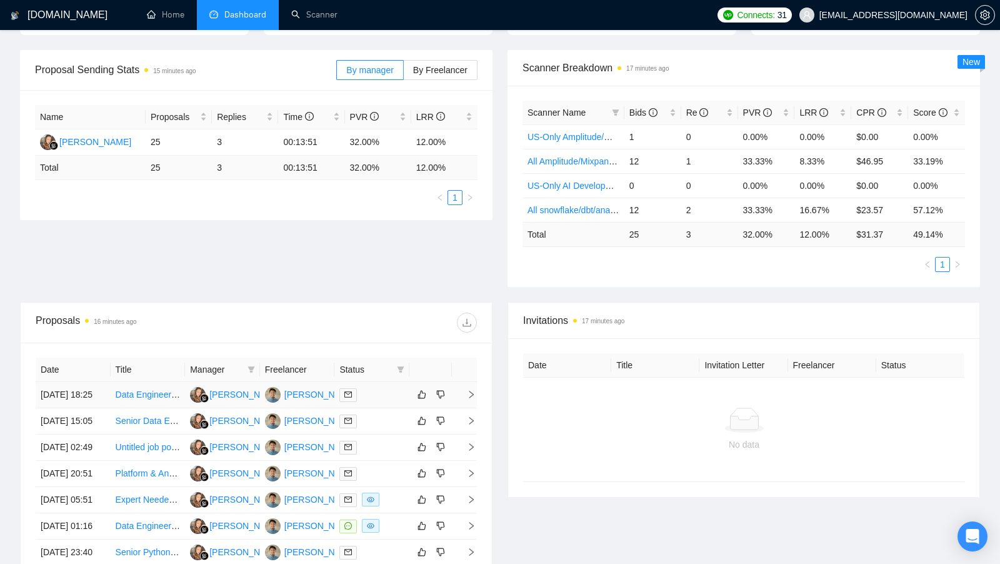
click at [370, 382] on td at bounding box center [371, 395] width 75 height 26
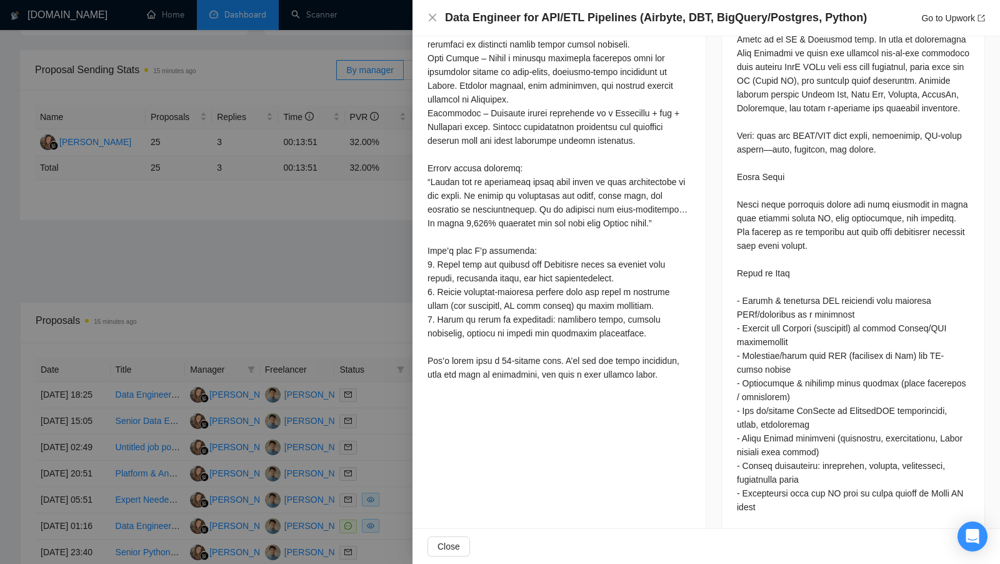
scroll to position [619, 0]
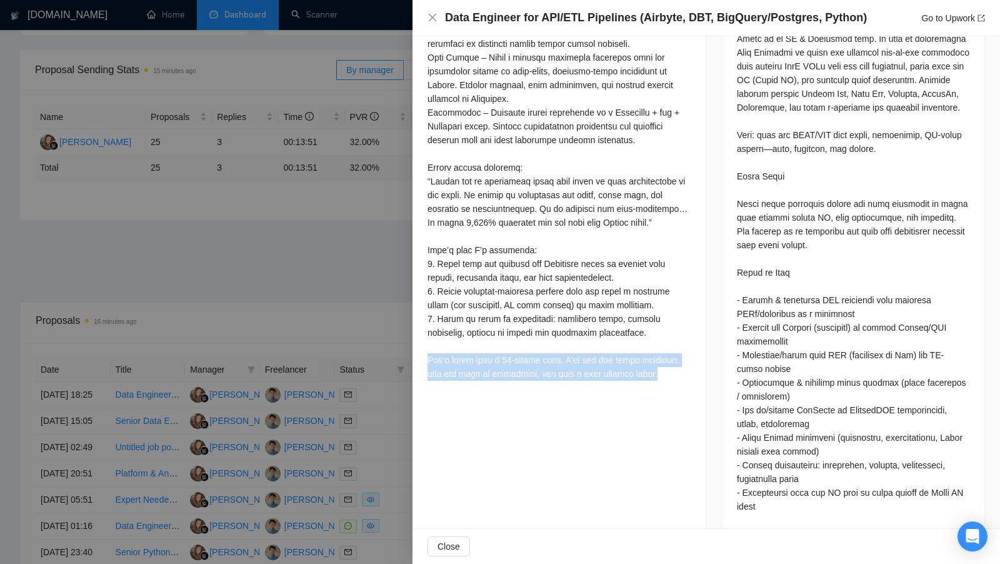
drag, startPoint x: 424, startPoint y: 383, endPoint x: 652, endPoint y: 403, distance: 228.3
click at [652, 401] on div "Cover Letter" at bounding box center [558, 72] width 293 height 656
click at [652, 381] on div at bounding box center [558, 84] width 263 height 591
drag, startPoint x: 560, startPoint y: 385, endPoint x: 664, endPoint y: 389, distance: 103.8
click at [664, 381] on div at bounding box center [558, 84] width 263 height 591
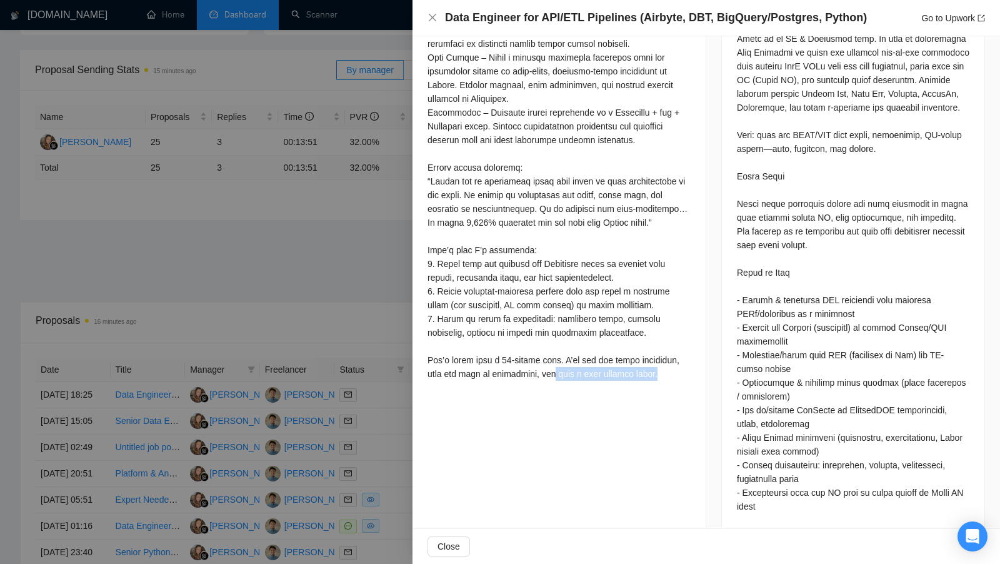
drag, startPoint x: 650, startPoint y: 402, endPoint x: 532, endPoint y: 403, distance: 118.1
click at [532, 381] on div at bounding box center [558, 84] width 263 height 591
click at [336, 282] on div at bounding box center [500, 282] width 1000 height 564
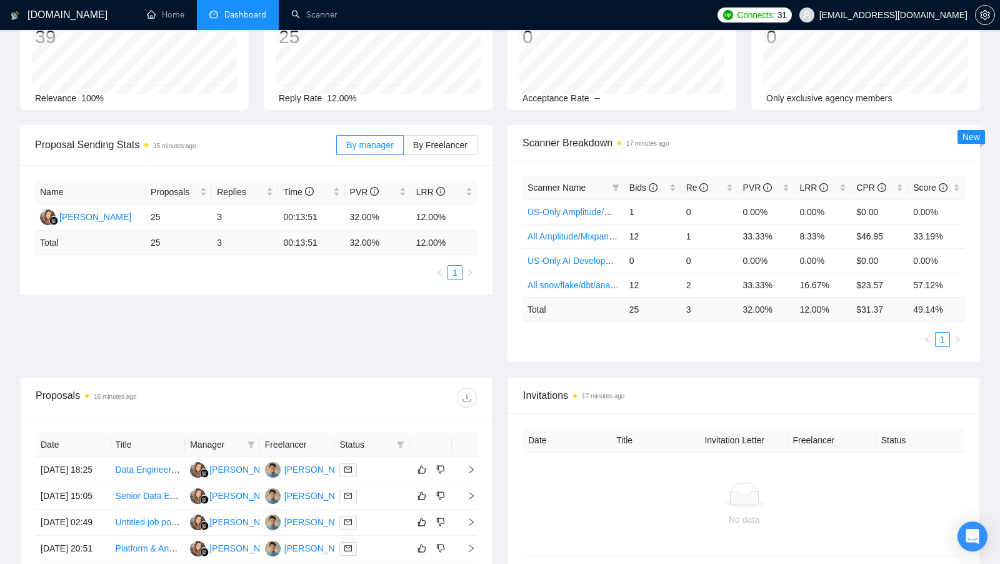
scroll to position [0, 0]
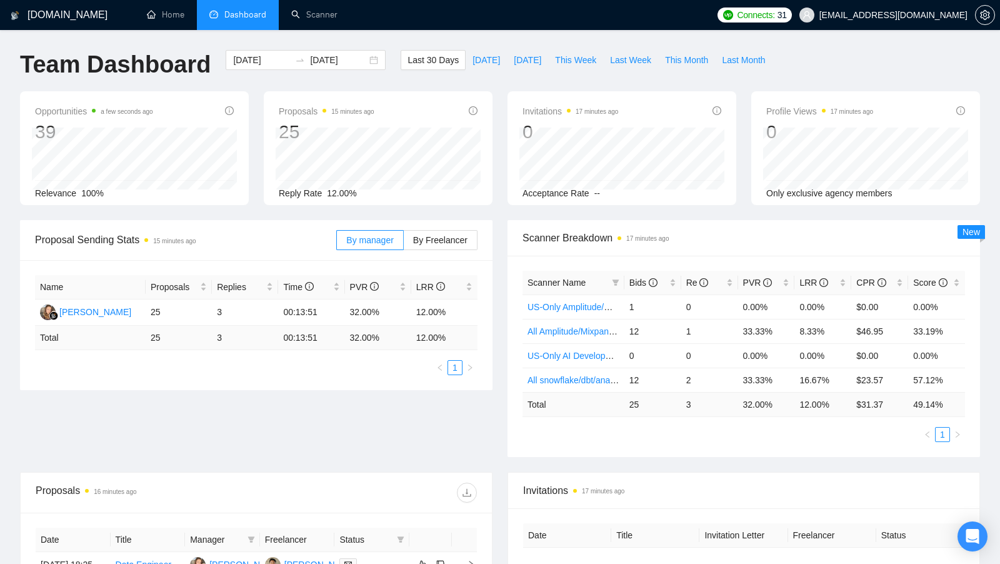
click at [491, 284] on div "Name Proposals Replies Time PVR LRR [PERSON_NAME] 25 3 00:13:51 32.00% 12.00% T…" at bounding box center [256, 325] width 472 height 130
click at [309, 20] on link "Scanner" at bounding box center [314, 14] width 46 height 11
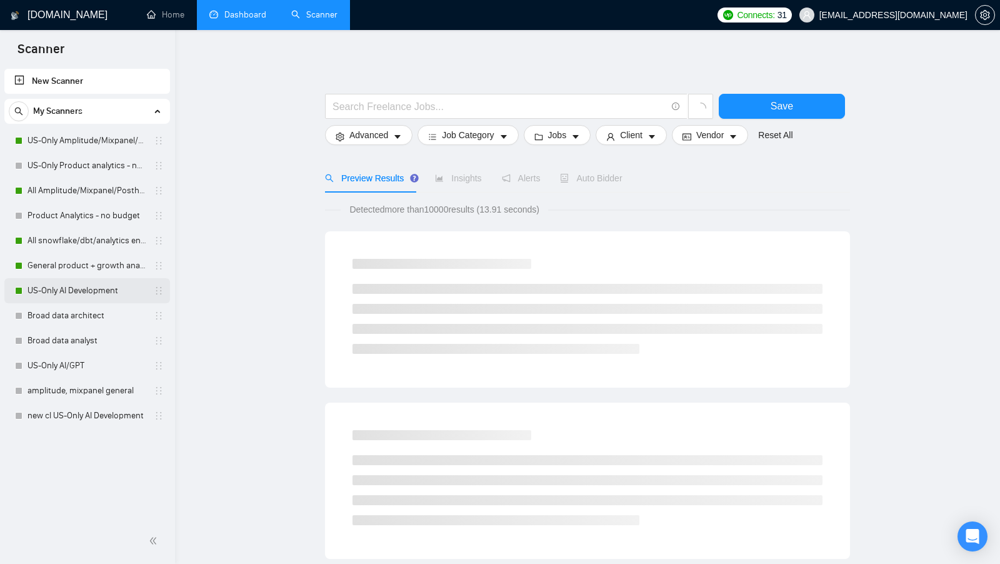
click at [77, 286] on link "US-Only AI Development" at bounding box center [86, 290] width 119 height 25
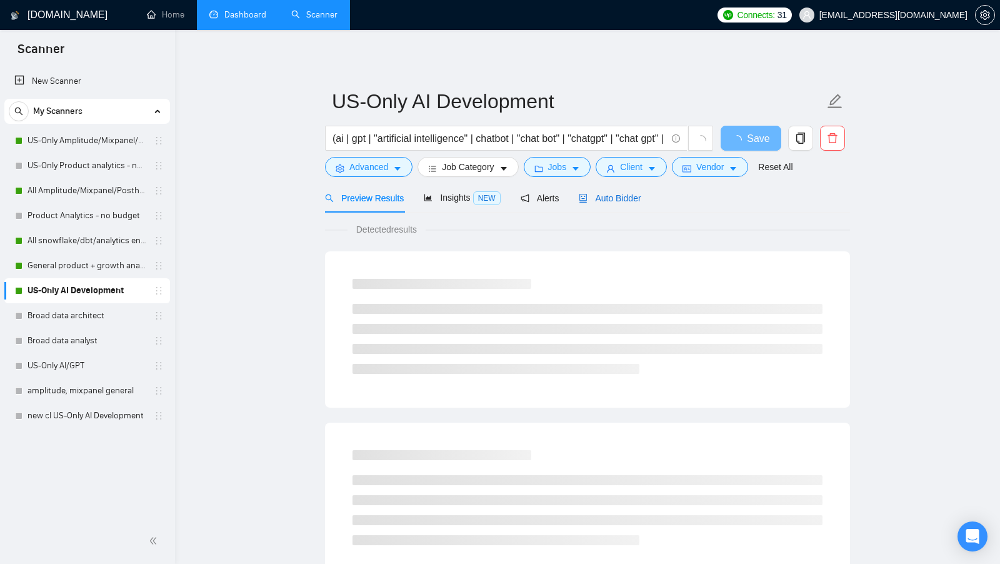
click at [636, 197] on span "Auto Bidder" at bounding box center [610, 198] width 62 height 10
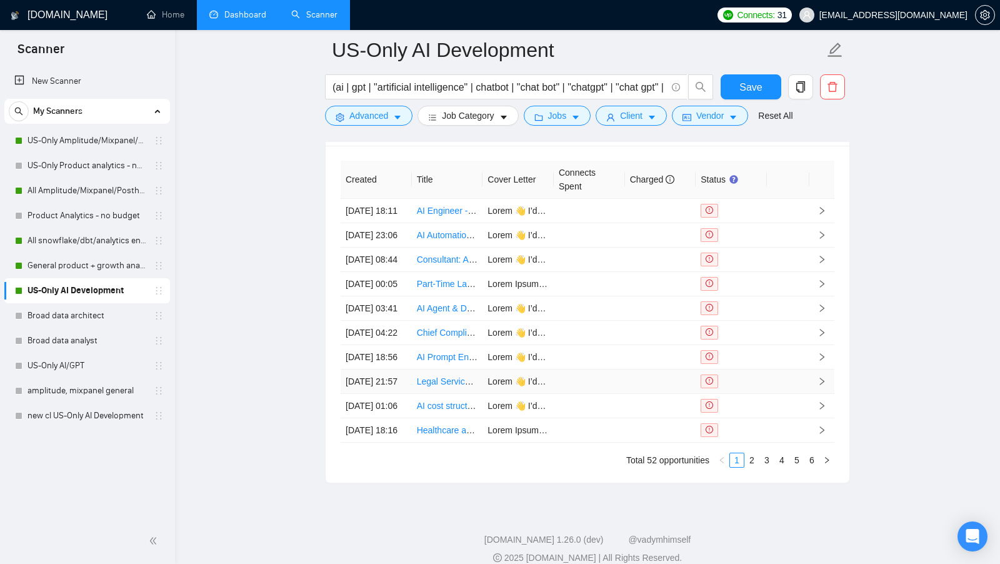
scroll to position [3121, 0]
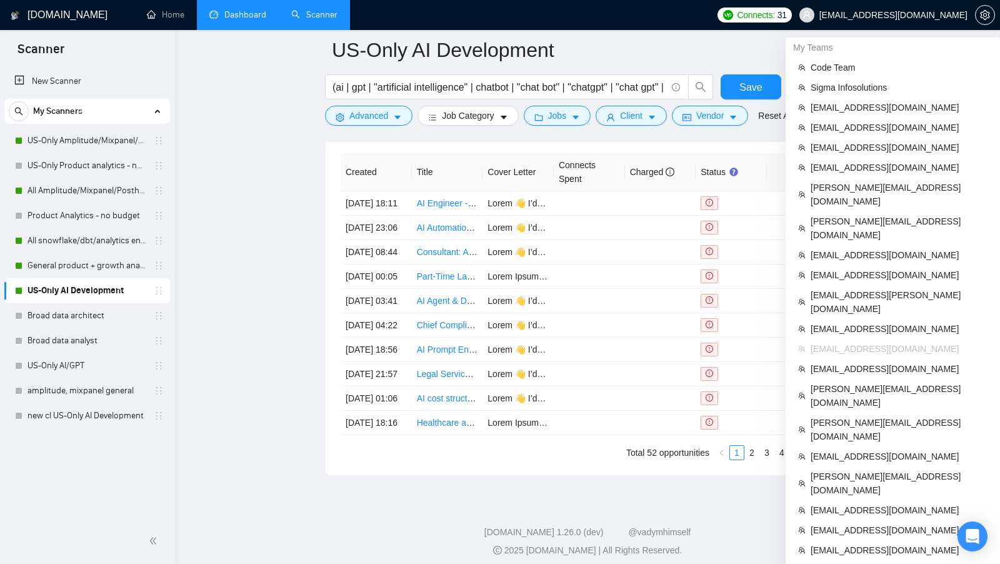
click at [897, 15] on span "[EMAIL_ADDRESS][DOMAIN_NAME]" at bounding box center [893, 15] width 148 height 0
copy div "[EMAIL_ADDRESS][DOMAIN_NAME]"
click at [909, 15] on span "[EMAIL_ADDRESS][DOMAIN_NAME]" at bounding box center [893, 15] width 148 height 0
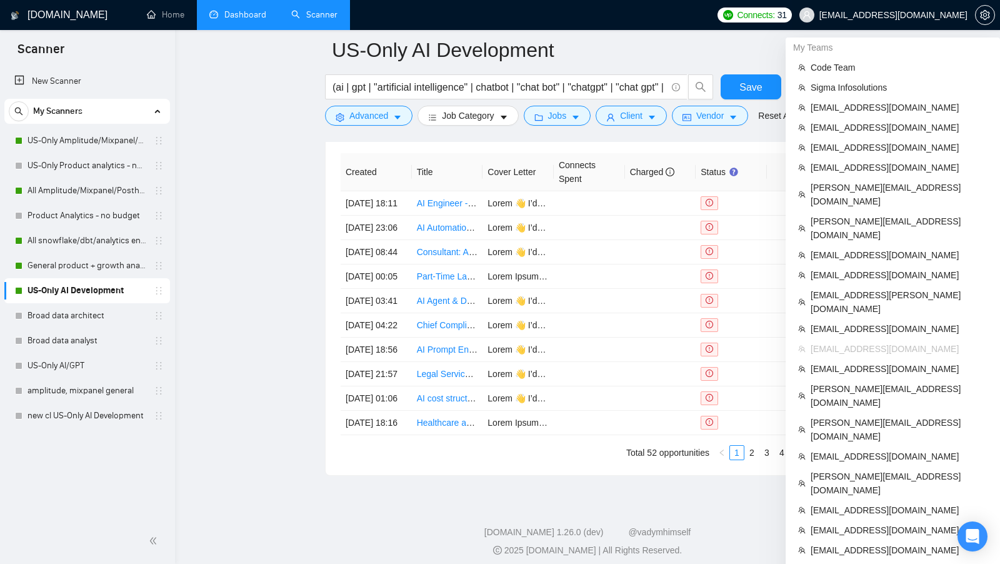
click at [909, 15] on span "[EMAIL_ADDRESS][DOMAIN_NAME]" at bounding box center [893, 15] width 148 height 0
copy div "[EMAIL_ADDRESS][DOMAIN_NAME]"
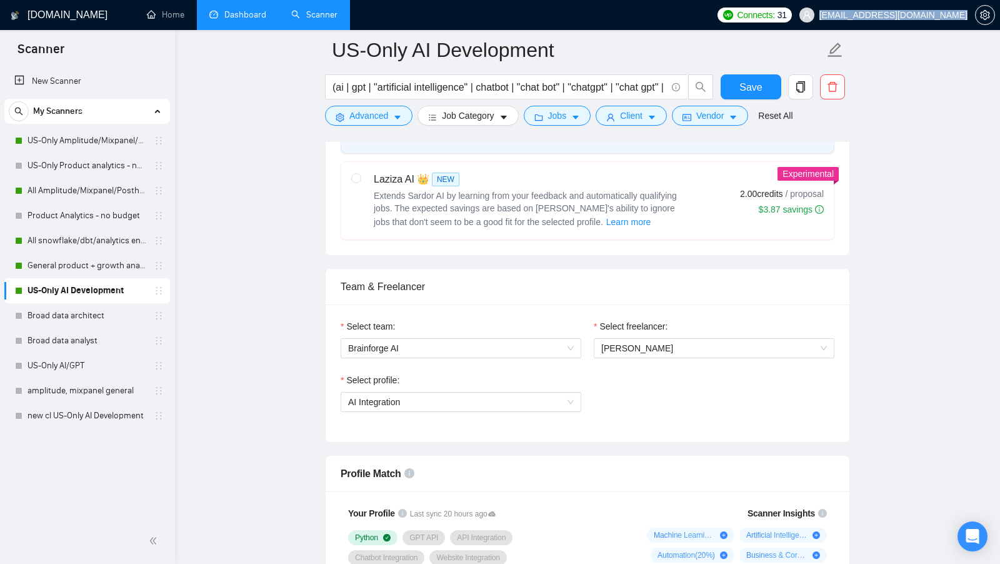
scroll to position [465, 0]
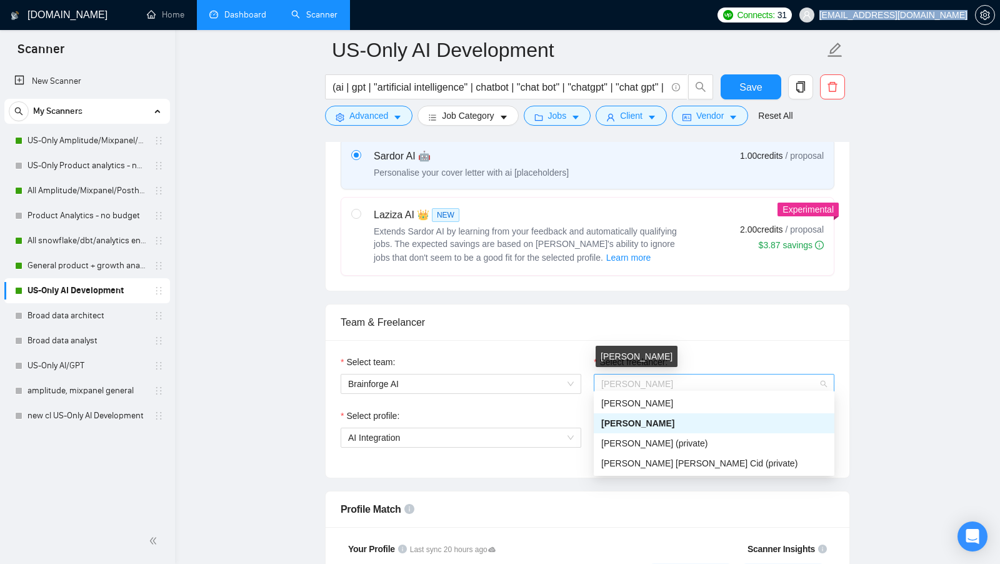
drag, startPoint x: 686, startPoint y: 381, endPoint x: 607, endPoint y: 381, distance: 79.4
click at [607, 381] on span "[PERSON_NAME]" at bounding box center [714, 383] width 226 height 19
click at [606, 381] on span "[PERSON_NAME]" at bounding box center [637, 384] width 72 height 10
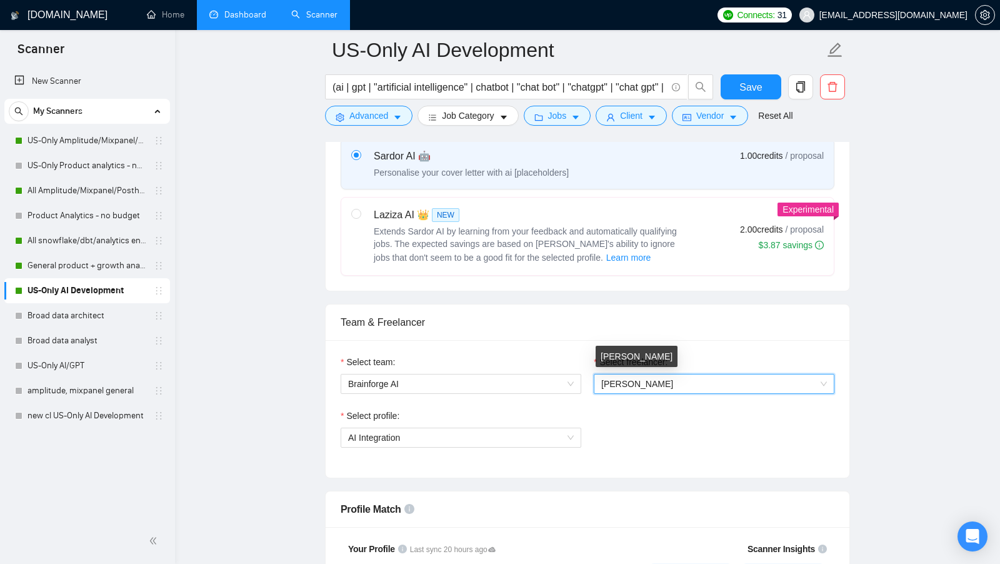
click at [606, 381] on span "[PERSON_NAME]" at bounding box center [637, 384] width 72 height 10
click at [624, 359] on div "[PERSON_NAME]" at bounding box center [637, 356] width 82 height 21
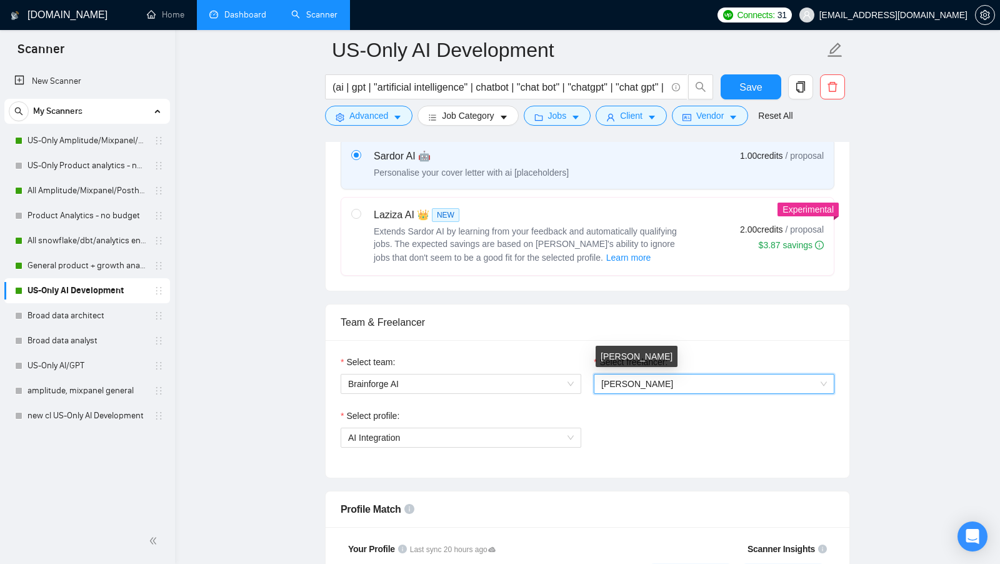
click at [624, 359] on div "[PERSON_NAME]" at bounding box center [637, 356] width 82 height 21
click at [621, 359] on div "[PERSON_NAME]" at bounding box center [637, 356] width 82 height 21
click at [620, 359] on div "[PERSON_NAME]" at bounding box center [637, 356] width 82 height 21
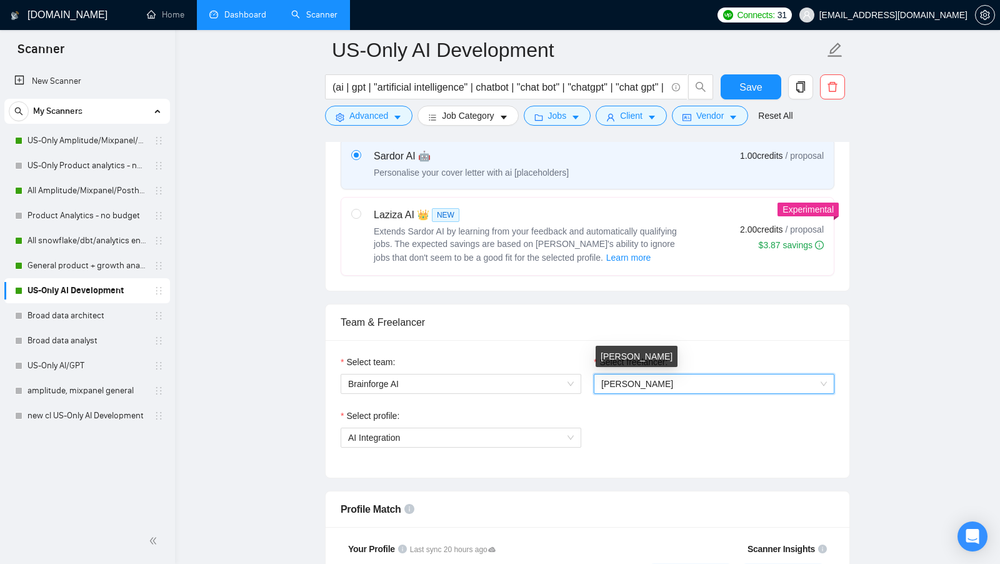
drag, startPoint x: 620, startPoint y: 359, endPoint x: 648, endPoint y: 358, distance: 28.1
click at [647, 358] on div "[PERSON_NAME]" at bounding box center [637, 356] width 82 height 21
click at [647, 382] on span "[PERSON_NAME]" at bounding box center [637, 384] width 72 height 10
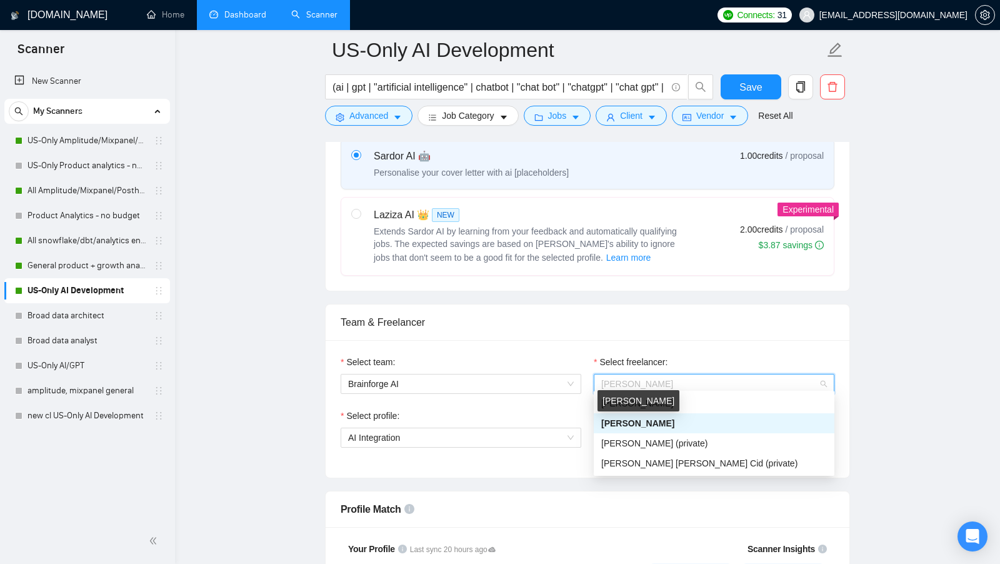
drag, startPoint x: 679, startPoint y: 423, endPoint x: 617, endPoint y: 421, distance: 61.3
click at [617, 422] on div "[PERSON_NAME]" at bounding box center [714, 423] width 226 height 14
click at [617, 421] on div "Select profile: AI Integration" at bounding box center [587, 436] width 506 height 54
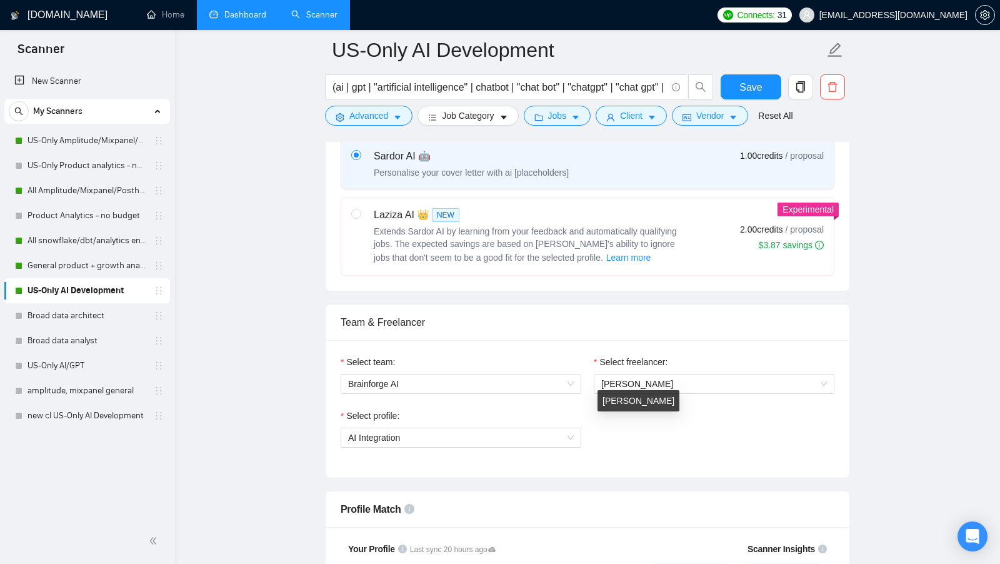
click at [617, 421] on div "Select profile: AI Integration" at bounding box center [587, 436] width 506 height 54
click at [646, 402] on div "Select freelancer: [PERSON_NAME]" at bounding box center [713, 382] width 253 height 54
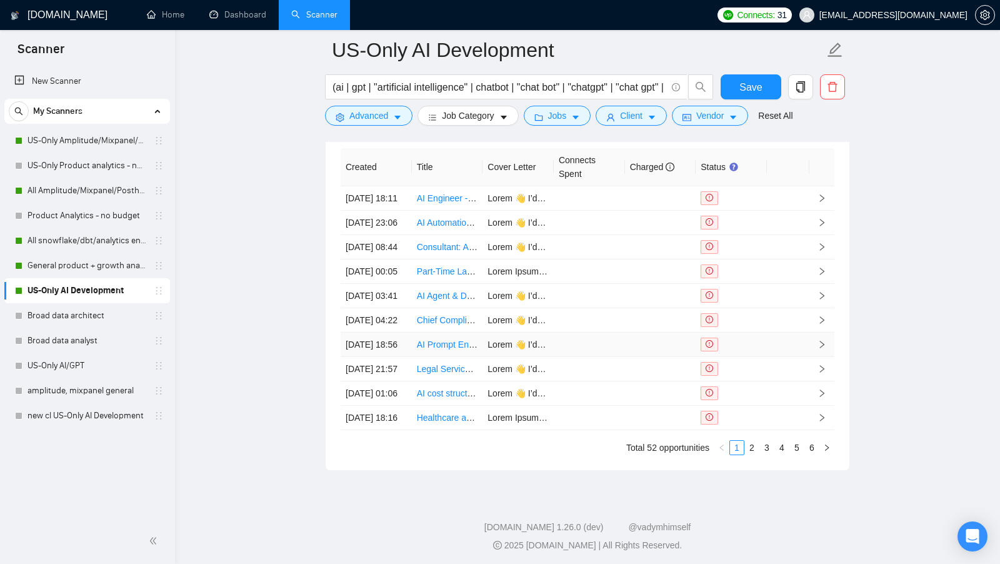
scroll to position [3119, 0]
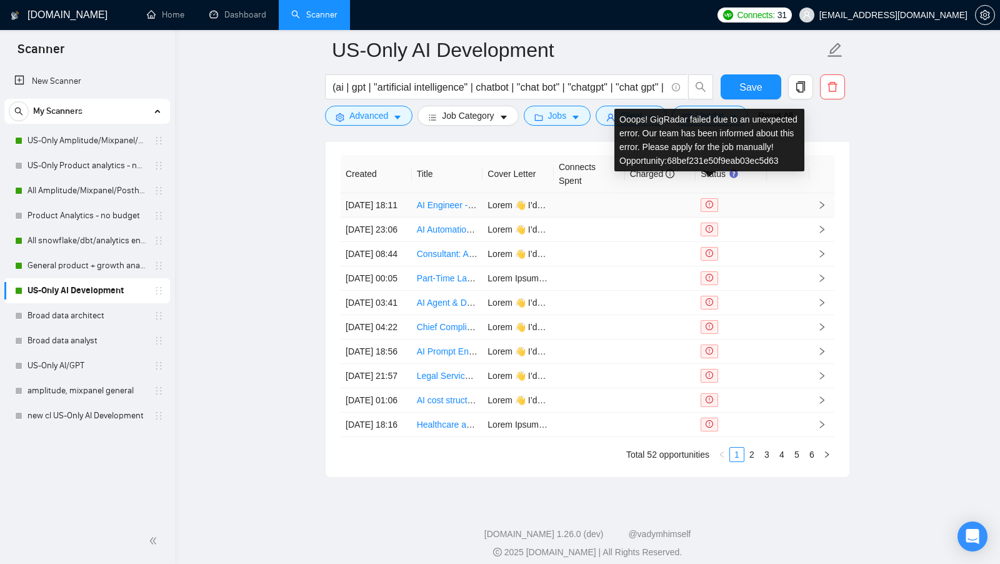
click at [714, 198] on span at bounding box center [708, 205] width 17 height 14
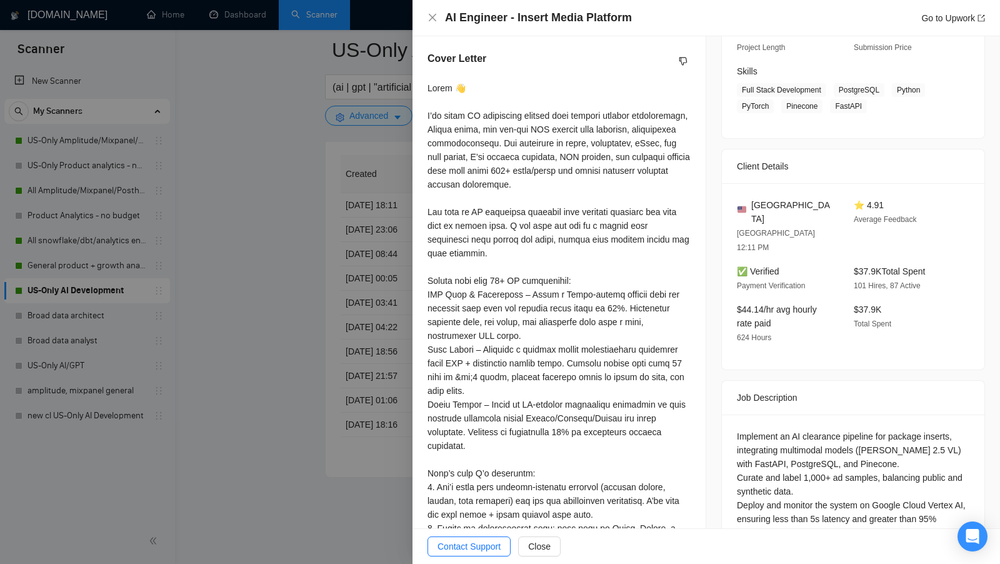
scroll to position [419, 0]
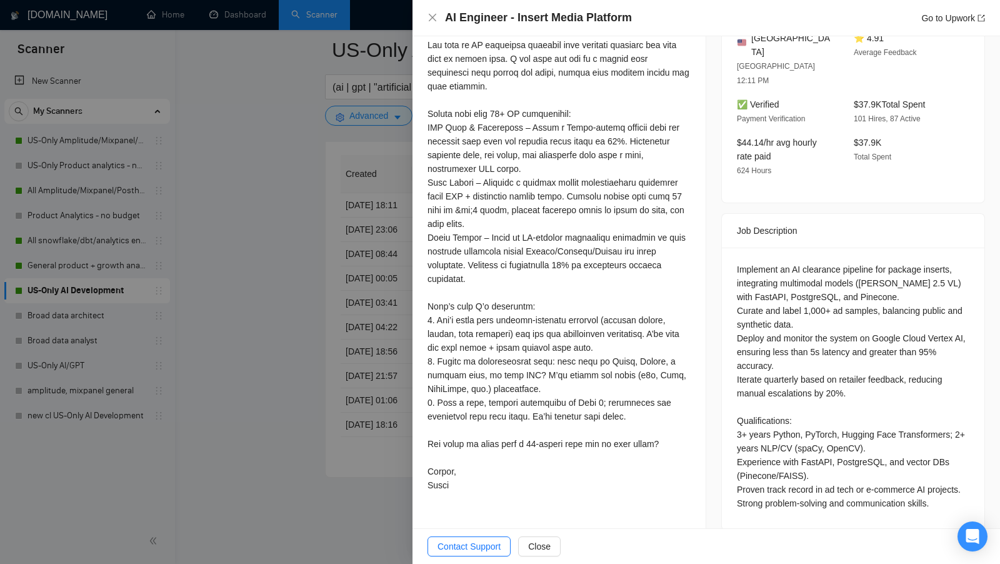
click at [314, 301] on div at bounding box center [500, 282] width 1000 height 564
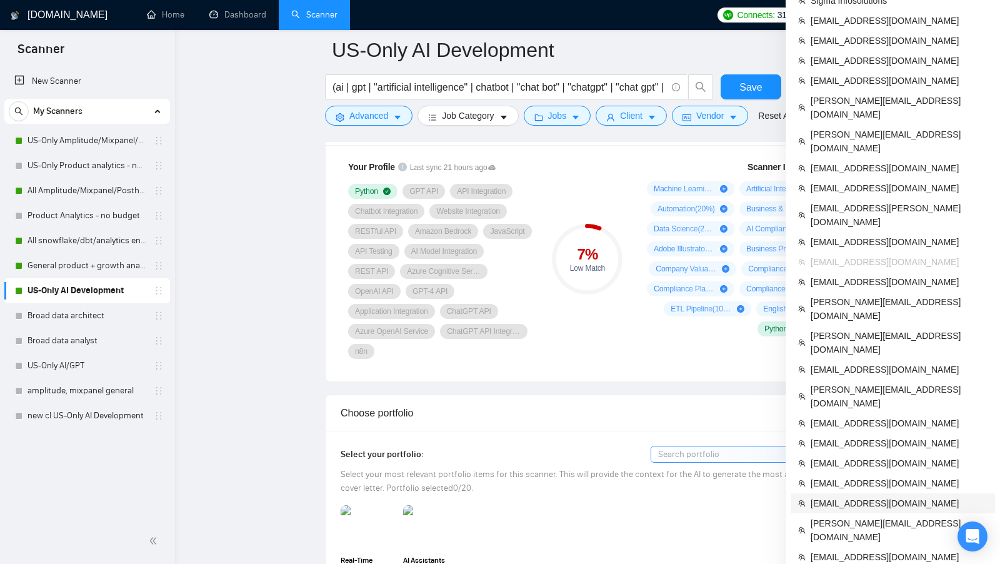
scroll to position [848, 0]
click at [875, 495] on span "[EMAIL_ADDRESS][DOMAIN_NAME]" at bounding box center [898, 502] width 177 height 14
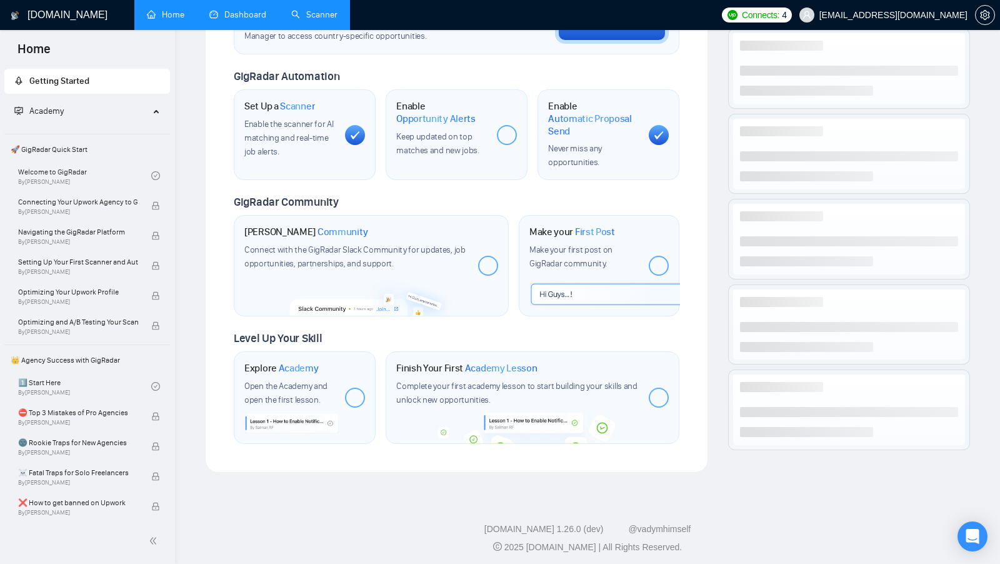
click at [210, 20] on link "Dashboard" at bounding box center [237, 14] width 57 height 11
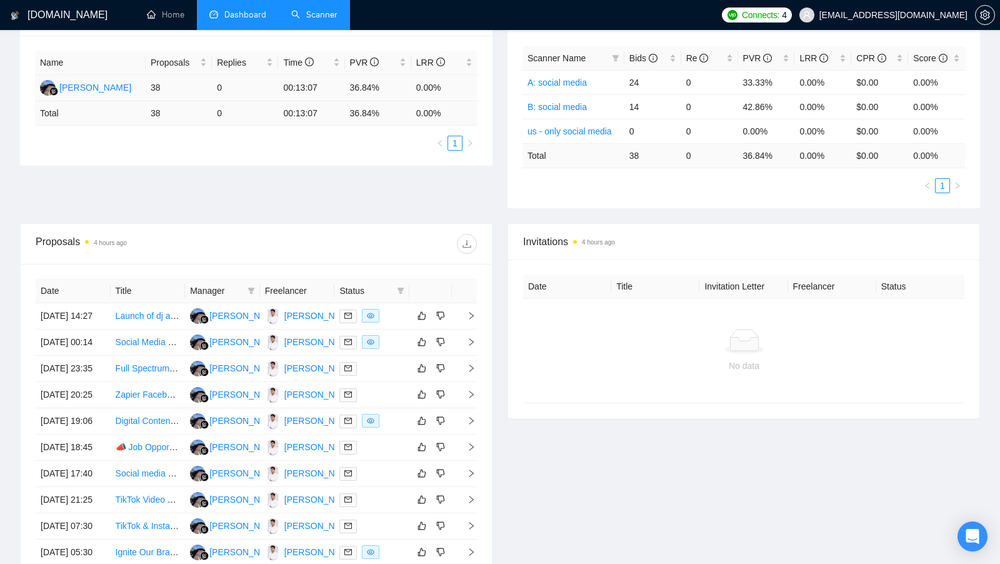
scroll to position [263, 0]
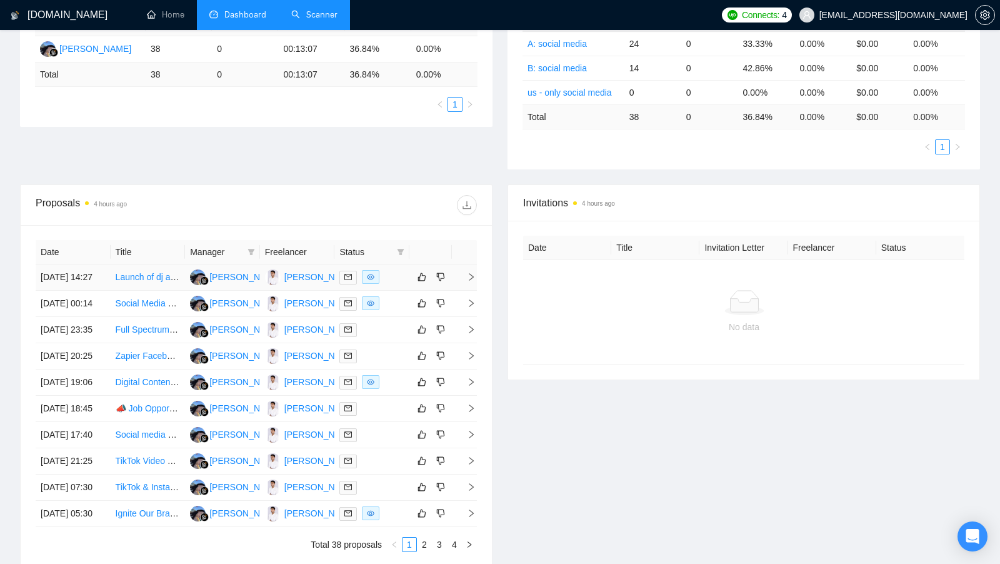
click at [389, 283] on div at bounding box center [371, 277] width 65 height 14
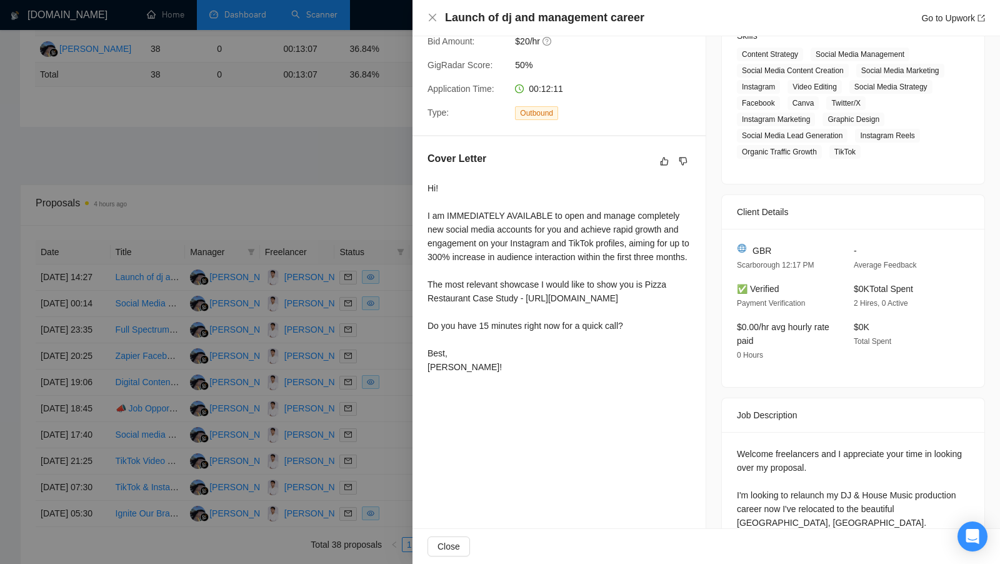
scroll to position [216, 0]
click at [356, 249] on div at bounding box center [500, 282] width 1000 height 564
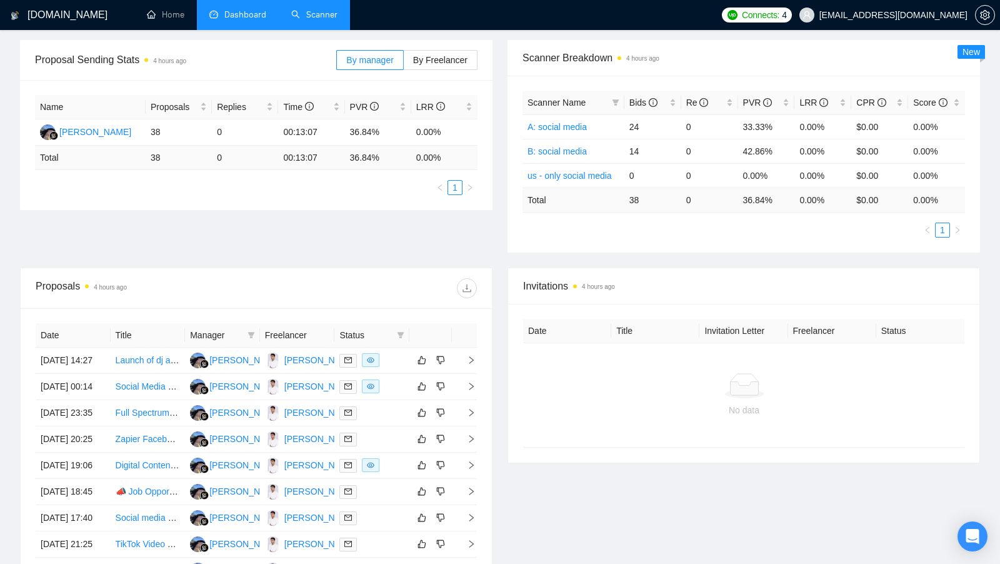
scroll to position [179, 0]
click at [231, 365] on div "[PERSON_NAME]" at bounding box center [245, 361] width 72 height 14
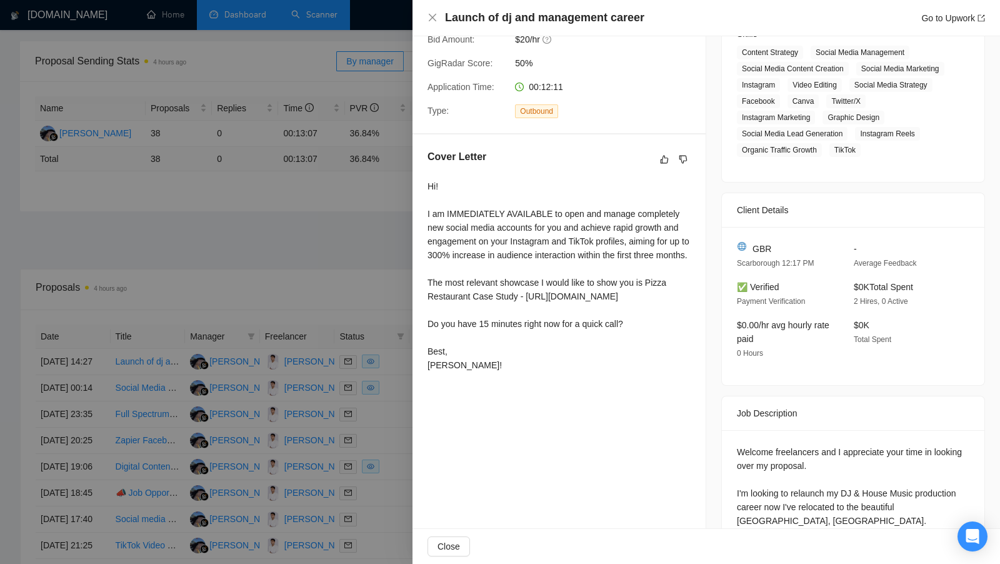
click at [276, 309] on div at bounding box center [500, 282] width 1000 height 564
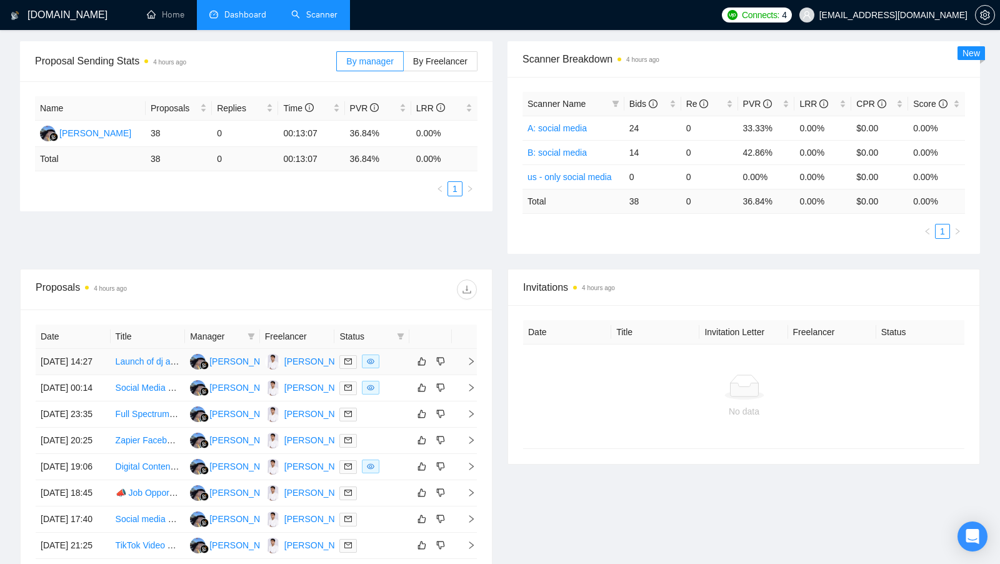
click at [289, 359] on body "[DOMAIN_NAME] Home Dashboard Scanner Connects: 4 [EMAIL_ADDRESS][DOMAIN_NAME] T…" at bounding box center [500, 103] width 1000 height 564
click at [289, 359] on div "1087613371" at bounding box center [303, 348] width 66 height 26
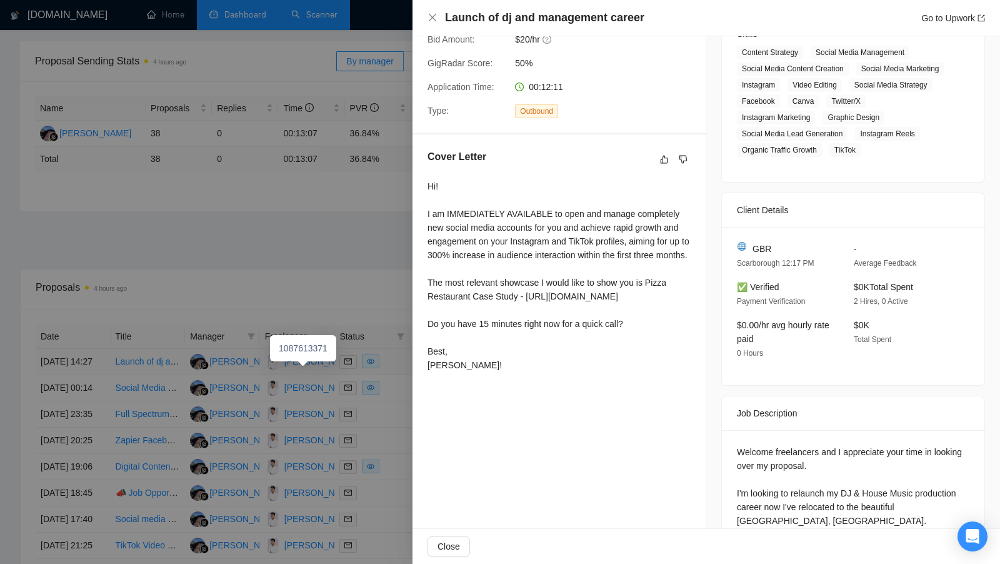
click at [291, 362] on div at bounding box center [500, 282] width 1000 height 564
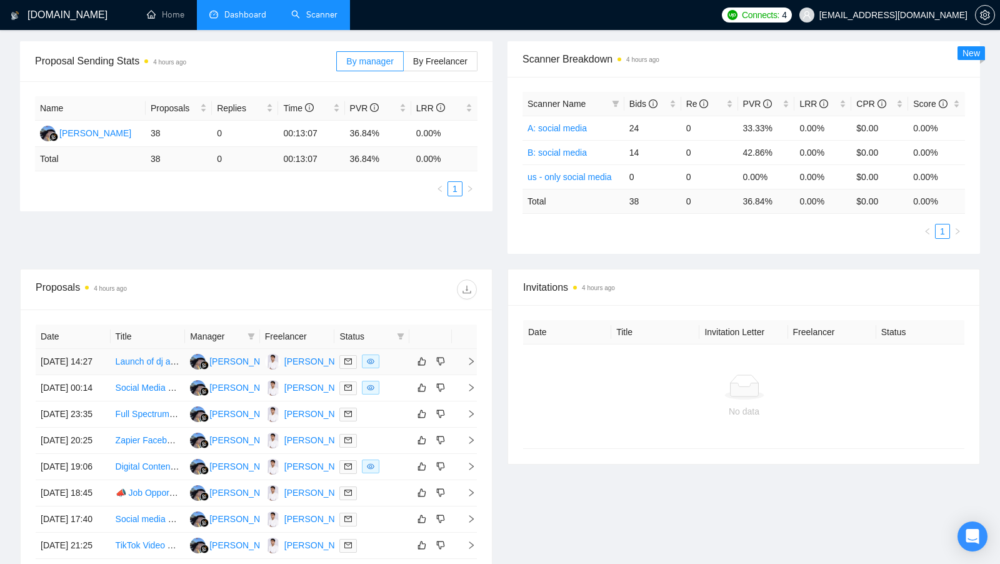
click at [292, 362] on div "[PERSON_NAME]" at bounding box center [320, 361] width 72 height 14
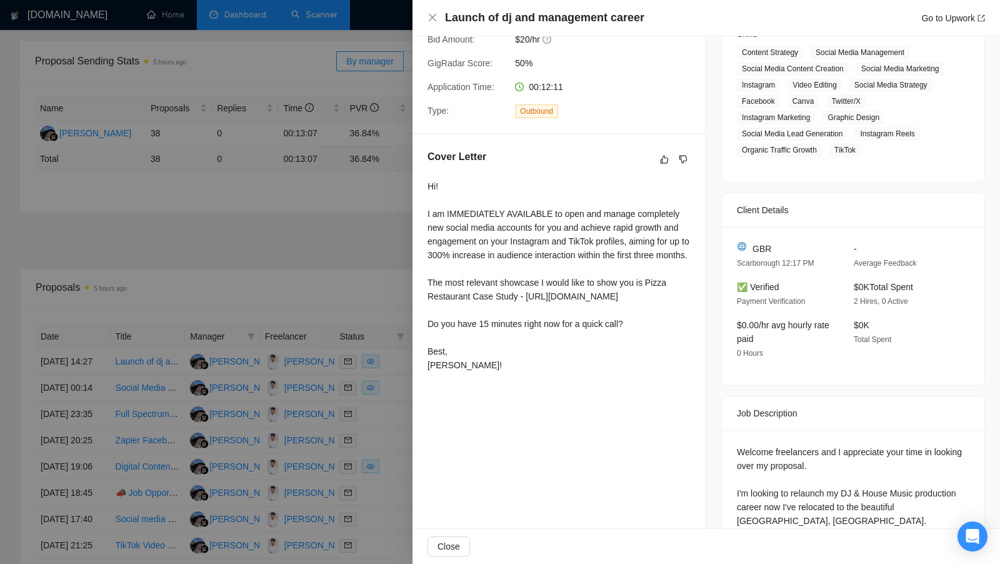
click at [351, 398] on div at bounding box center [500, 282] width 1000 height 564
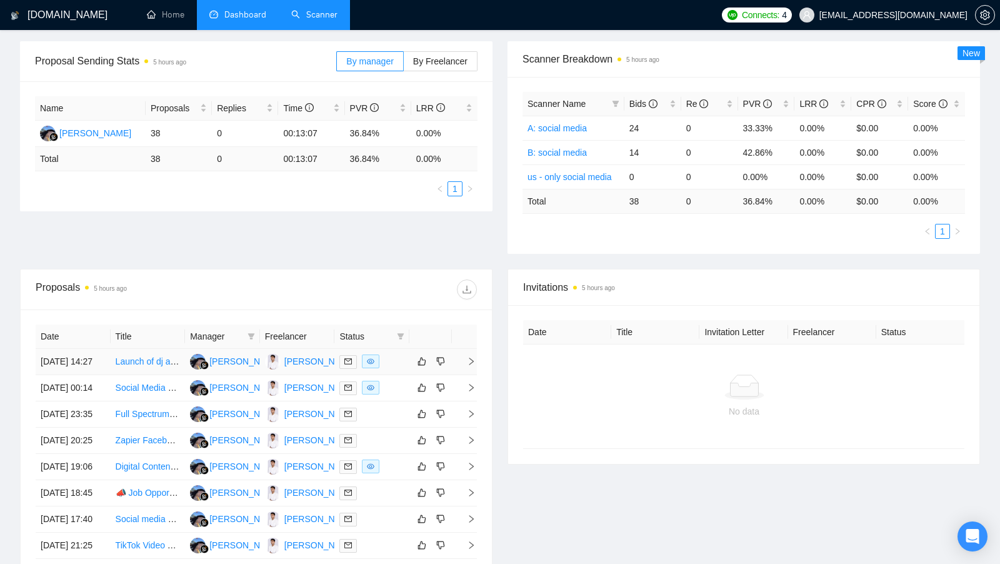
click at [311, 367] on div "[PERSON_NAME]" at bounding box center [320, 361] width 72 height 14
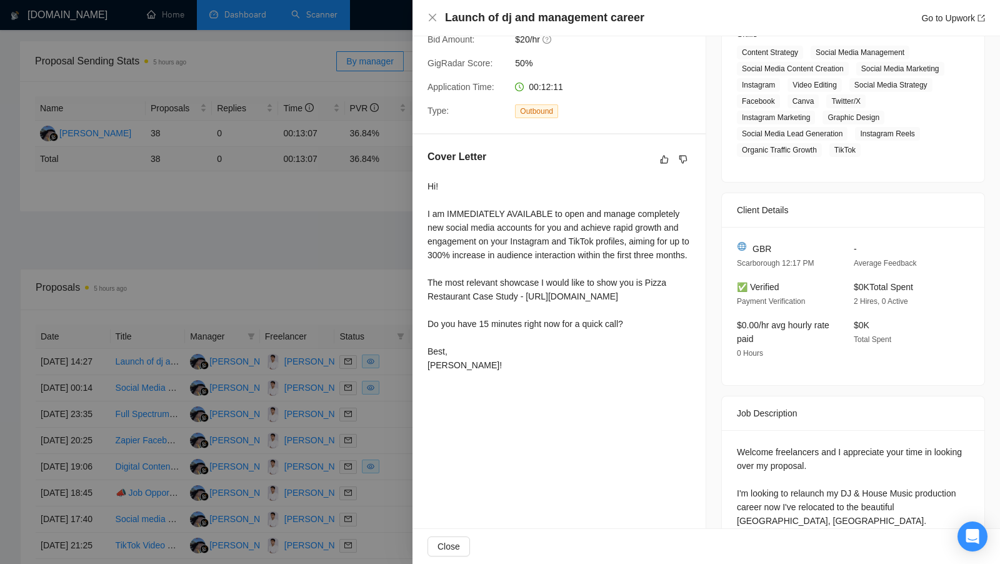
click at [373, 119] on div at bounding box center [500, 282] width 1000 height 564
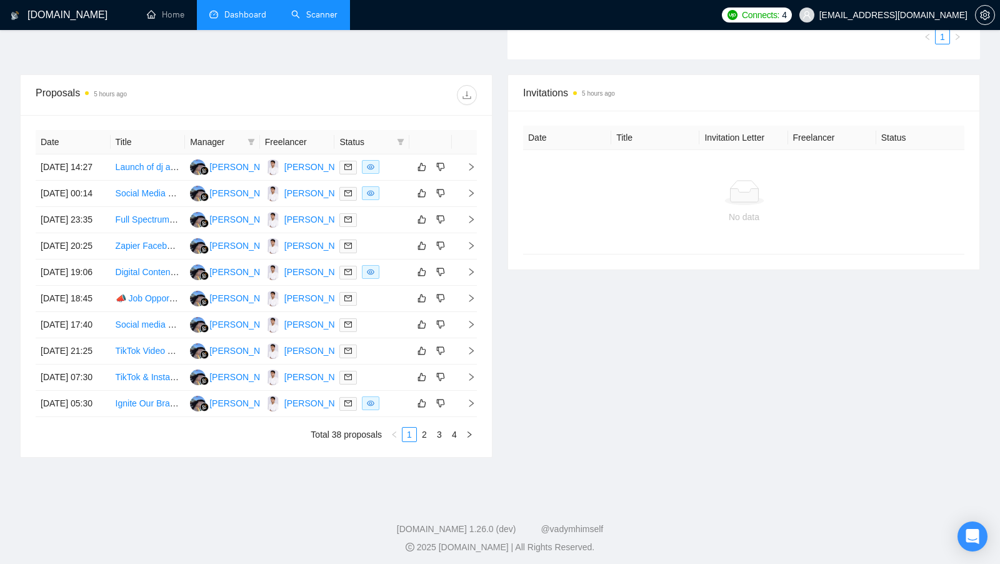
scroll to position [243, 0]
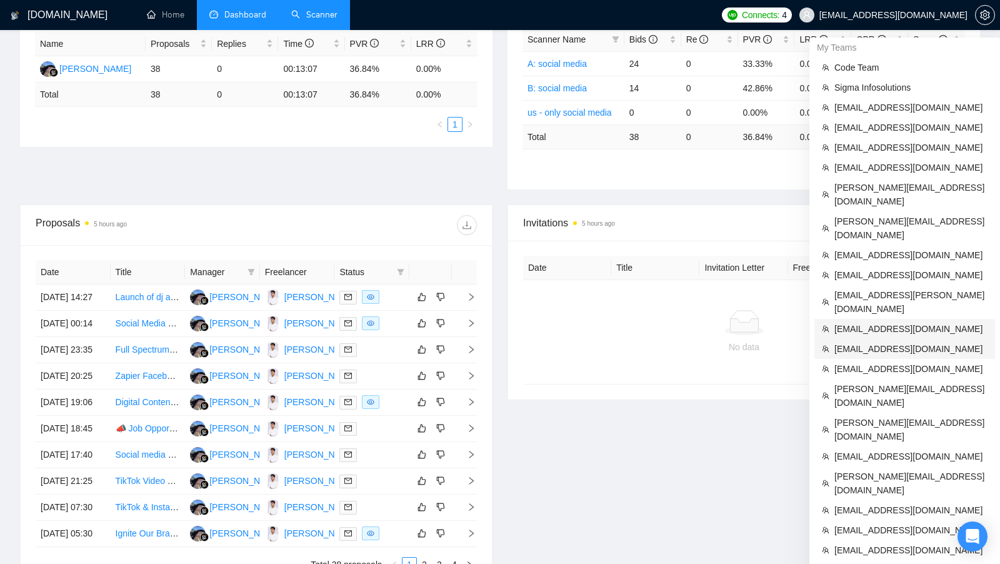
click at [885, 342] on span "[EMAIL_ADDRESS][DOMAIN_NAME]" at bounding box center [910, 349] width 153 height 14
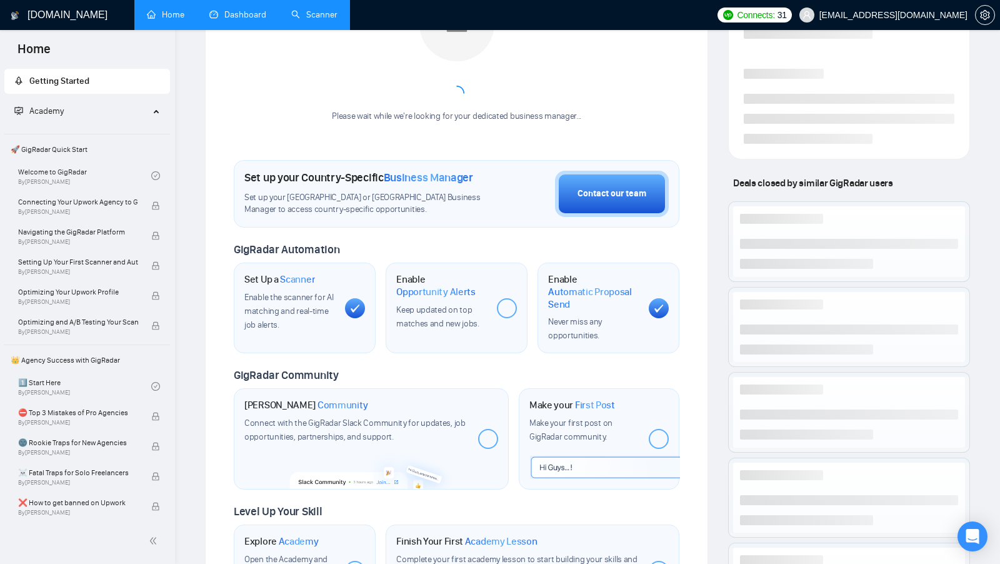
click at [259, 14] on link "Dashboard" at bounding box center [237, 14] width 57 height 11
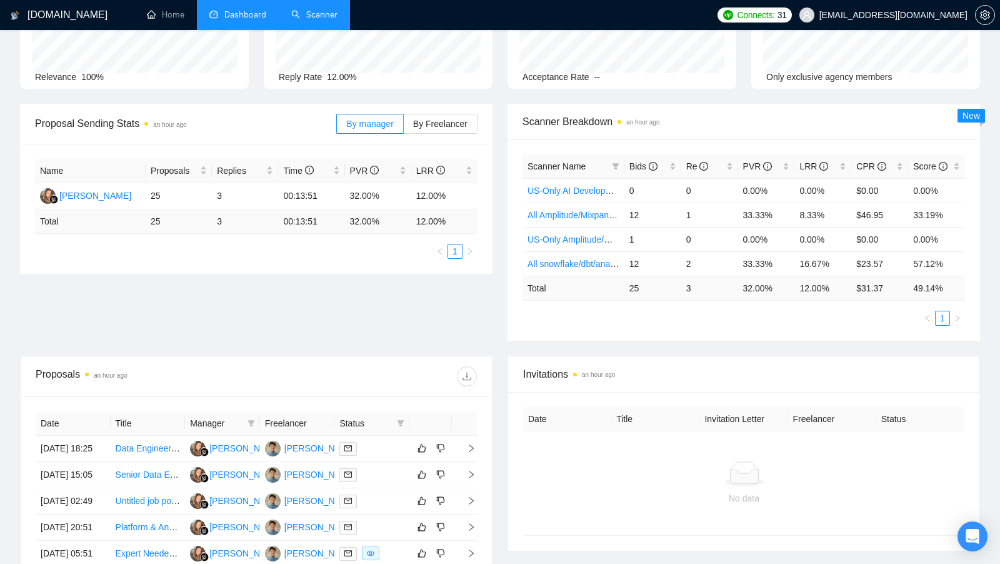
scroll to position [121, 0]
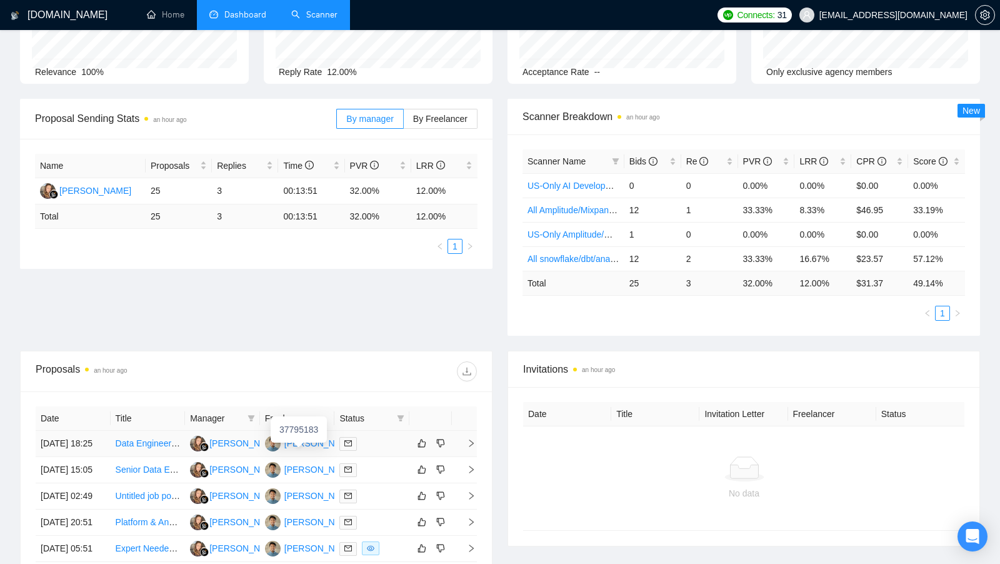
click at [302, 450] on div "[PERSON_NAME]" at bounding box center [320, 443] width 72 height 14
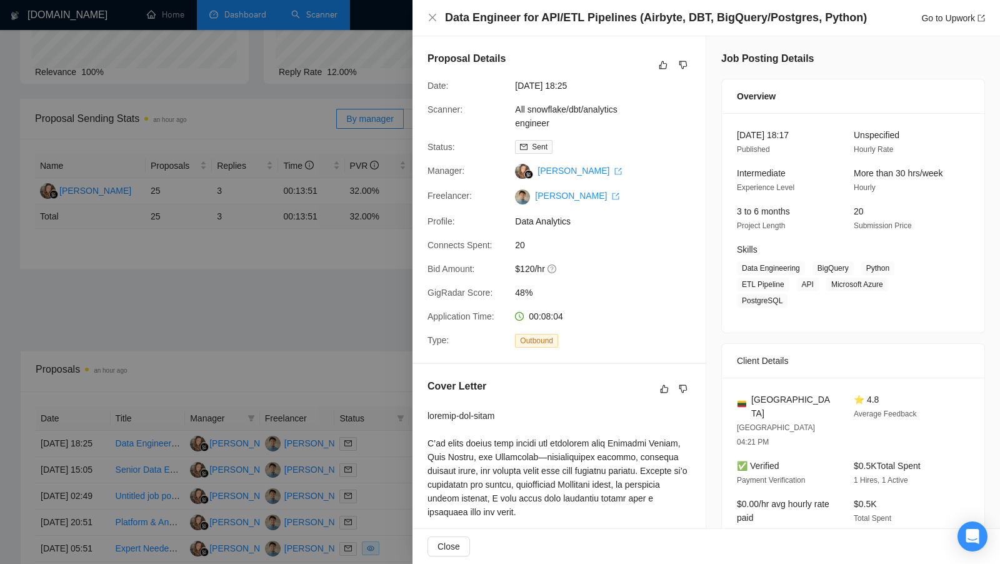
click at [261, 336] on div at bounding box center [500, 282] width 1000 height 564
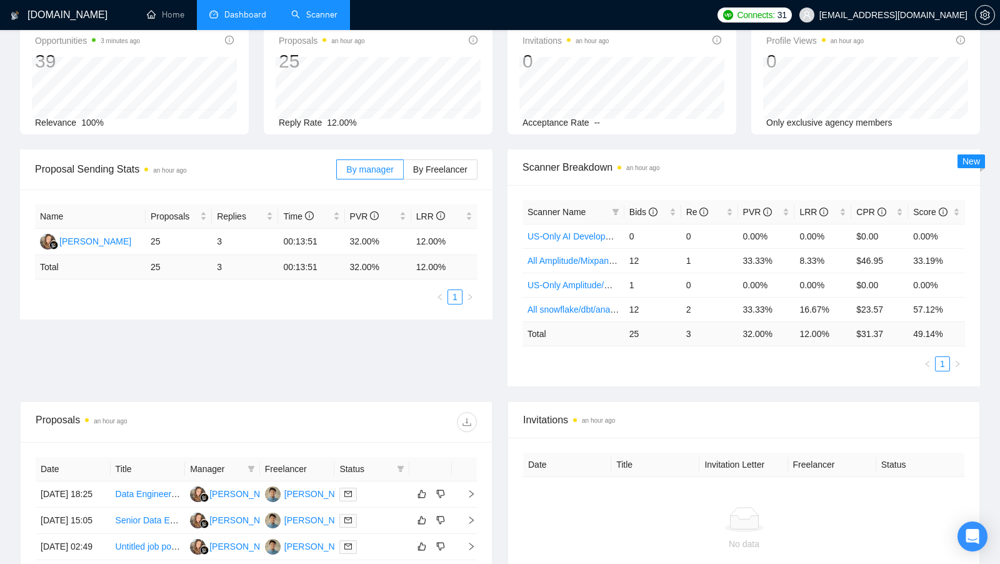
scroll to position [0, 0]
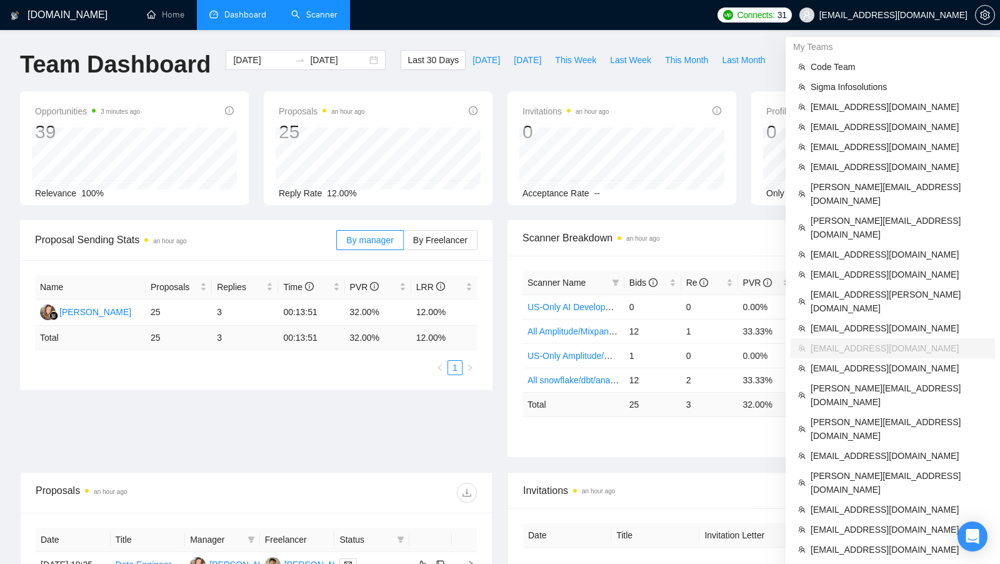
click at [874, 15] on span "[EMAIL_ADDRESS][DOMAIN_NAME]" at bounding box center [893, 15] width 148 height 0
copy div "[EMAIL_ADDRESS][DOMAIN_NAME]"
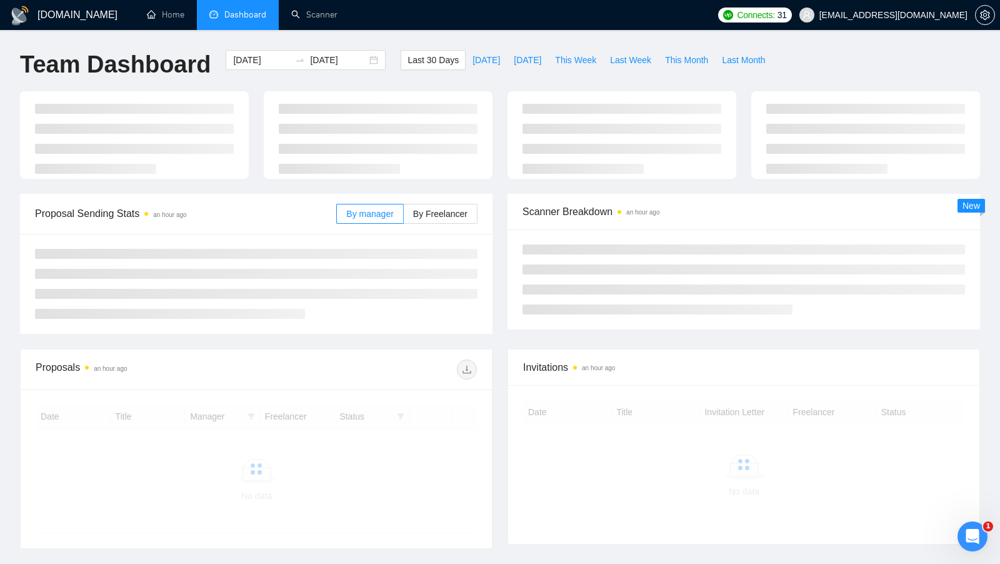
click at [905, 21] on span "[EMAIL_ADDRESS][DOMAIN_NAME]" at bounding box center [883, 15] width 183 height 40
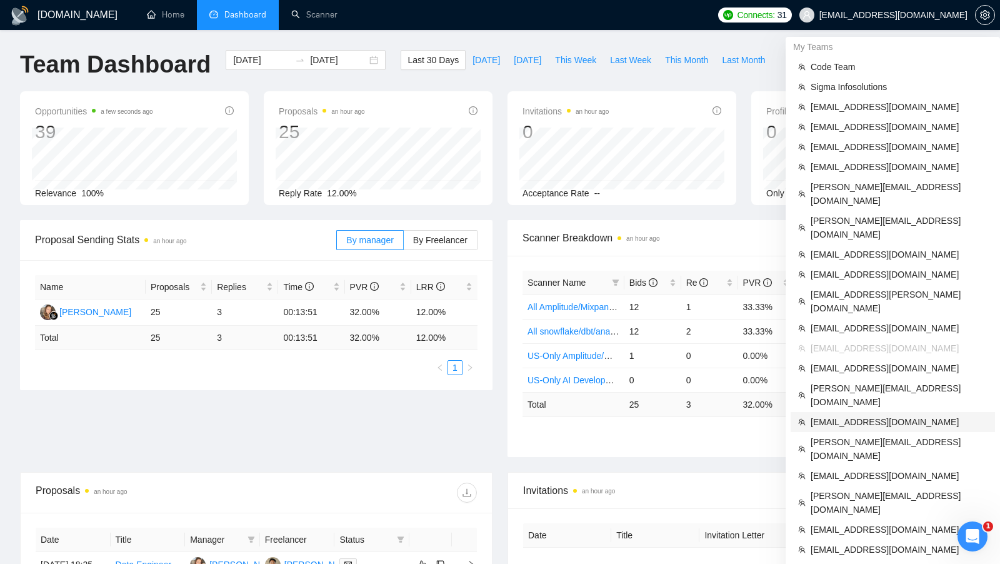
click at [860, 415] on span "[EMAIL_ADDRESS][DOMAIN_NAME]" at bounding box center [898, 422] width 177 height 14
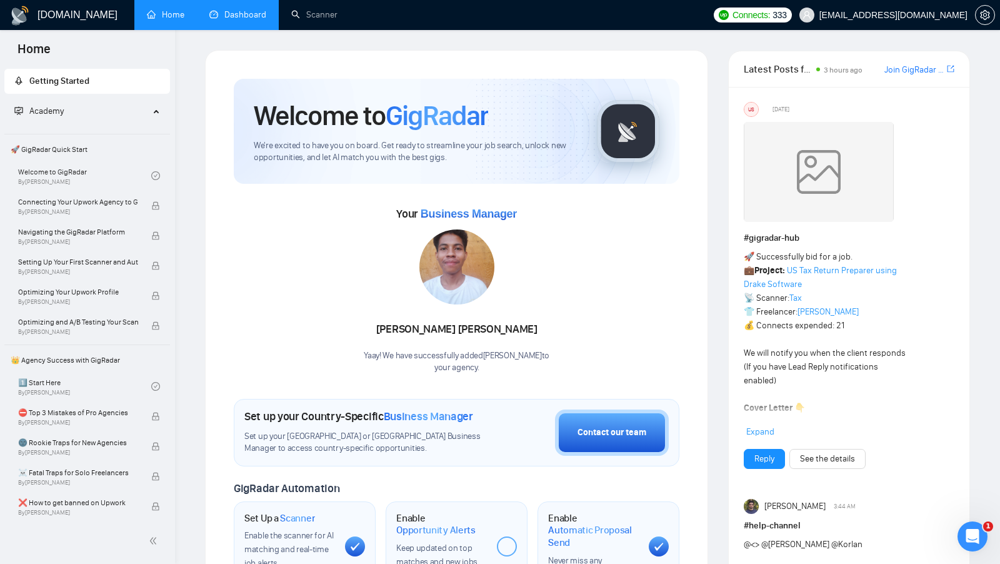
click at [218, 20] on link "Dashboard" at bounding box center [237, 14] width 57 height 11
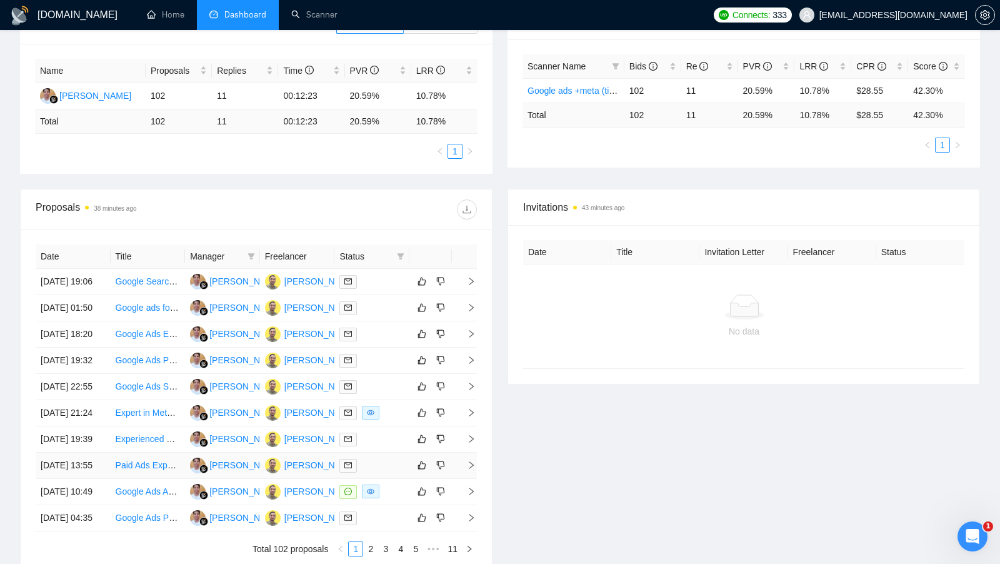
scroll to position [110, 0]
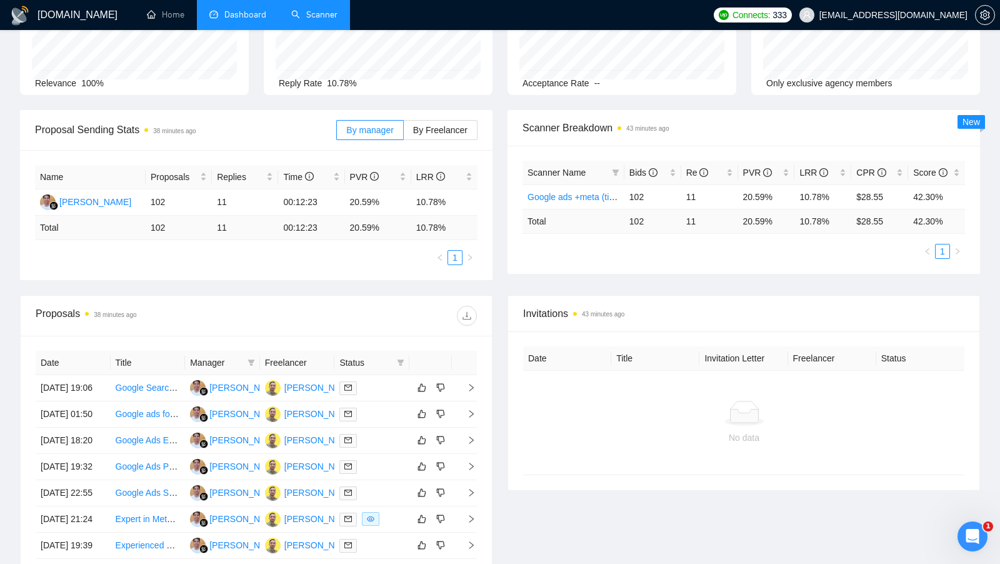
click at [305, 15] on link "Scanner" at bounding box center [314, 14] width 46 height 11
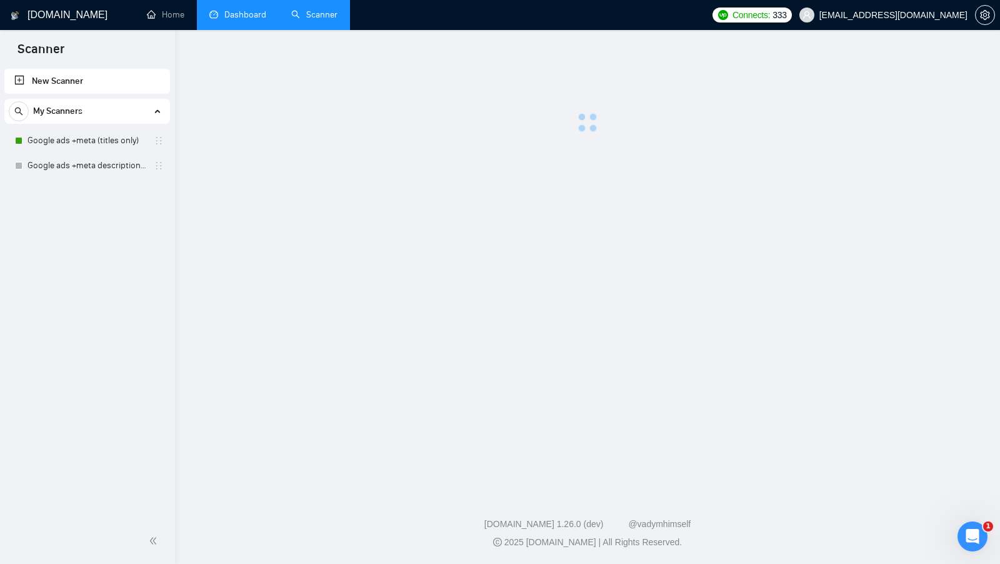
click at [88, 146] on link "Google ads +meta (titles only)" at bounding box center [86, 140] width 119 height 25
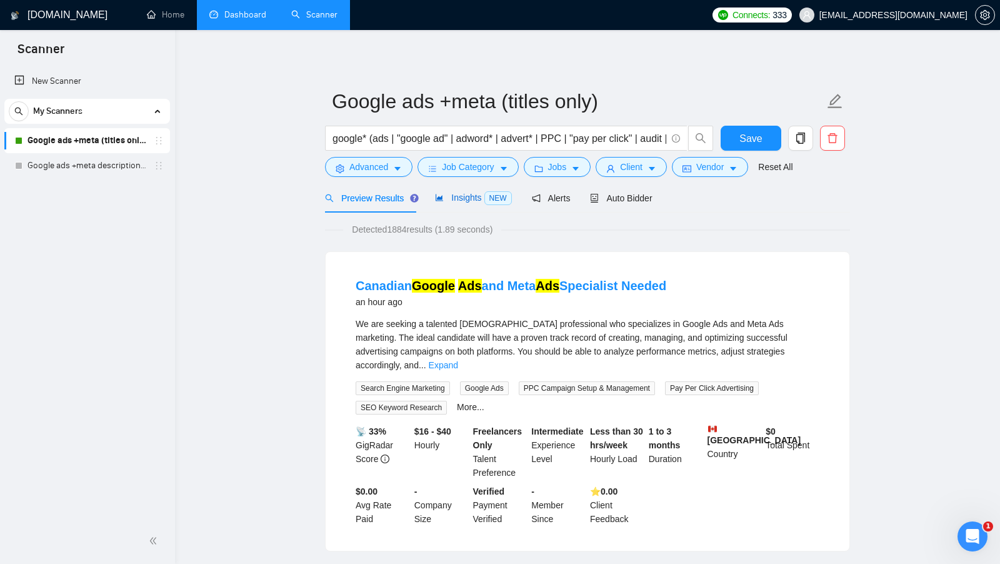
click at [461, 197] on span "Insights NEW" at bounding box center [473, 197] width 76 height 10
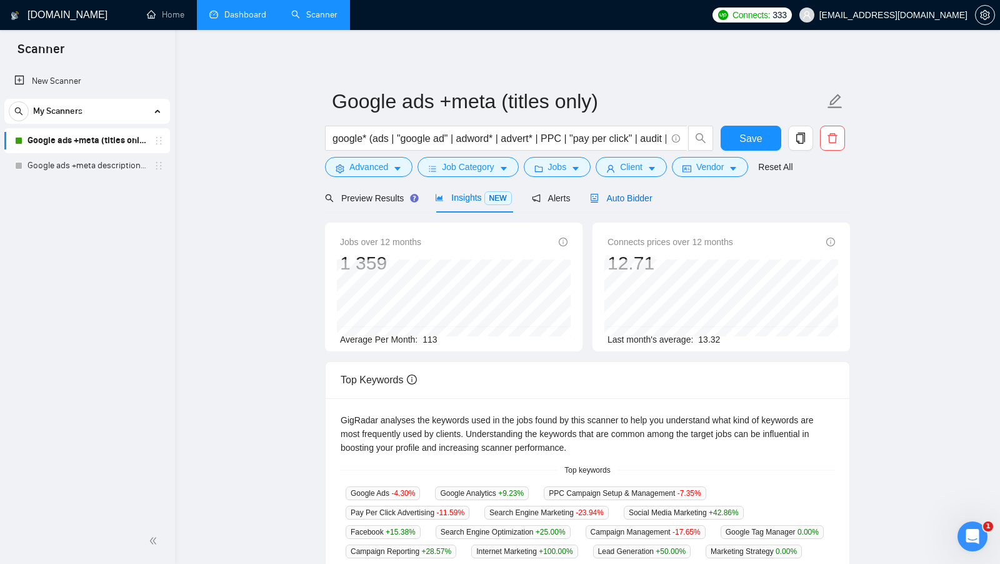
click at [631, 199] on span "Auto Bidder" at bounding box center [621, 198] width 62 height 10
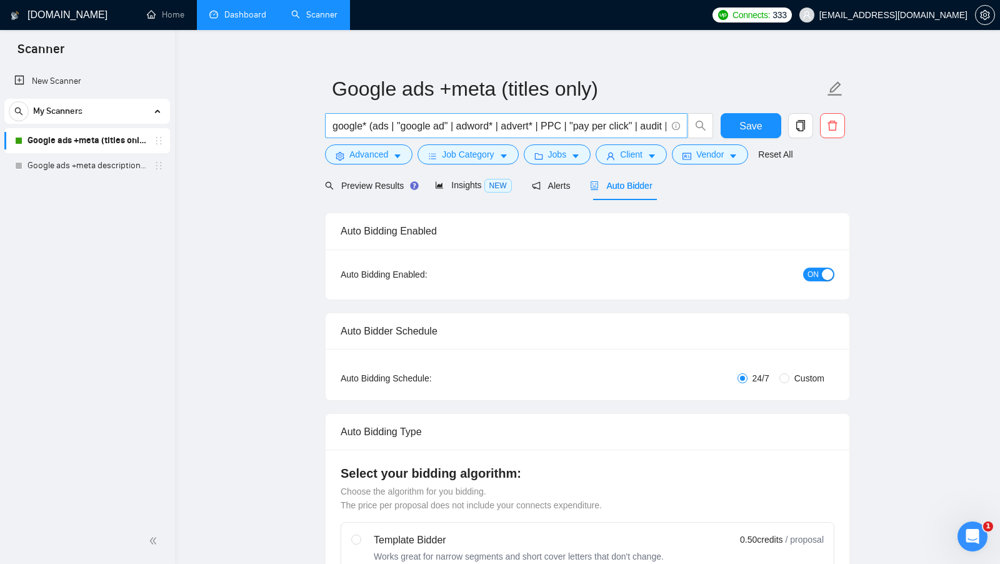
scroll to position [0, 102]
click at [708, 147] on button "Vendor" at bounding box center [710, 154] width 76 height 20
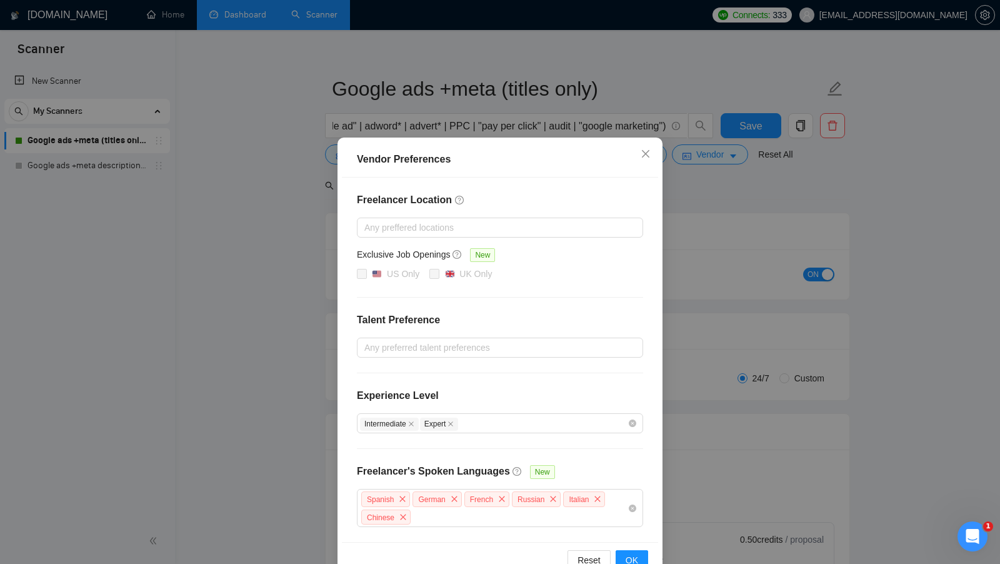
click at [717, 194] on div "Vendor Preferences Freelancer Location Any preffered locations Exclusive Job Op…" at bounding box center [500, 282] width 1000 height 564
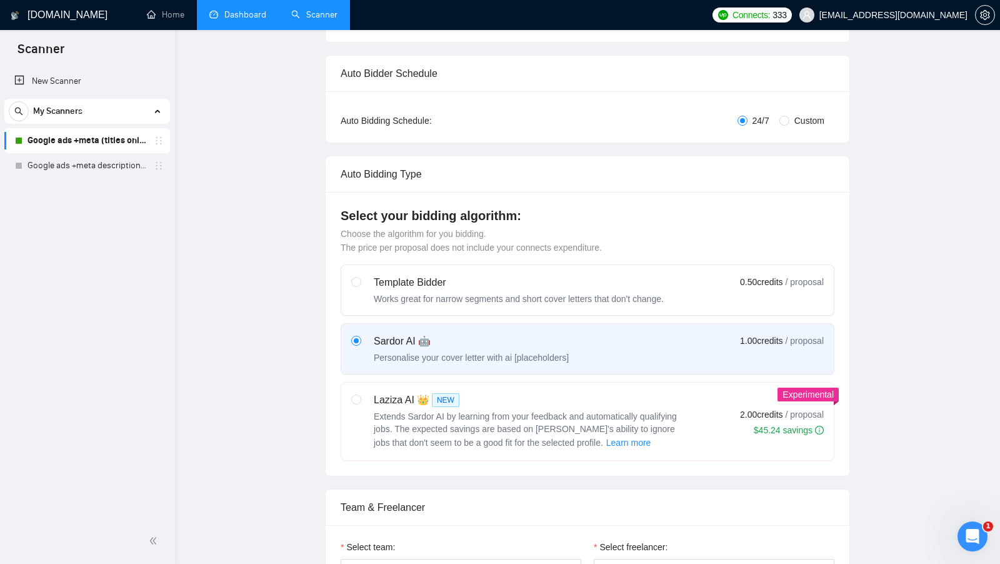
scroll to position [0, 0]
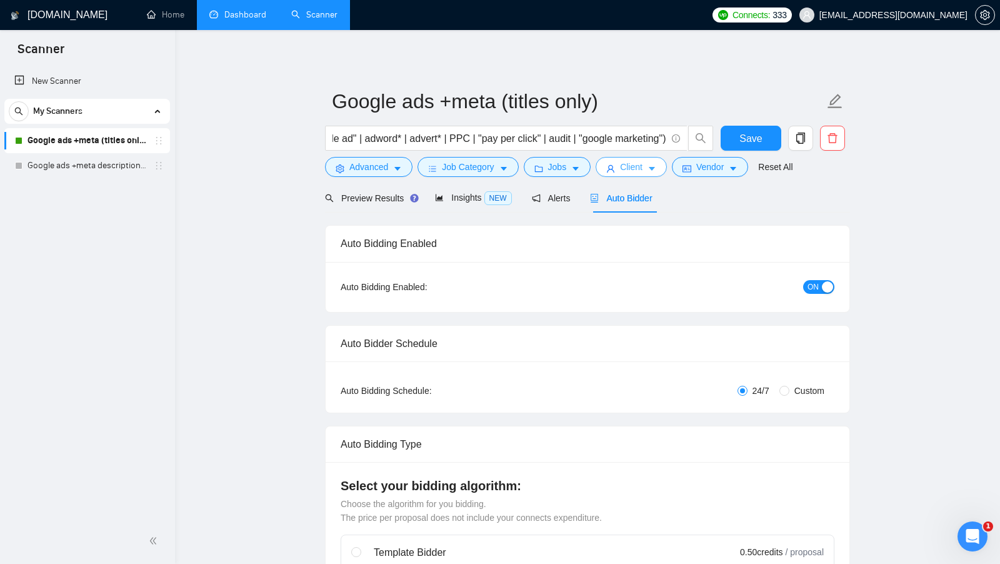
click at [636, 157] on button "Client" at bounding box center [631, 167] width 71 height 20
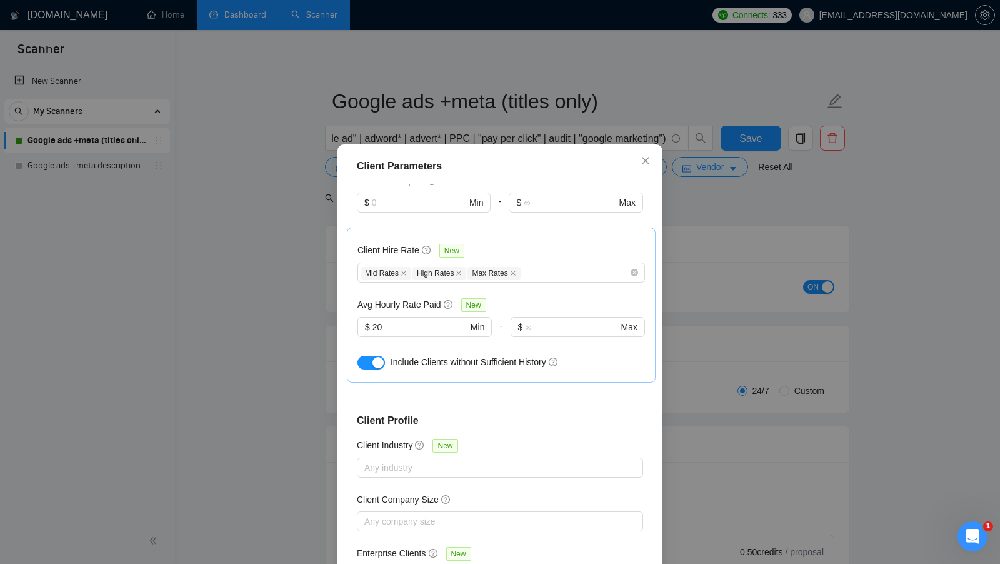
scroll to position [398, 0]
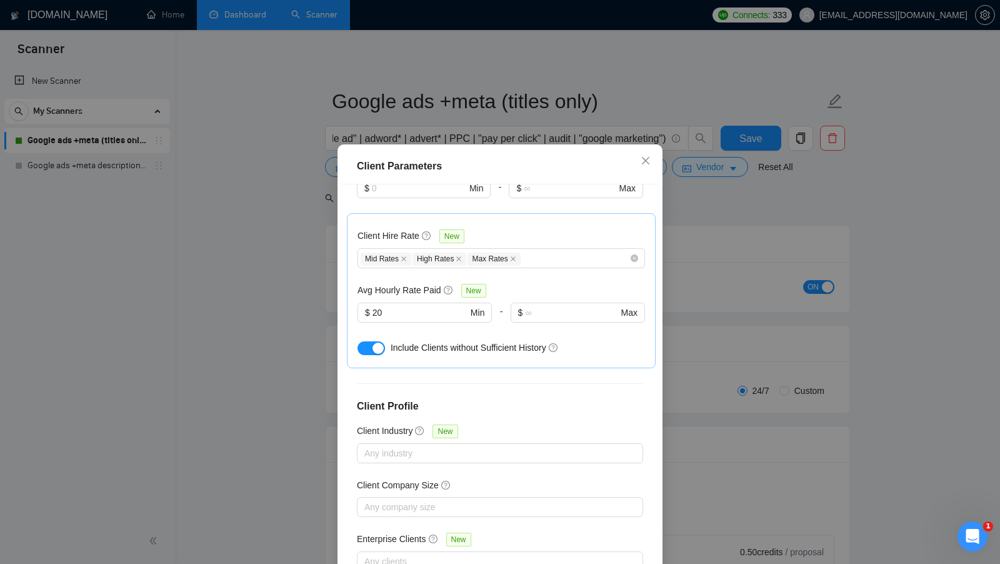
click at [797, 227] on div "Client Parameters Client Location Include Client Countries United States Canada…" at bounding box center [500, 282] width 1000 height 564
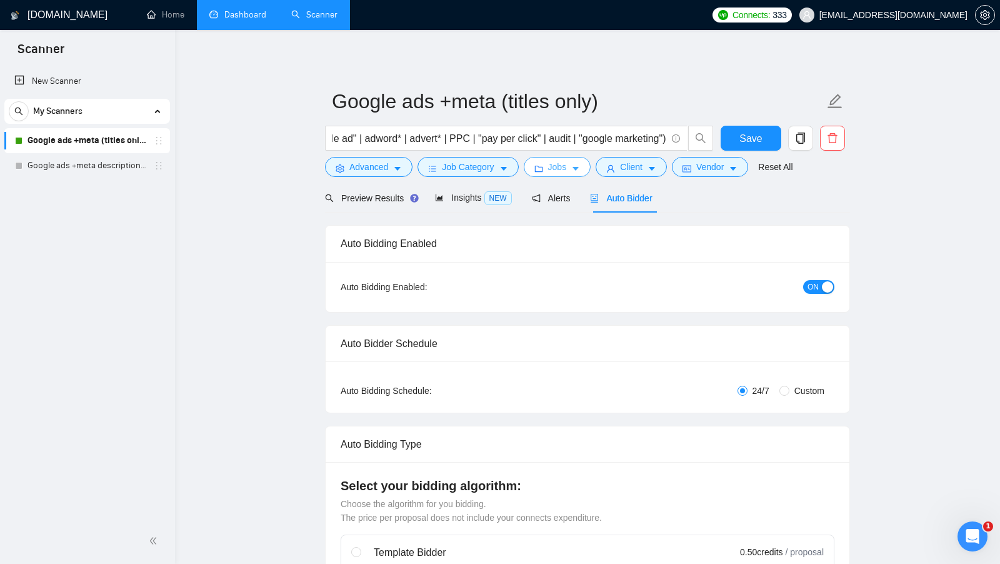
click at [567, 162] on span "Jobs" at bounding box center [557, 167] width 19 height 14
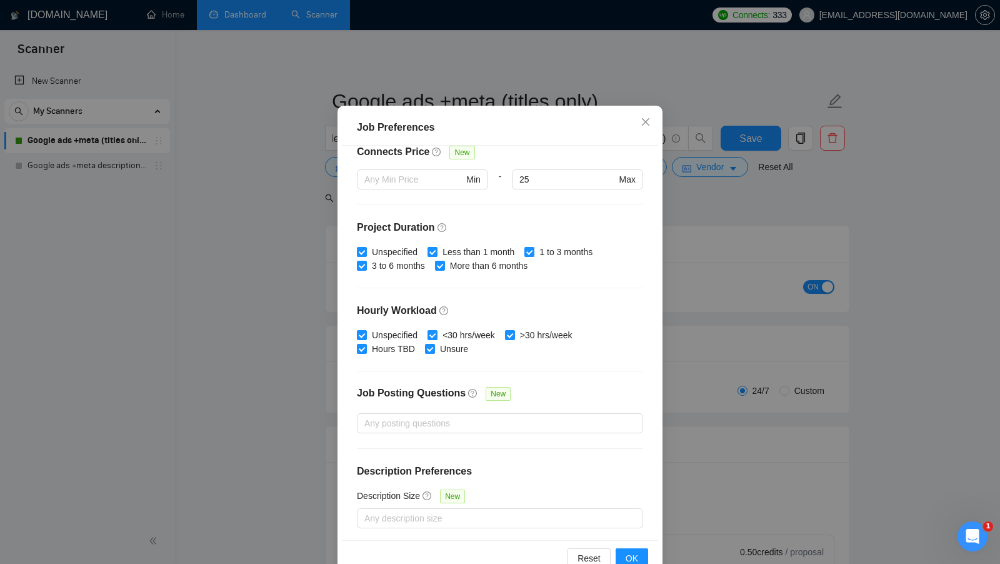
scroll to position [69, 0]
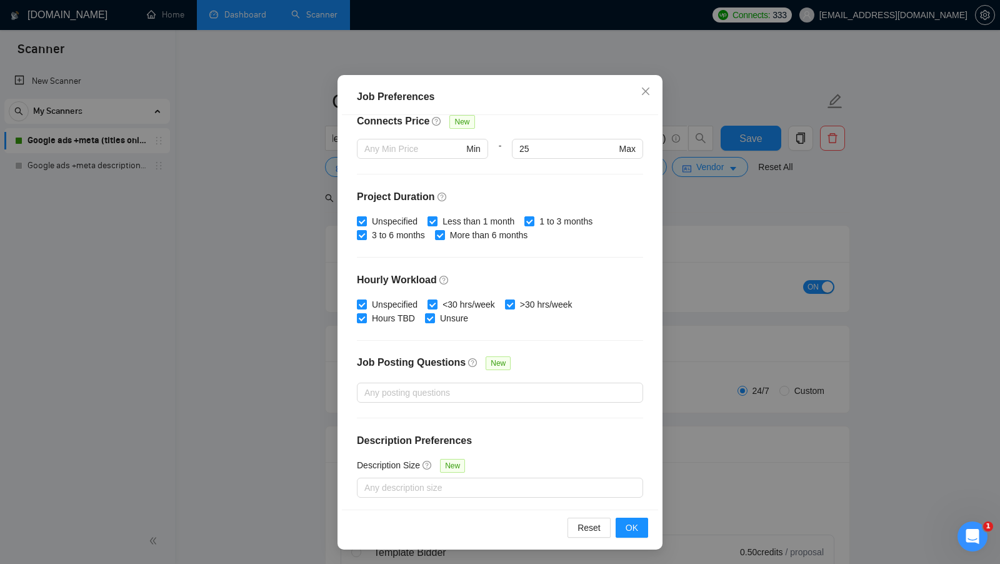
click at [760, 186] on div "Job Preferences Budget Project Type All Fixed Price Hourly Rate Fixed Price Bud…" at bounding box center [500, 282] width 1000 height 564
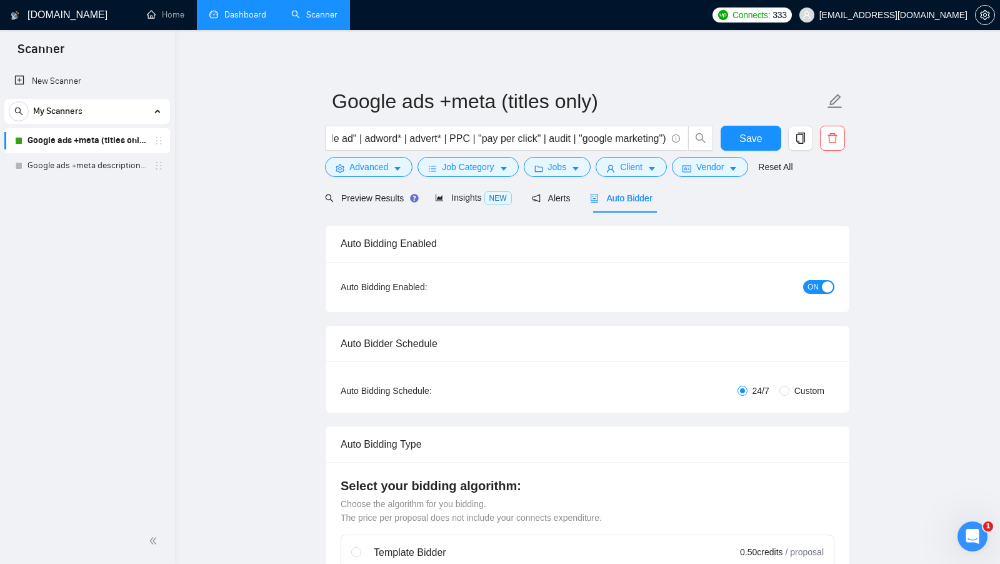
scroll to position [0, 0]
click at [491, 162] on span "Job Category" at bounding box center [468, 167] width 52 height 14
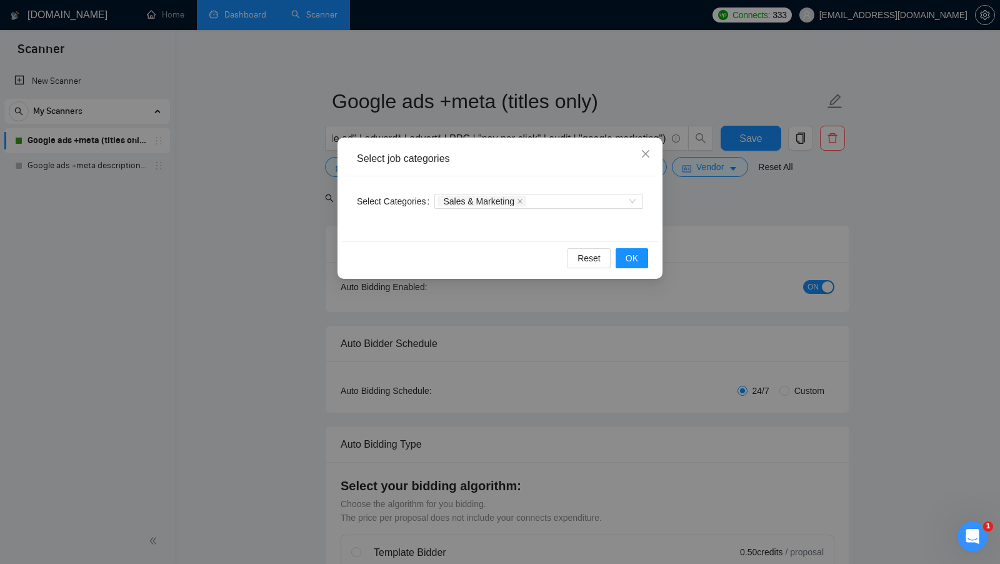
click at [299, 244] on div "Select job categories Select Categories Sales & Marketing Reset OK" at bounding box center [500, 282] width 1000 height 564
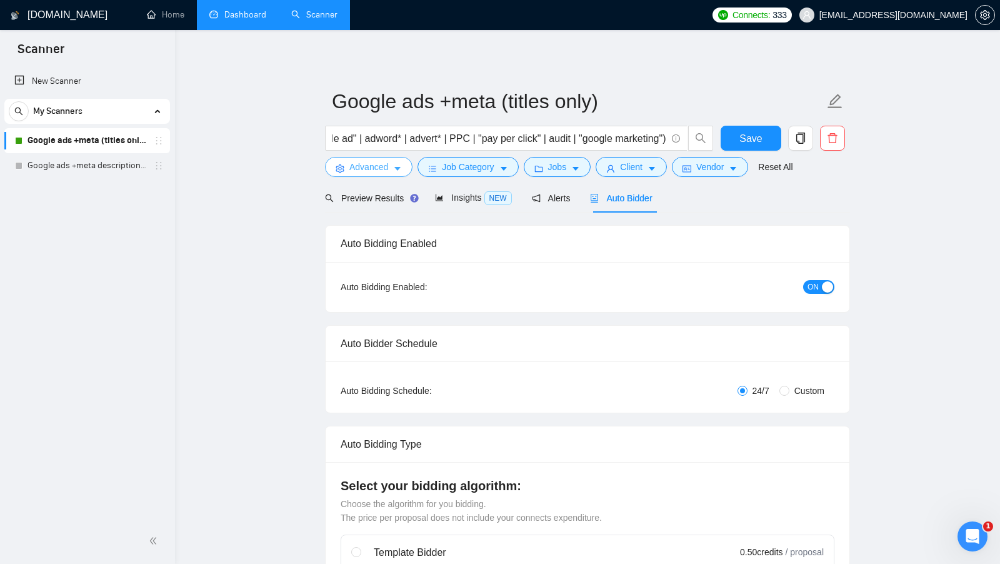
click at [369, 174] on button "Advanced" at bounding box center [368, 167] width 87 height 20
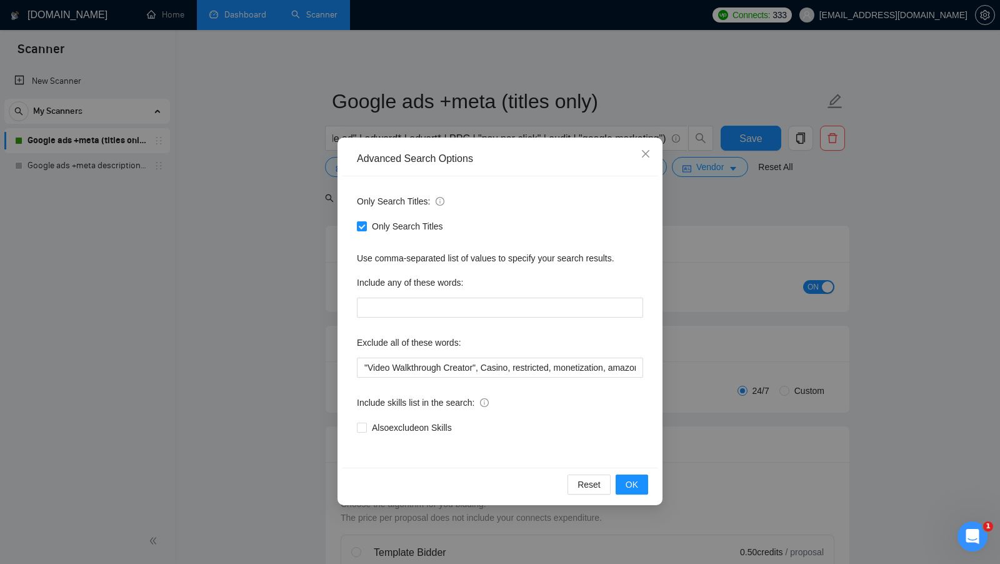
click at [308, 263] on div "Advanced Search Options Only Search Titles: Only Search Titles Use comma-separa…" at bounding box center [500, 282] width 1000 height 564
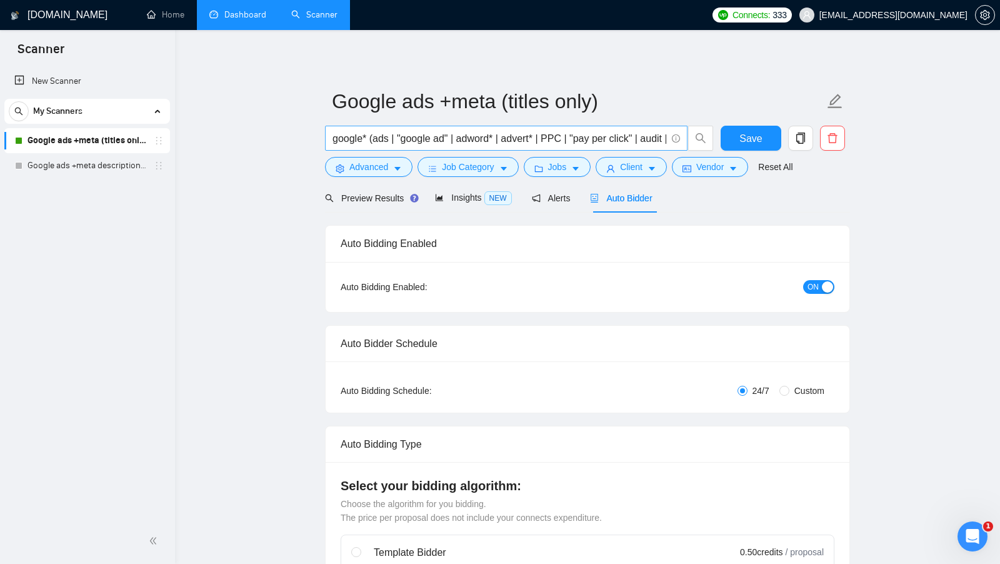
click at [551, 149] on span "google* (ads | "google ad" | adword* | advert* | PPC | "pay per click" | audit …" at bounding box center [506, 138] width 362 height 25
click at [548, 188] on div "Alerts" at bounding box center [551, 197] width 39 height 29
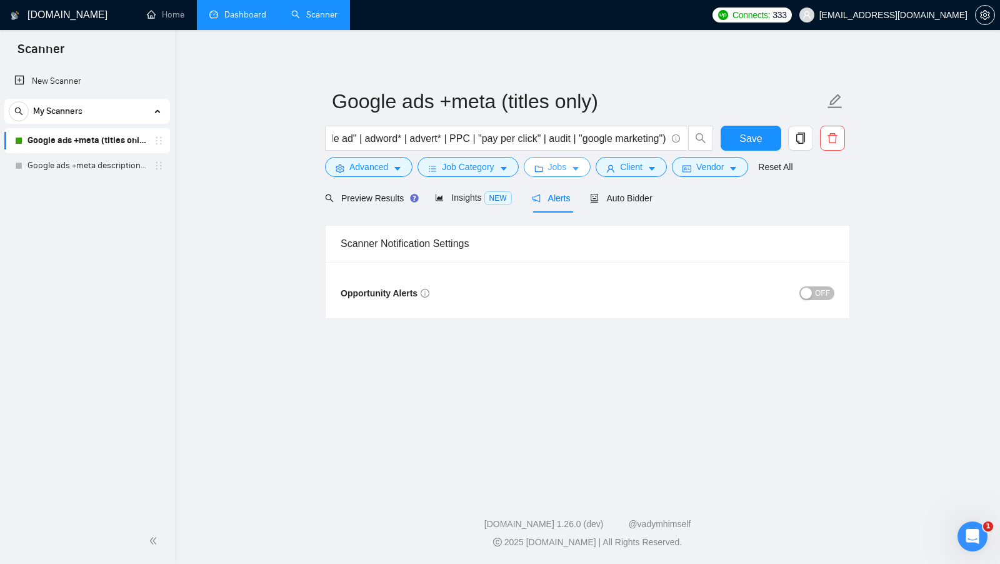
click at [562, 171] on span "Jobs" at bounding box center [557, 167] width 19 height 14
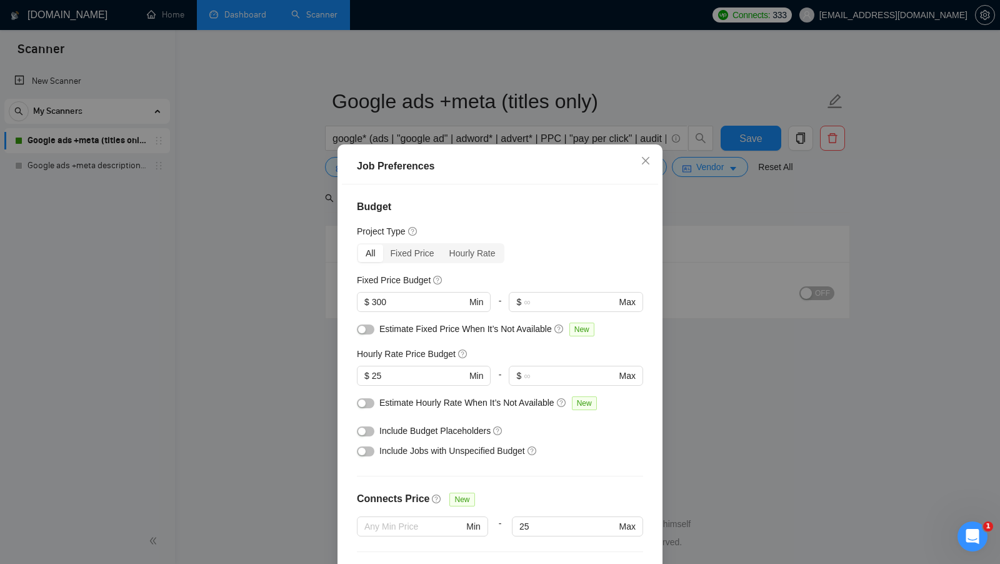
click at [327, 212] on div "Job Preferences Budget Project Type All Fixed Price Hourly Rate Fixed Price Bud…" at bounding box center [500, 282] width 1000 height 564
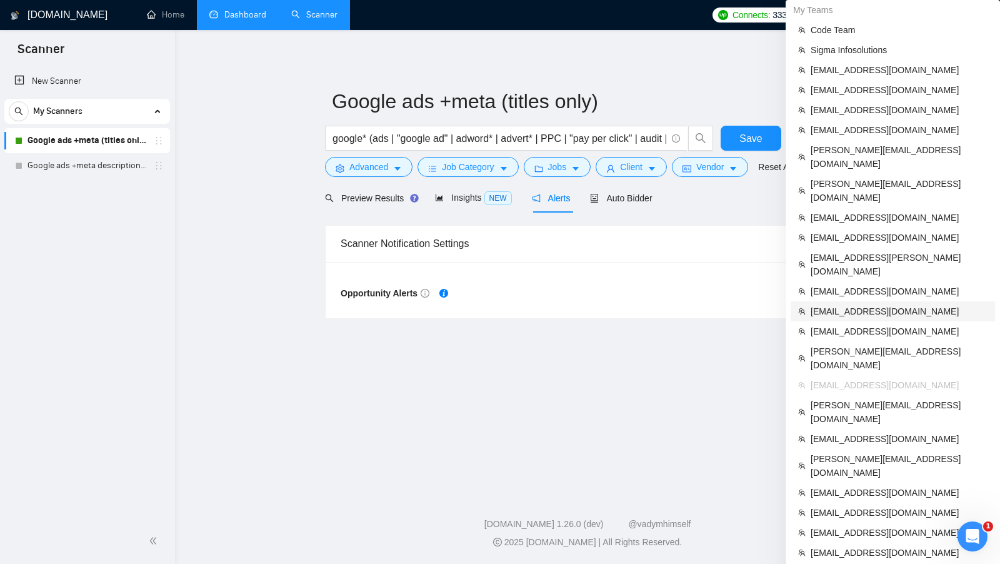
click at [855, 304] on span "[EMAIL_ADDRESS][DOMAIN_NAME]" at bounding box center [898, 311] width 177 height 14
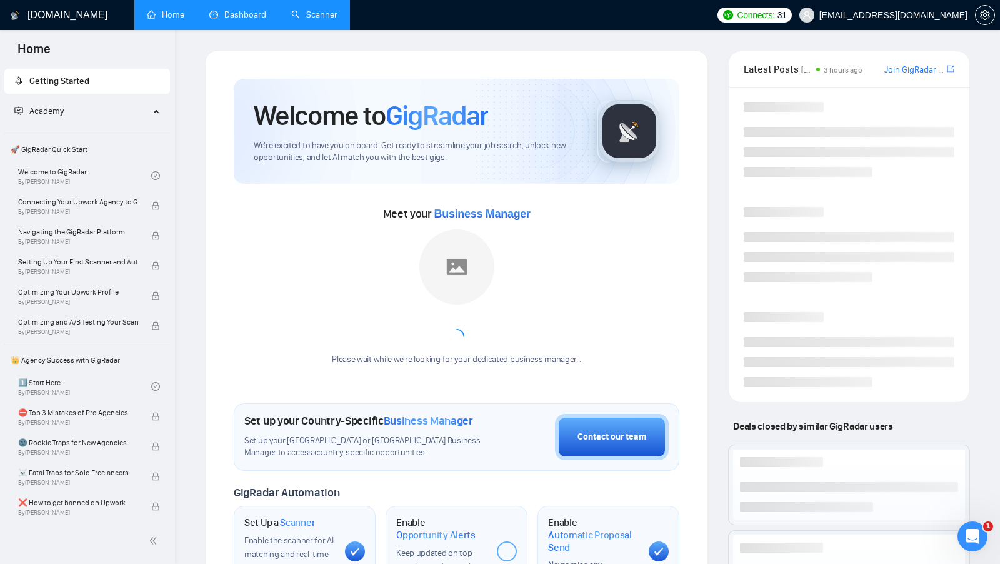
click at [334, 12] on link "Scanner" at bounding box center [314, 14] width 46 height 11
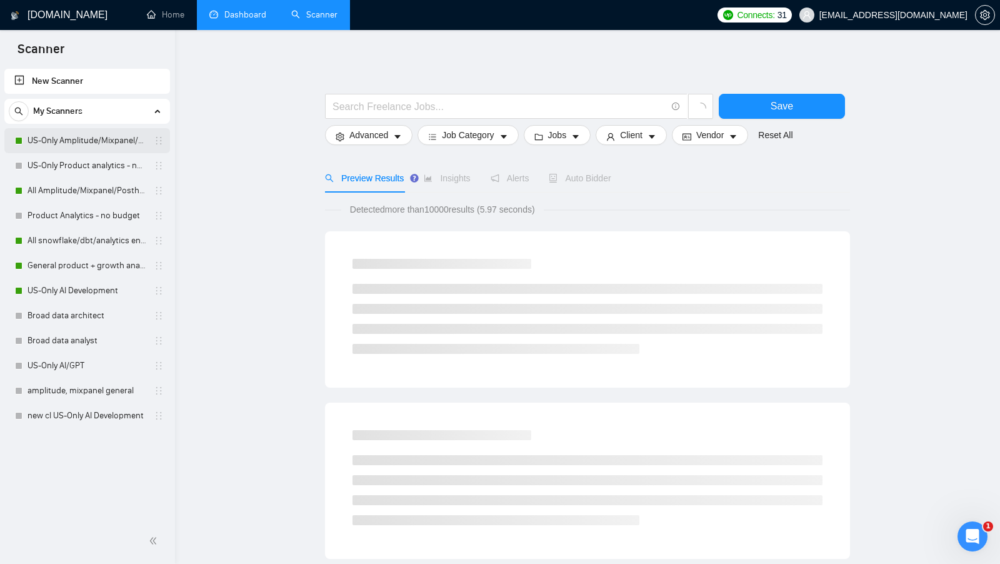
click at [90, 134] on link "US-Only Amplitude/Mixpanel/Posthog Product Analytics" at bounding box center [86, 140] width 119 height 25
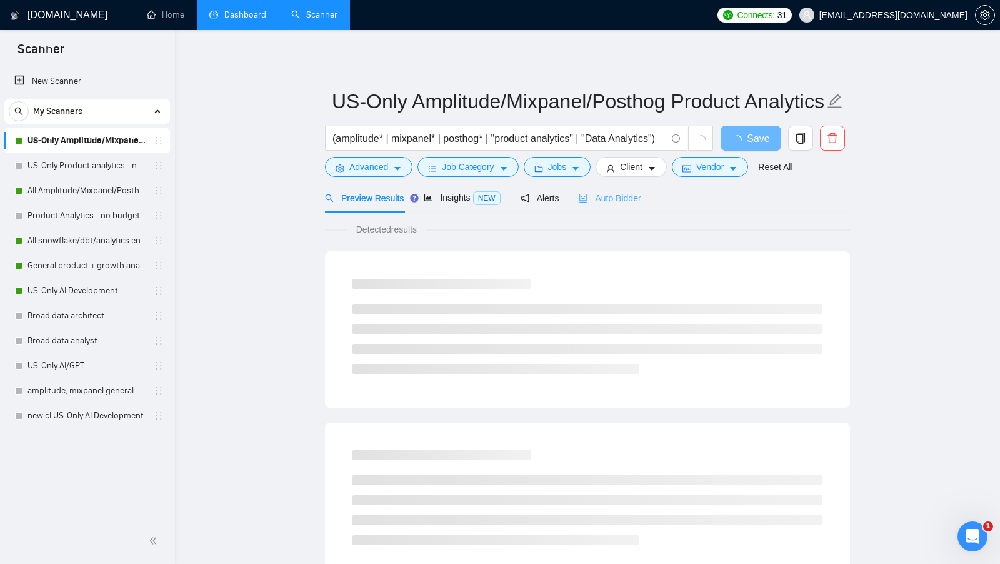
click at [630, 209] on div "Auto Bidder" at bounding box center [610, 197] width 62 height 29
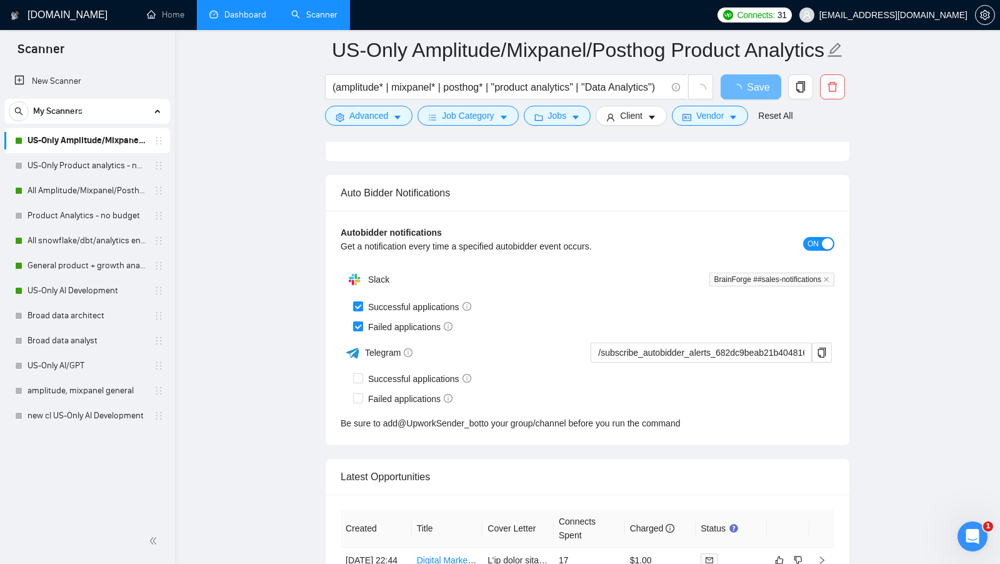
scroll to position [2803, 0]
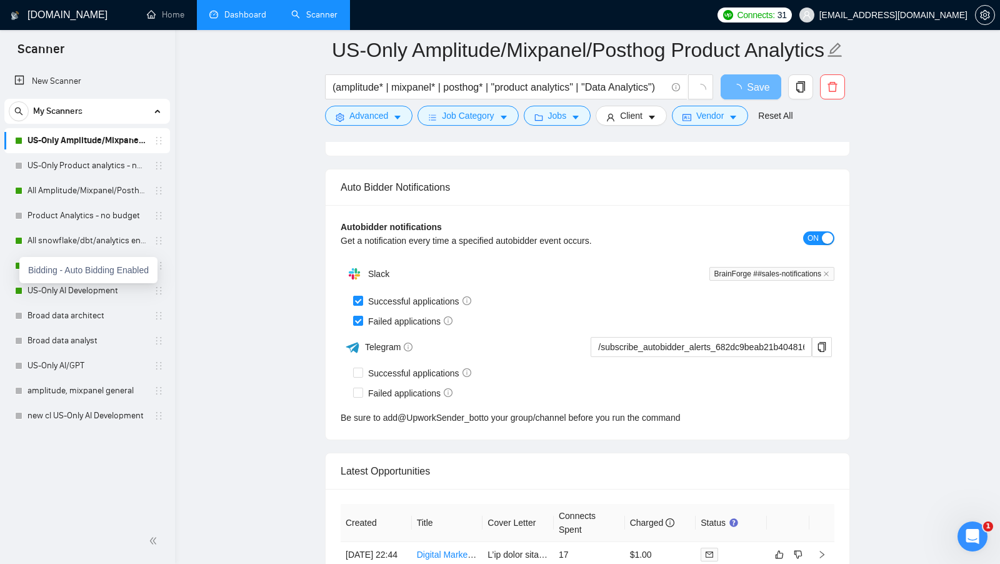
click at [38, 281] on div "Bidding - Auto Bidding Enabled" at bounding box center [88, 270] width 138 height 26
click at [46, 284] on link "US-Only AI Development" at bounding box center [86, 290] width 119 height 25
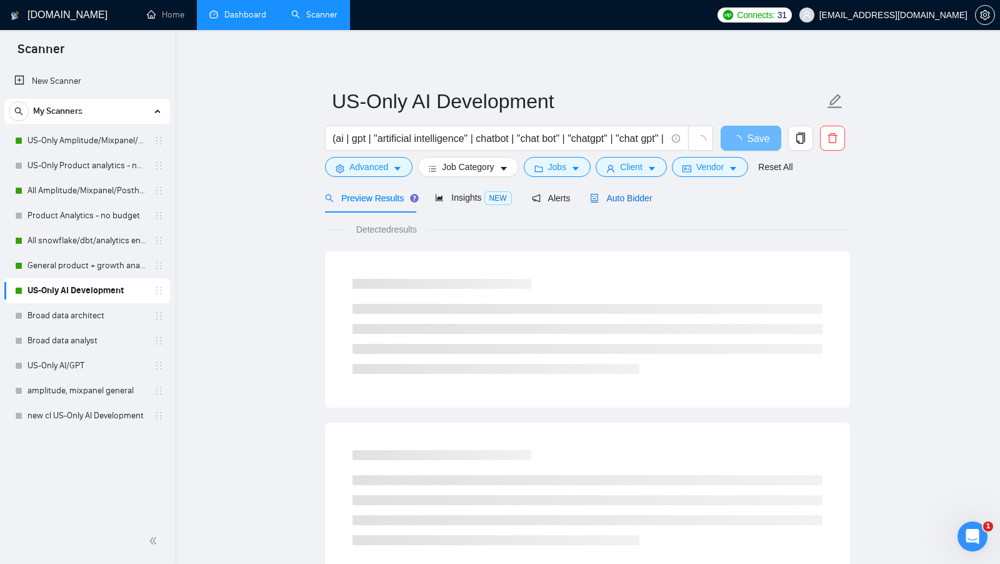
click at [649, 200] on span "Auto Bidder" at bounding box center [621, 198] width 62 height 10
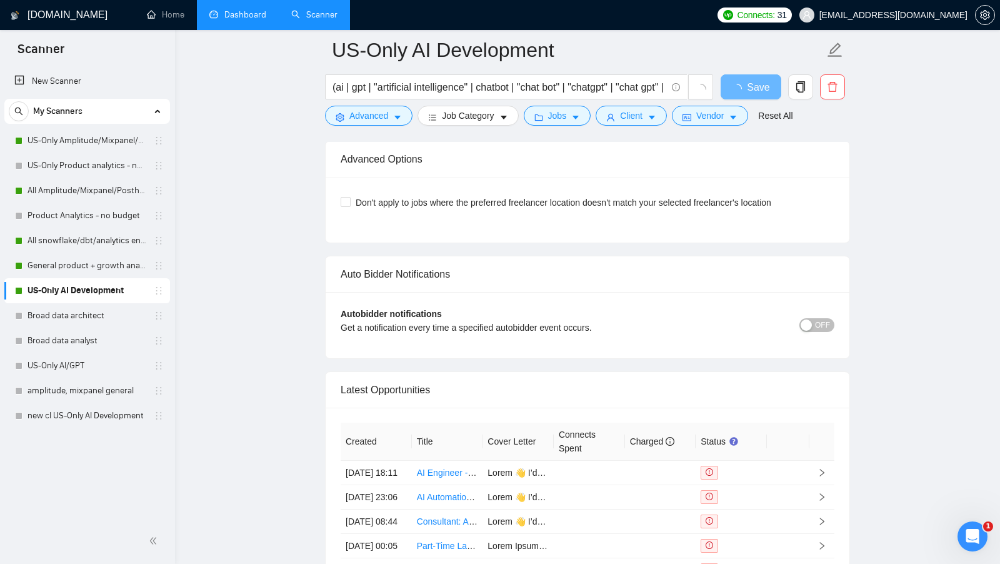
scroll to position [2715, 0]
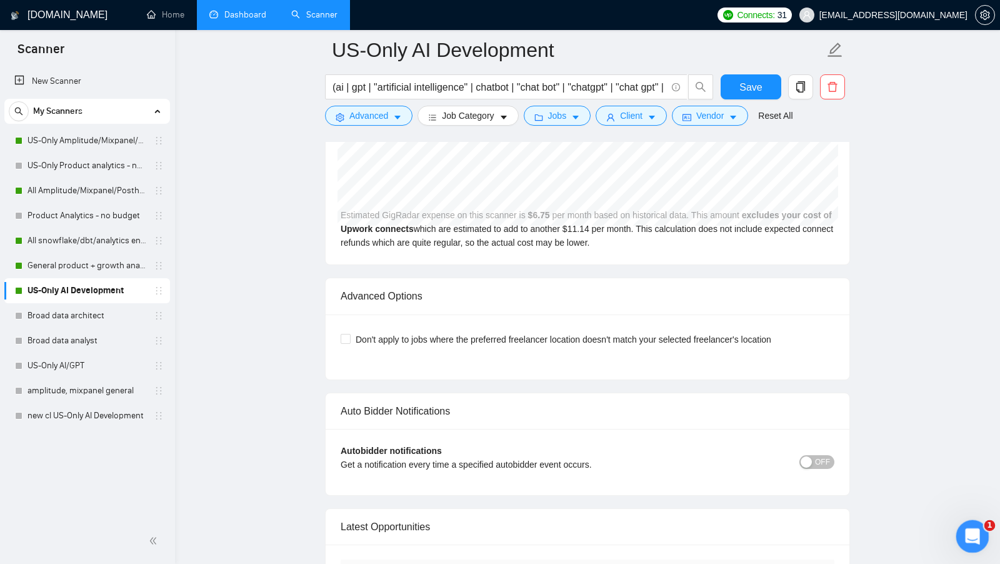
click at [959, 529] on div "Відкрити програму для спілкування Intercom" at bounding box center [970, 534] width 41 height 41
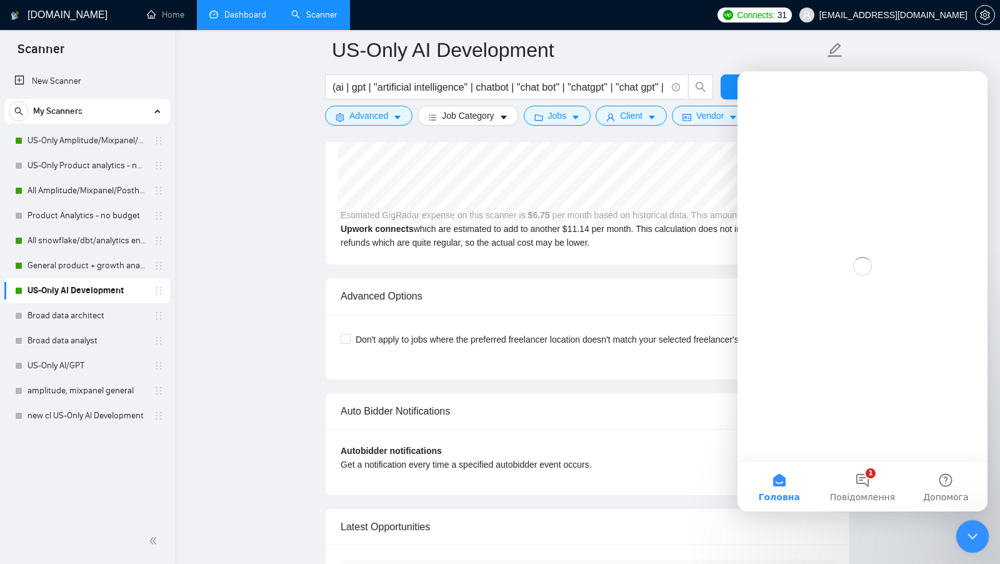
scroll to position [0, 0]
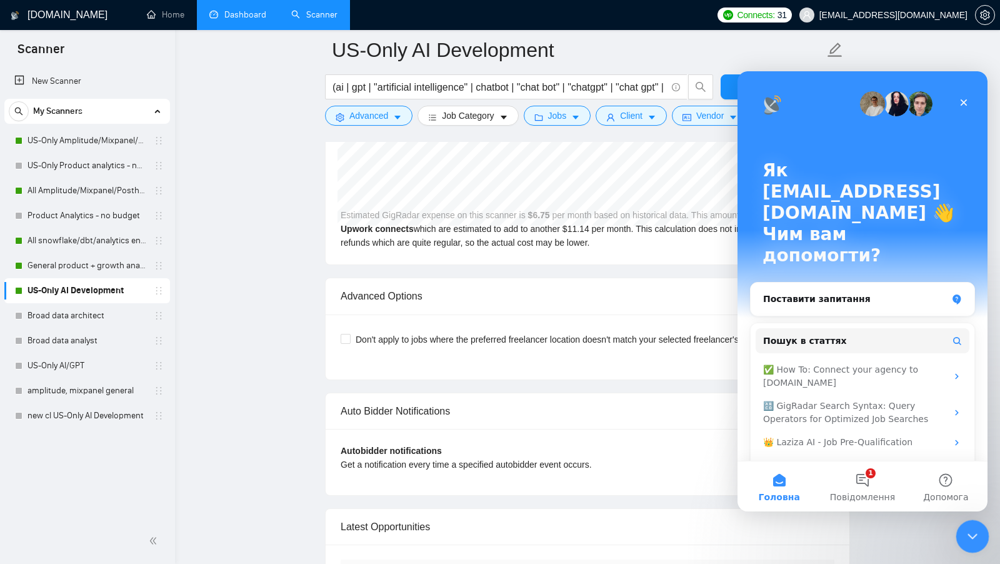
click at [969, 537] on icon "Закрити програму для спілкування Intercom" at bounding box center [970, 534] width 15 height 15
